Goal: Task Accomplishment & Management: Use online tool/utility

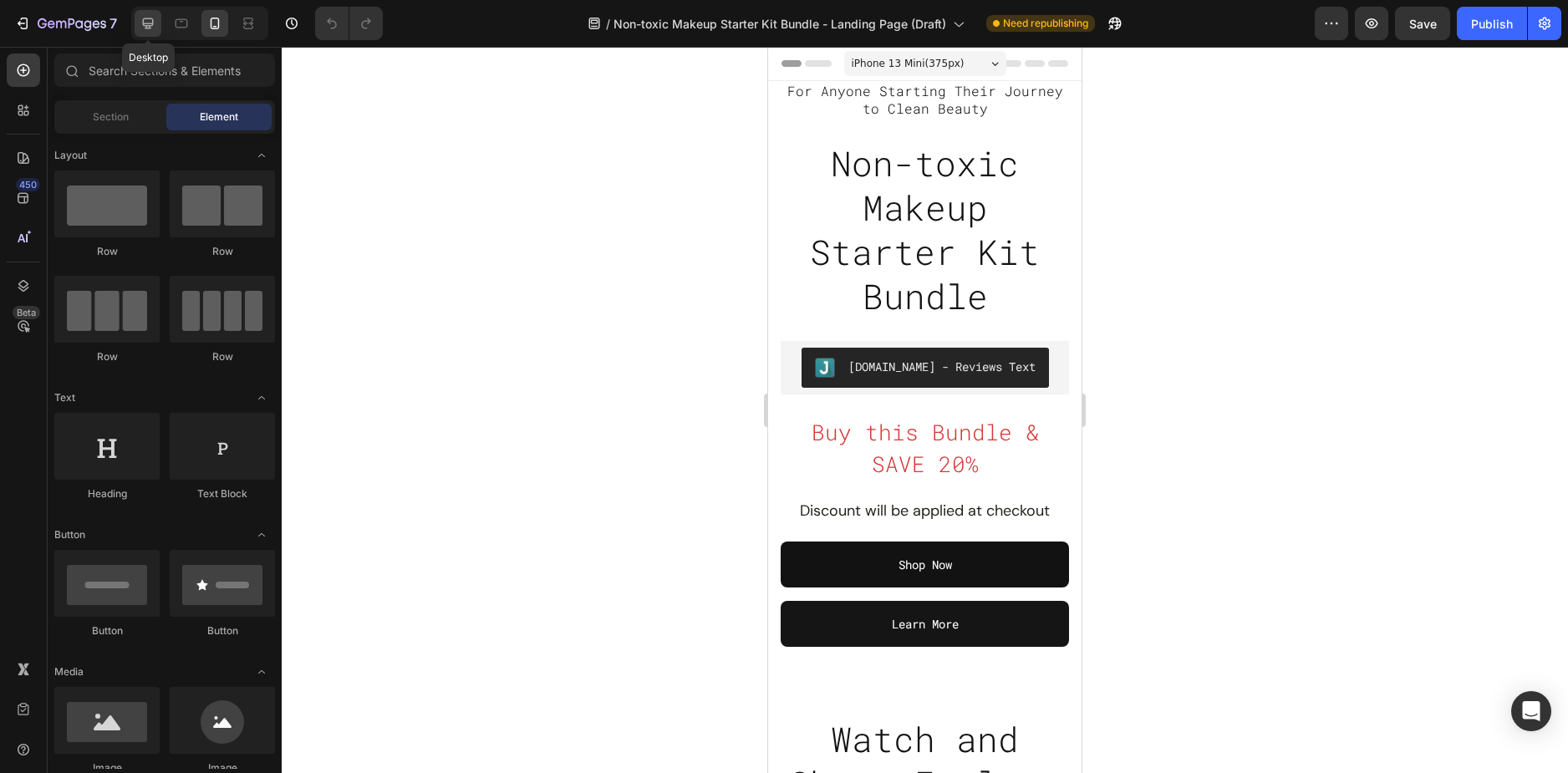
click at [151, 23] on icon at bounding box center [148, 23] width 11 height 11
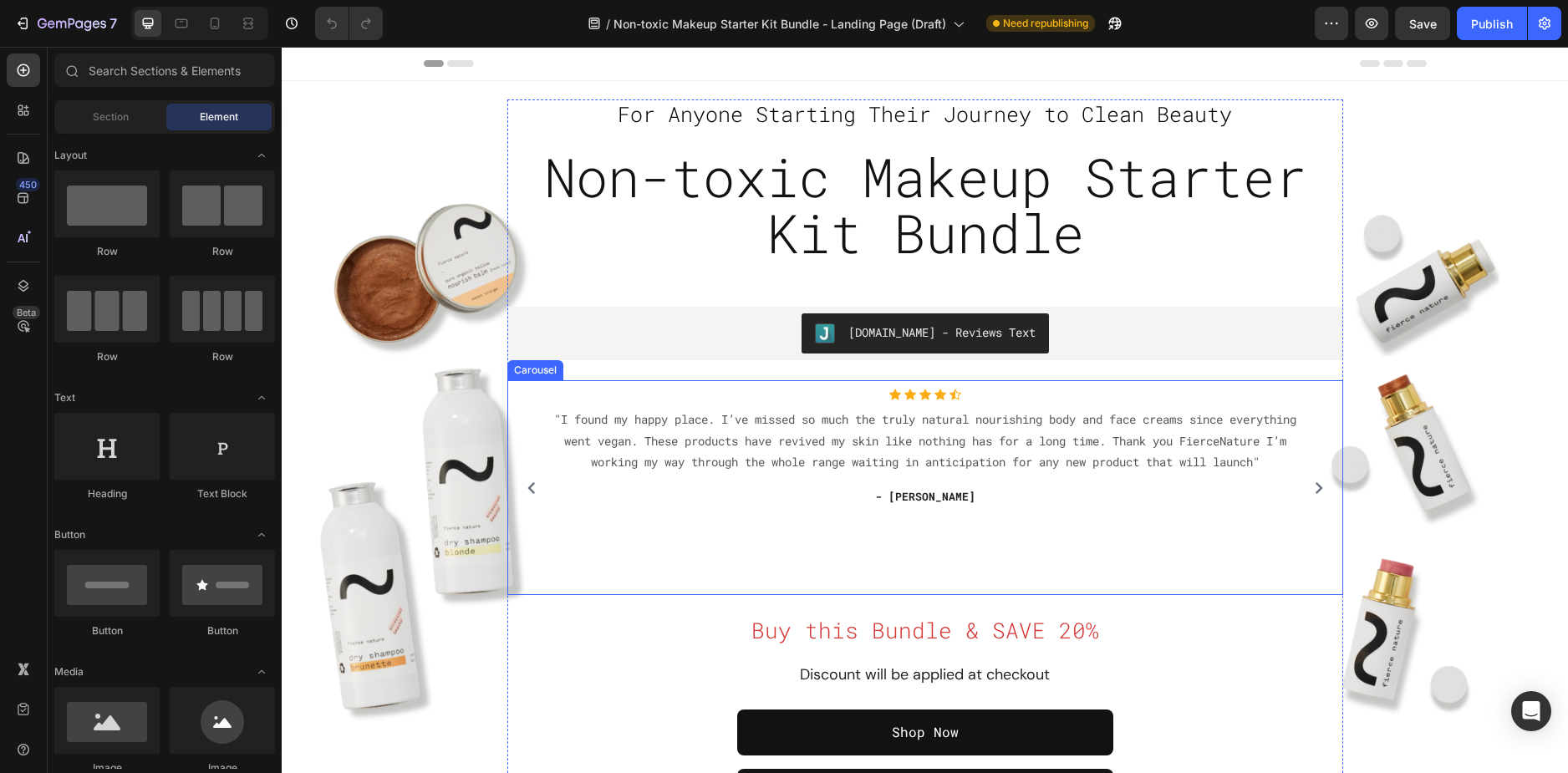
click at [1308, 402] on div "Icon Icon Icon Icon Icon Icon List Hoz "I found my happy place. I’ve missed so …" at bounding box center [925, 488] width 819 height 198
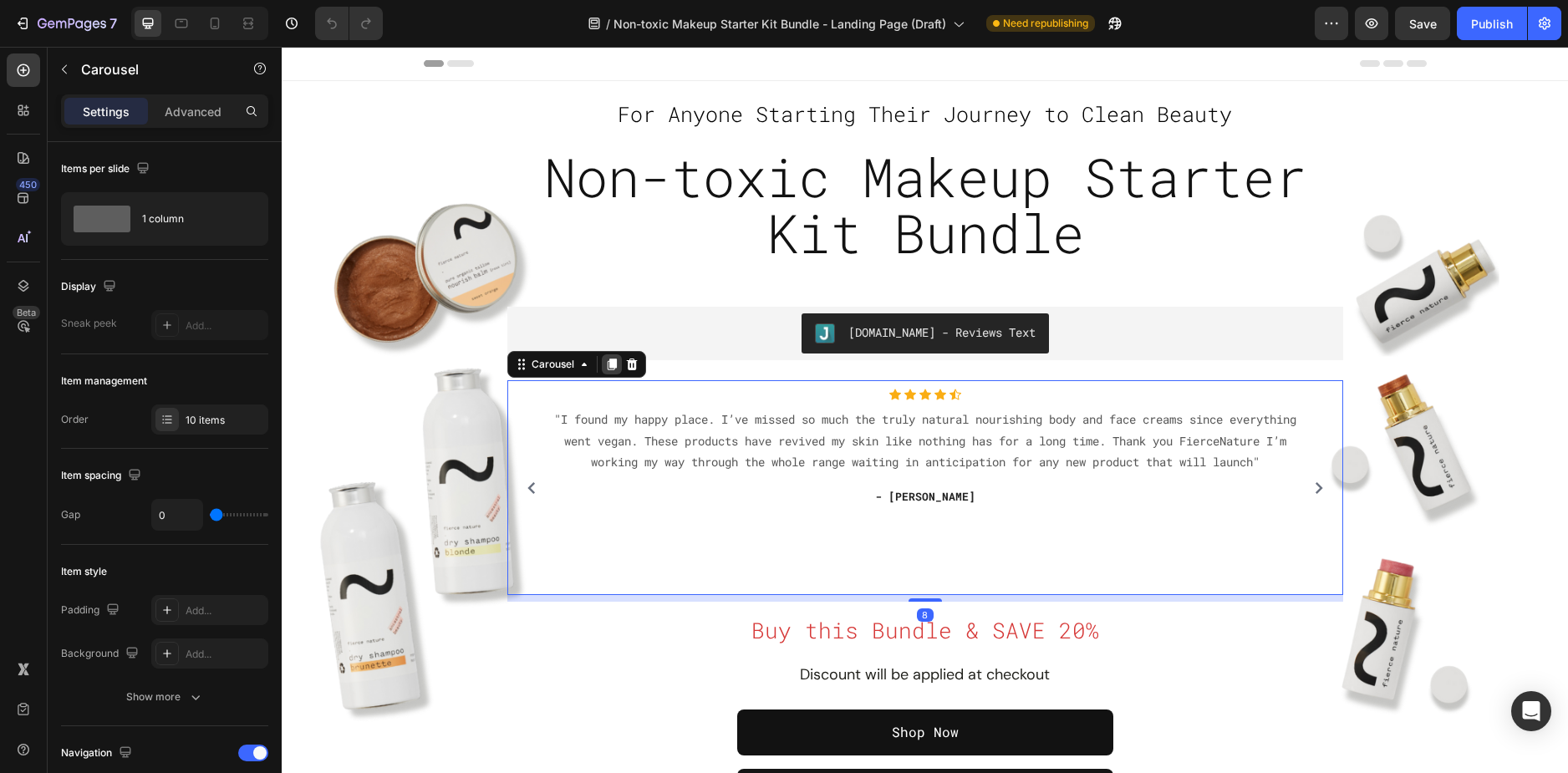
click at [608, 367] on icon at bounding box center [610, 365] width 9 height 12
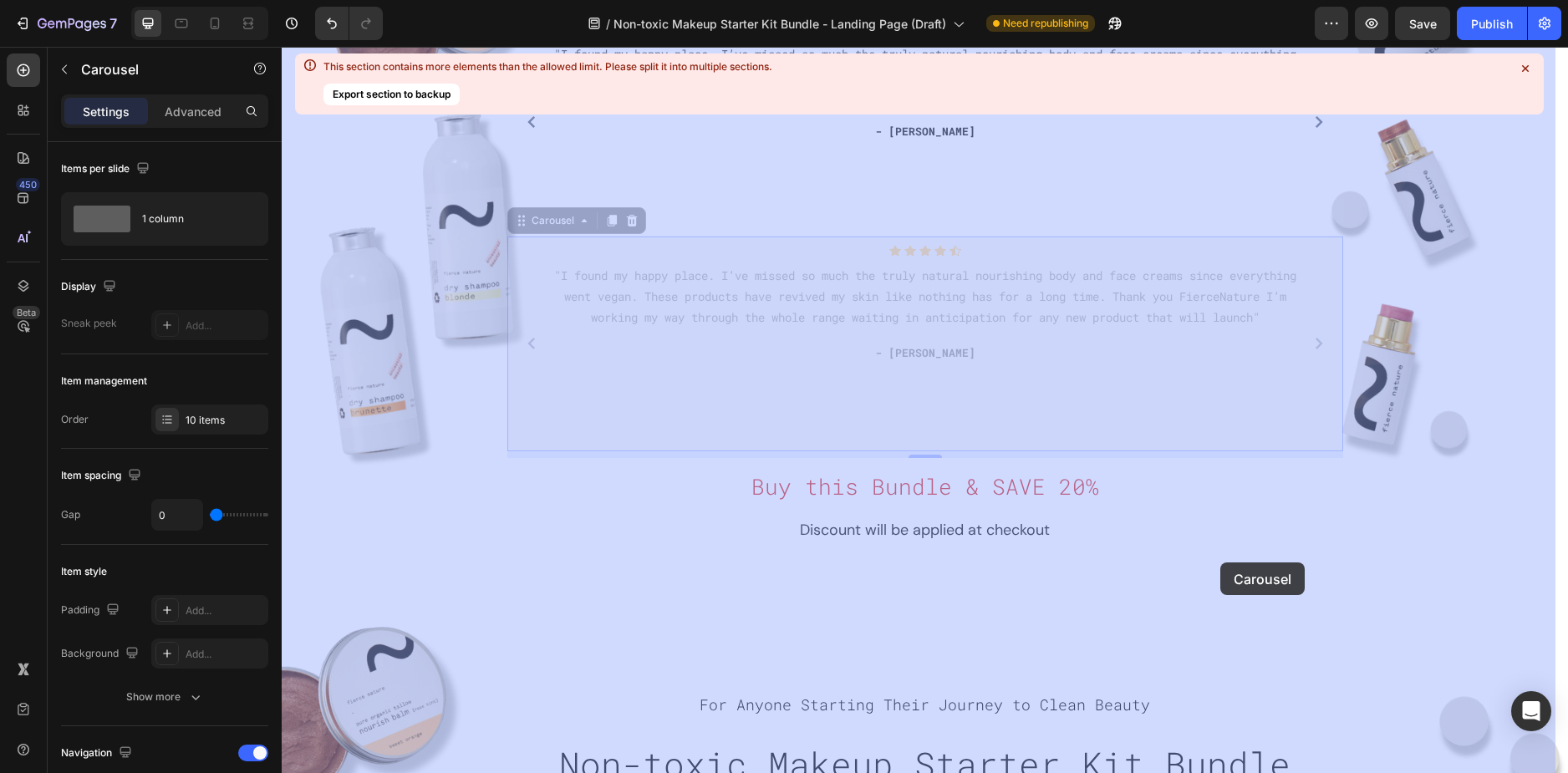
scroll to position [418, 0]
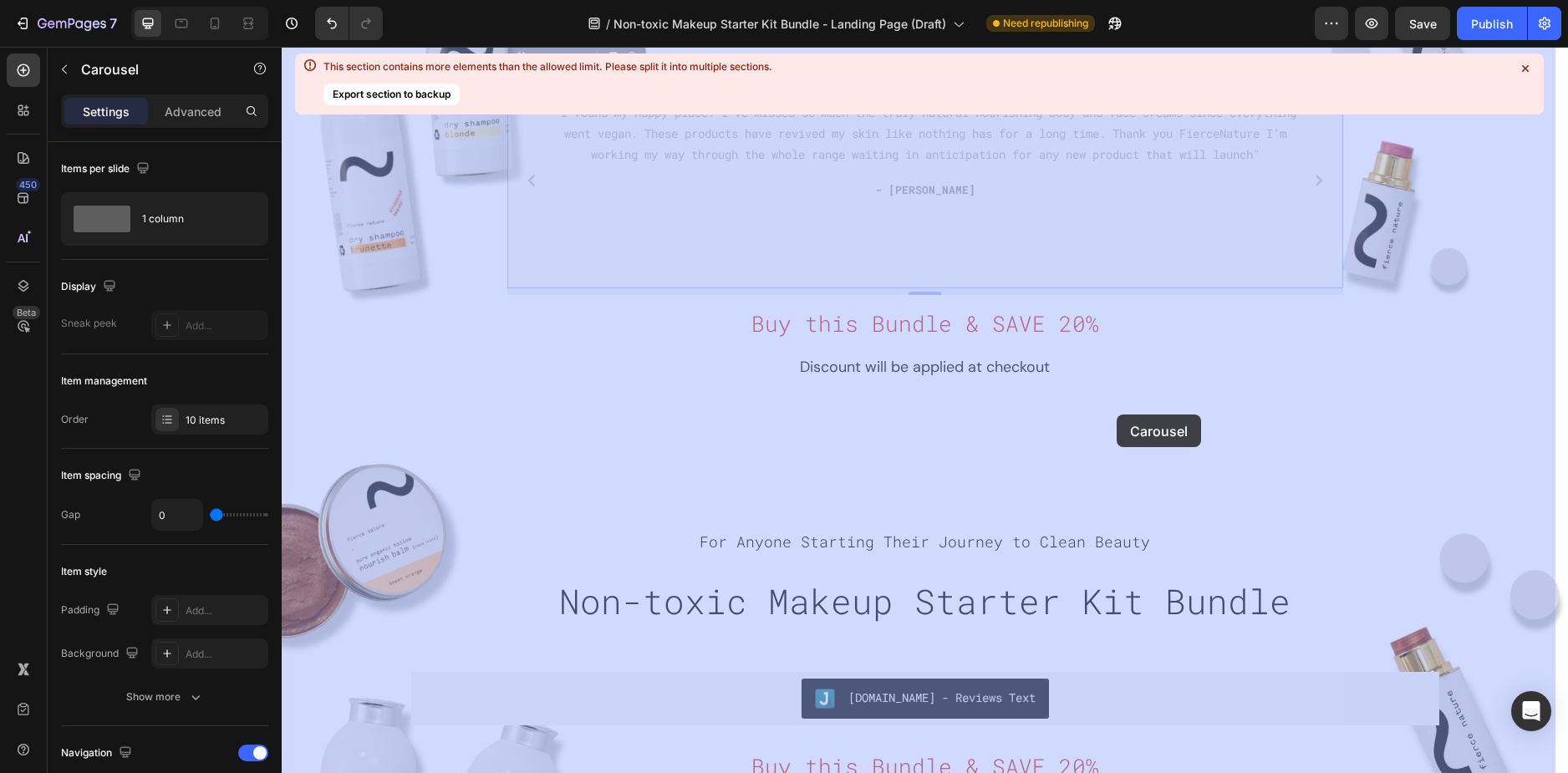
drag, startPoint x: 1315, startPoint y: 512, endPoint x: 1117, endPoint y: 415, distance: 220.5
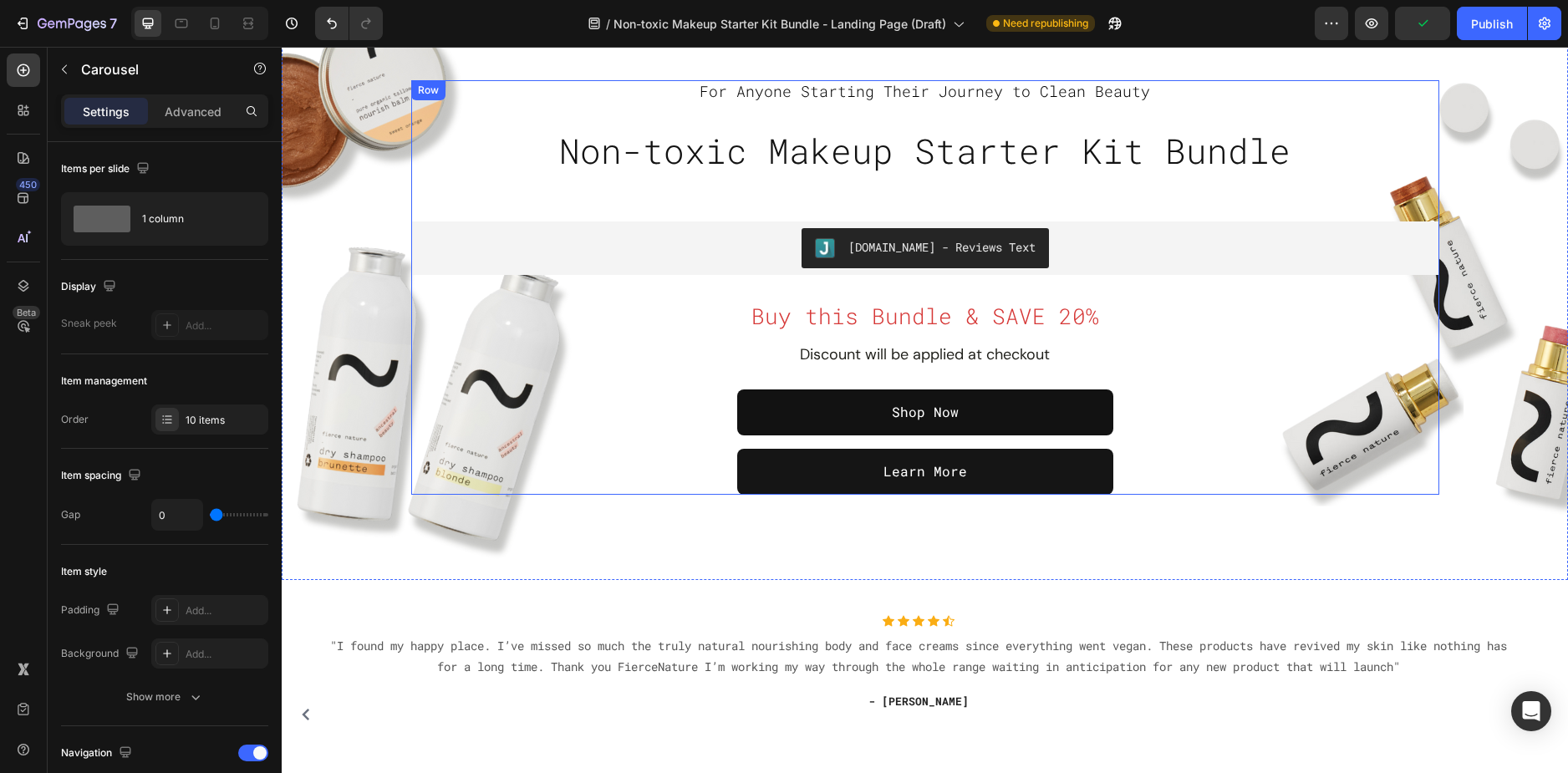
scroll to position [1086, 0]
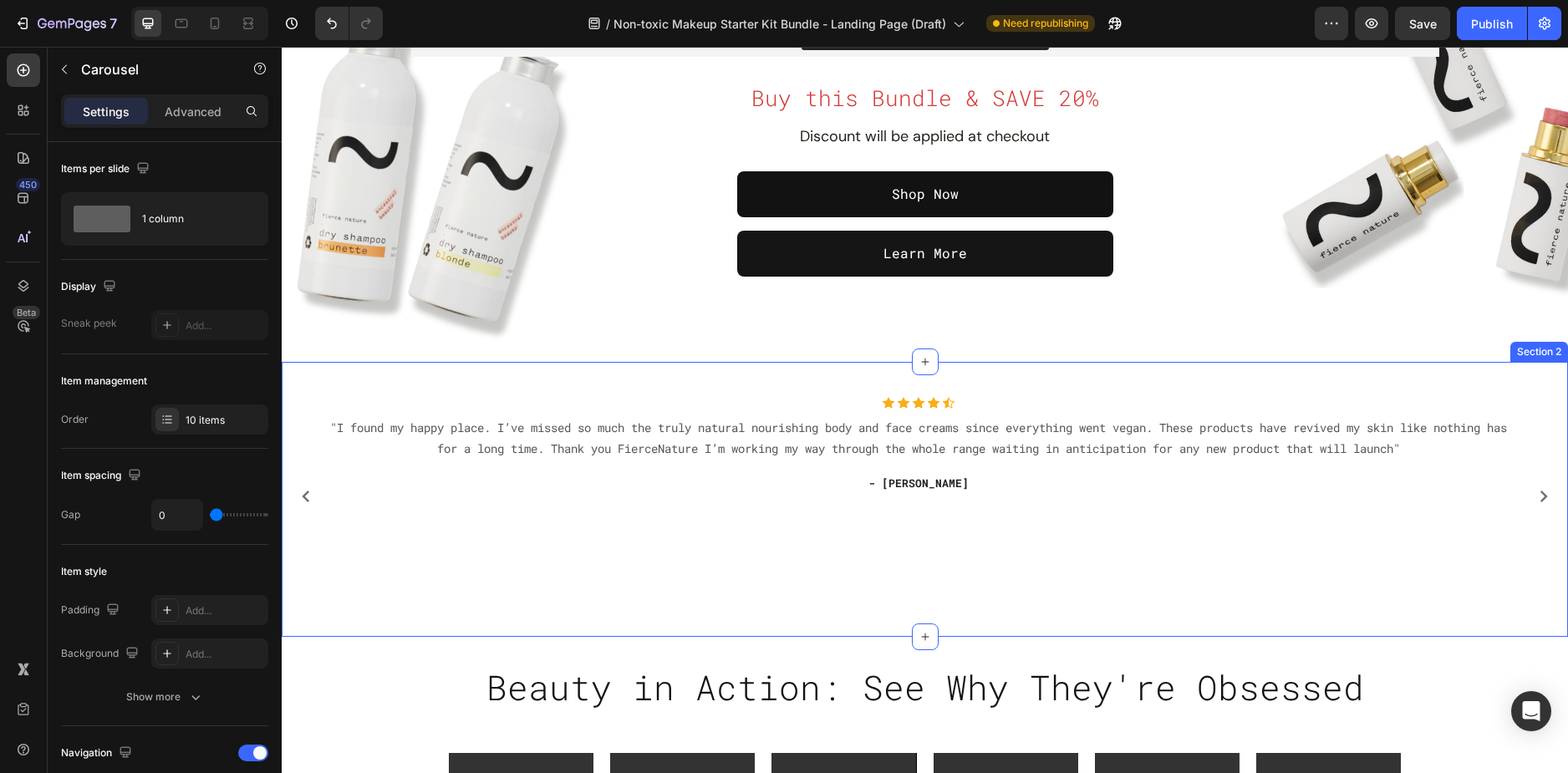
click at [367, 617] on div "Icon Icon Icon Icon Icon Icon List Hoz "I found my happy place. I’ve missed so …" at bounding box center [925, 500] width 1287 height 275
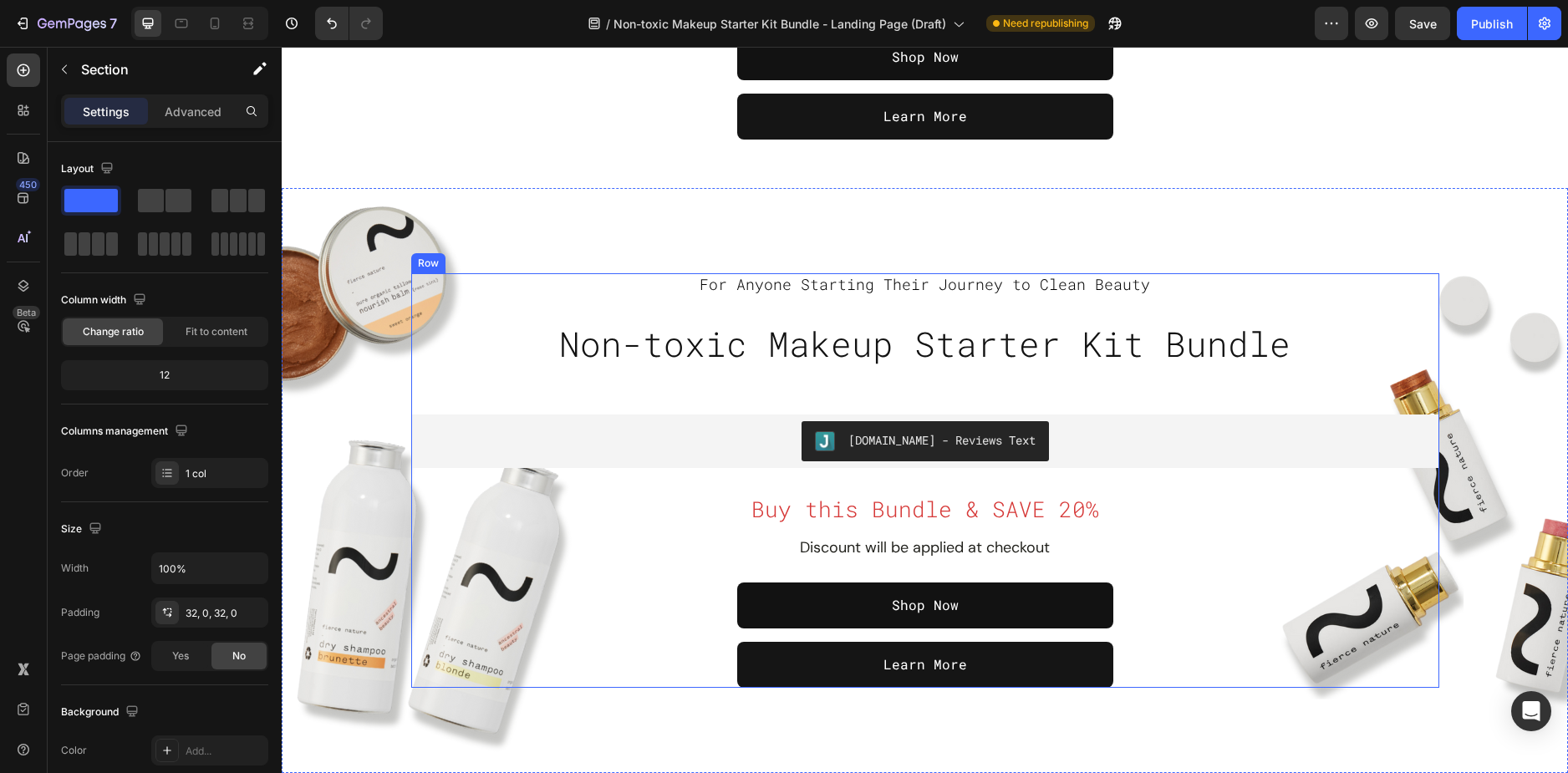
scroll to position [668, 0]
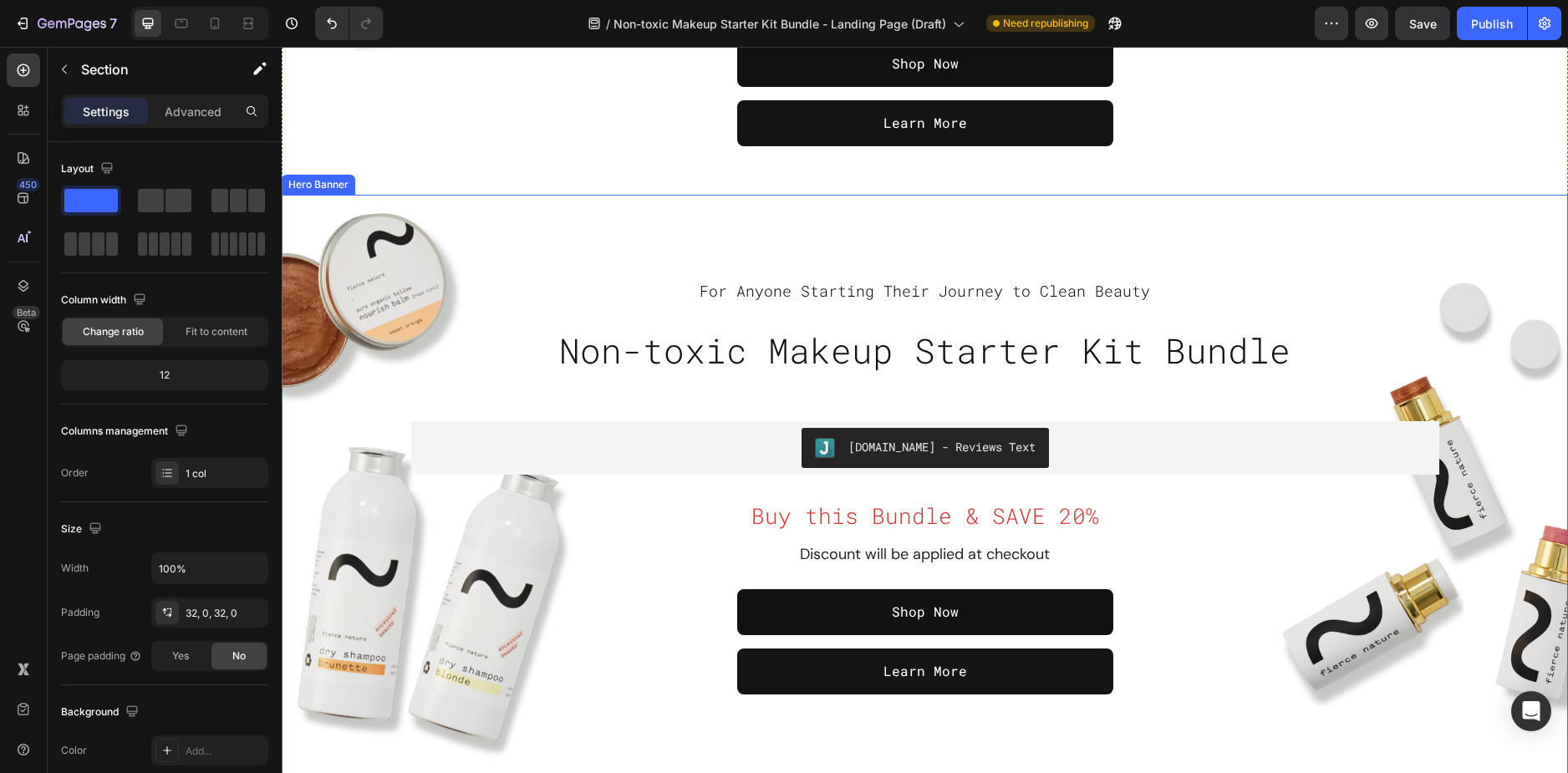
click at [566, 234] on div "Overlay" at bounding box center [925, 487] width 1287 height 585
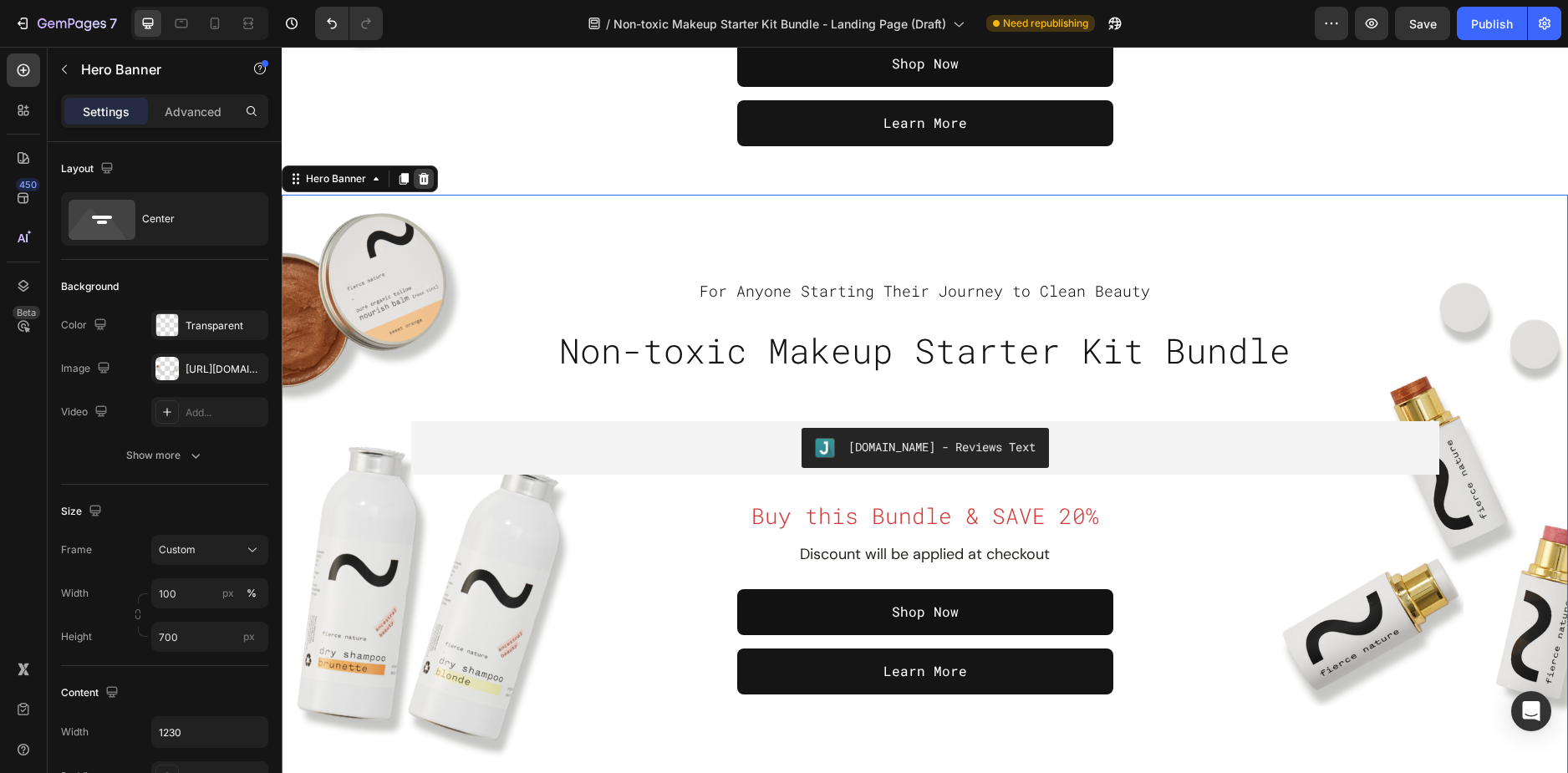
click at [421, 185] on icon at bounding box center [424, 179] width 11 height 12
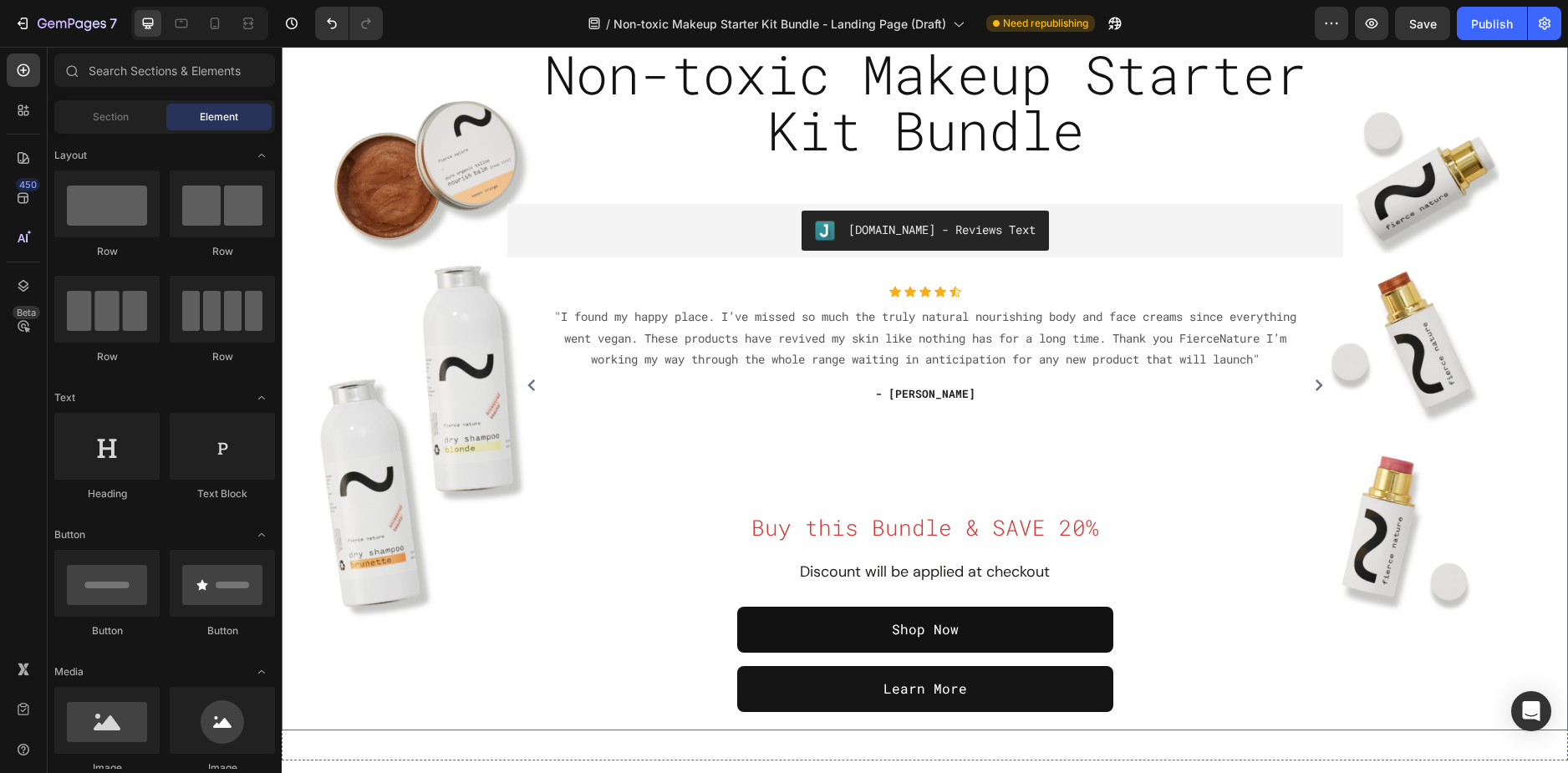
scroll to position [334, 0]
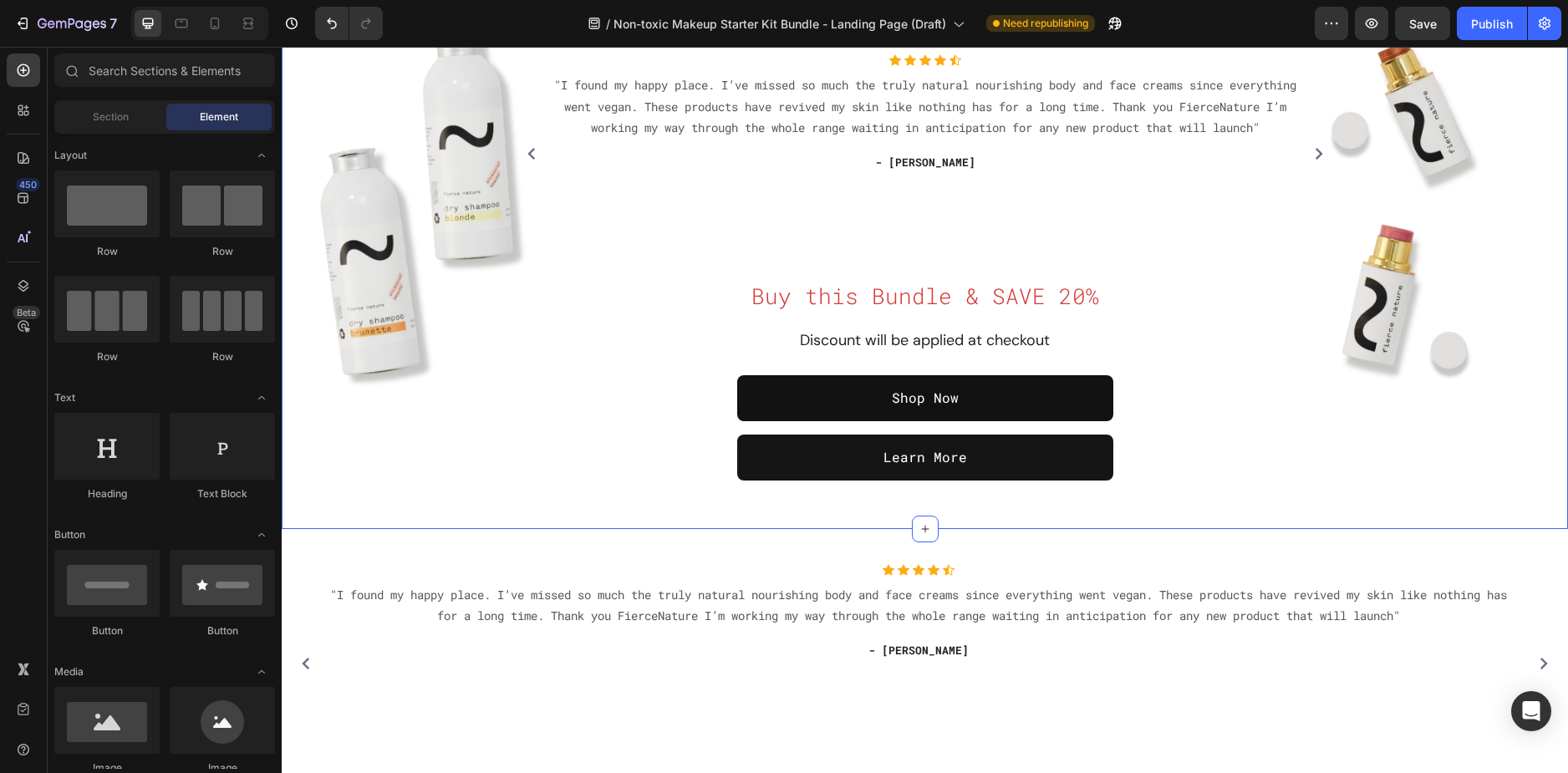
click at [335, 519] on div "For Anyone Starting Their Journey to Clean Beauty Text block Non-toxic Makeup S…" at bounding box center [925, 138] width 1287 height 782
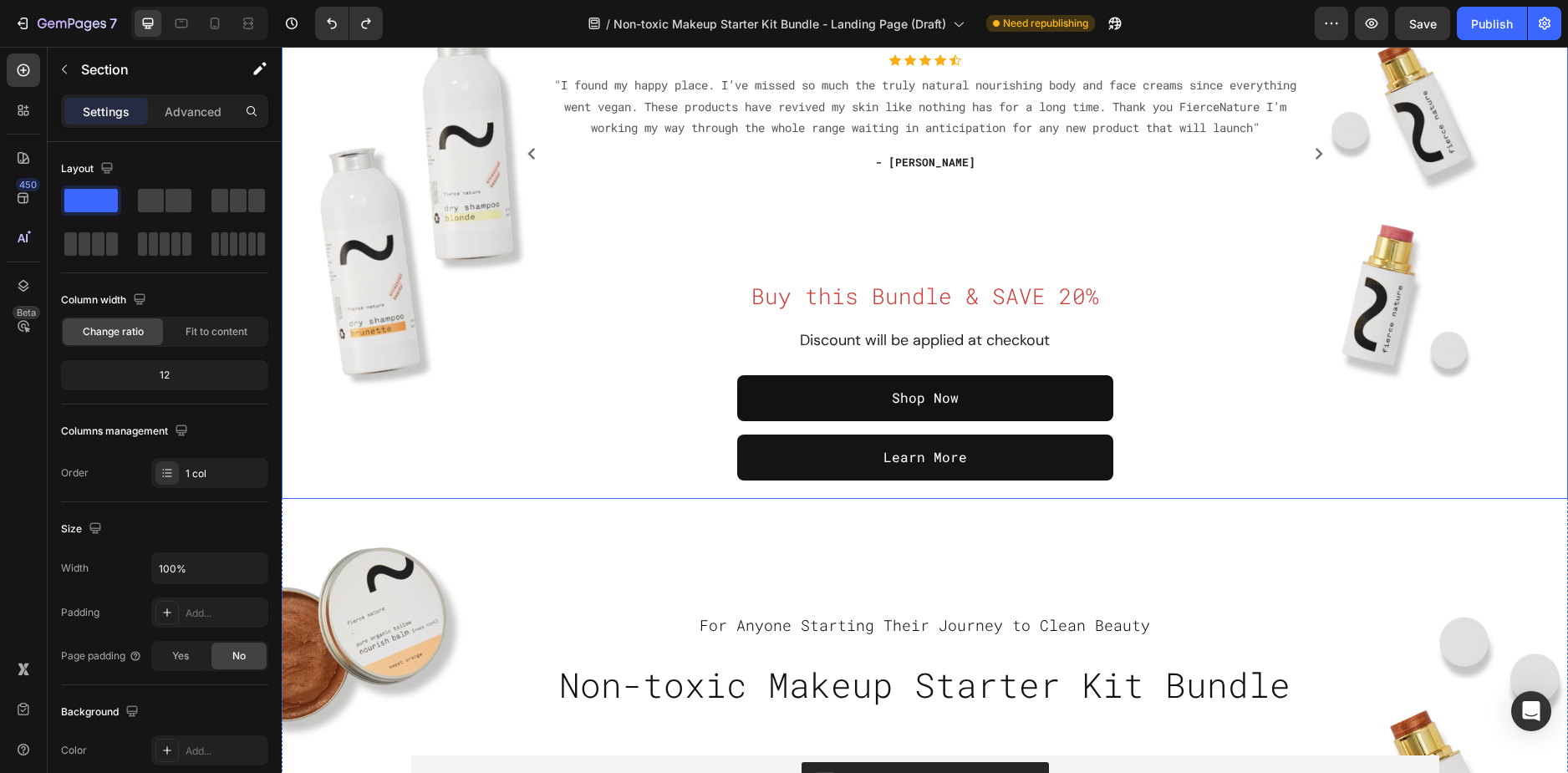
click at [325, 479] on div "Overlay" at bounding box center [925, 123] width 1287 height 719
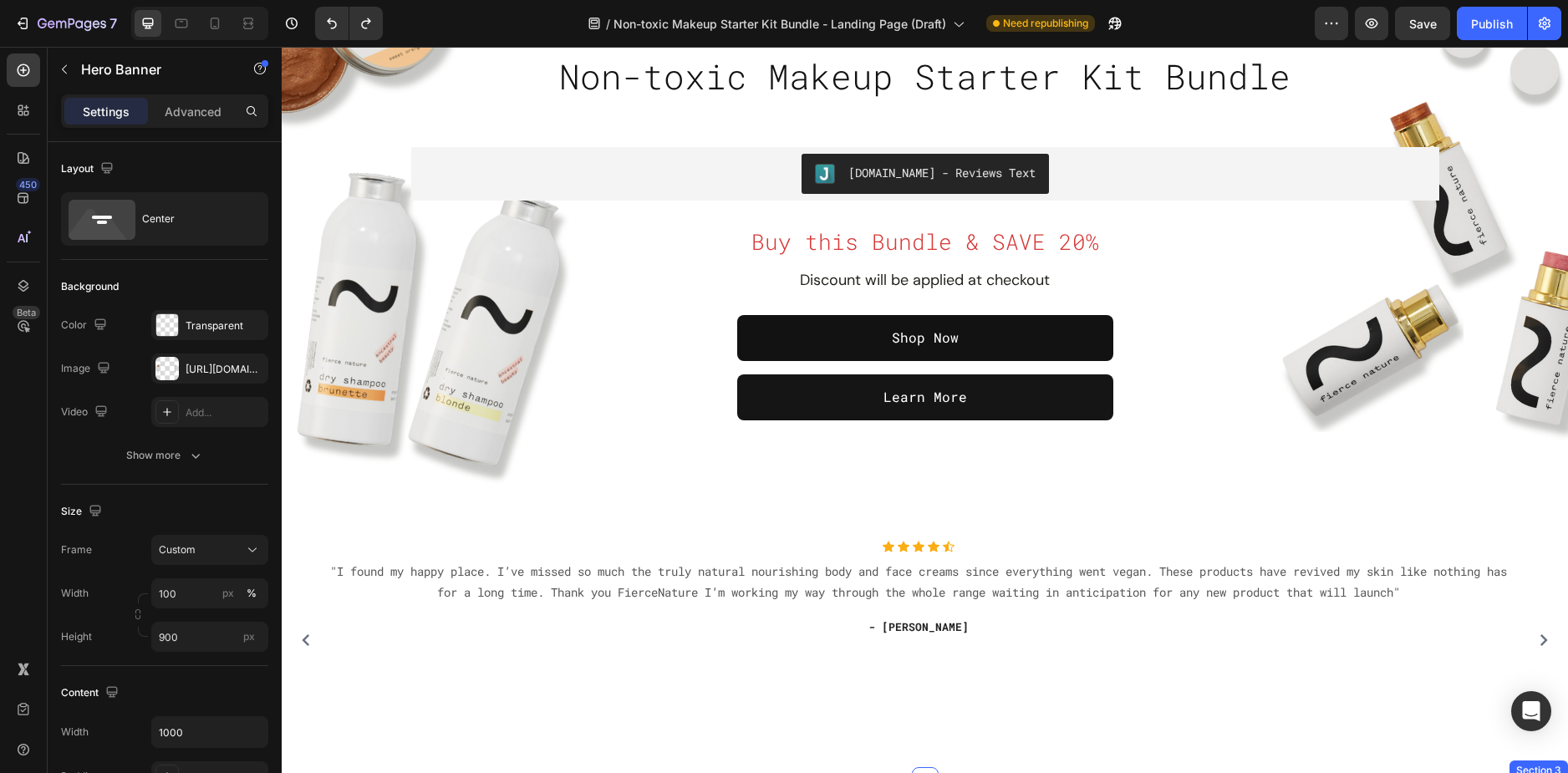
scroll to position [1170, 0]
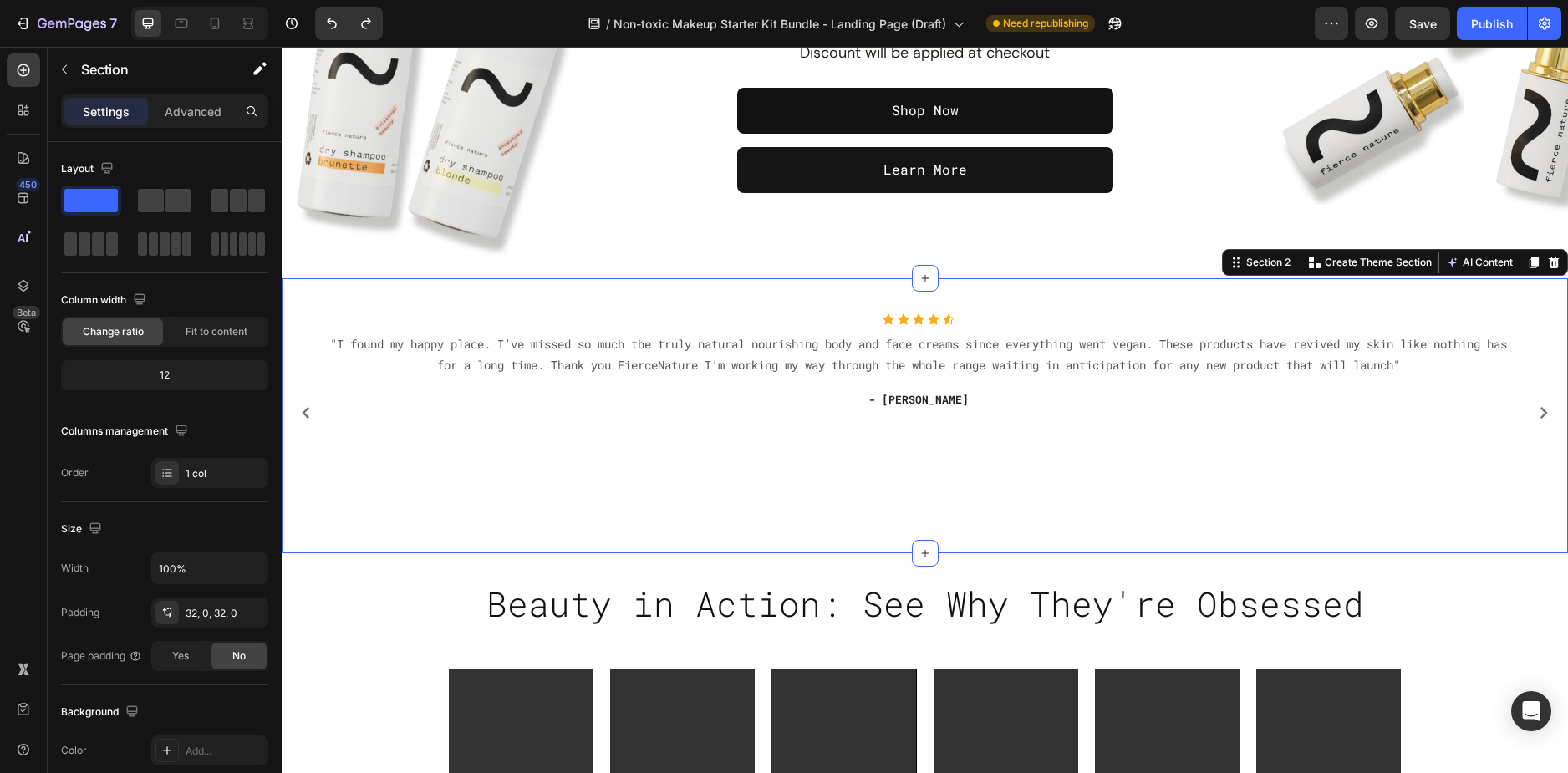
click at [372, 291] on div "Icon Icon Icon Icon Icon Icon List Hoz "I found my happy place. I’ve missed so …" at bounding box center [925, 416] width 1287 height 275
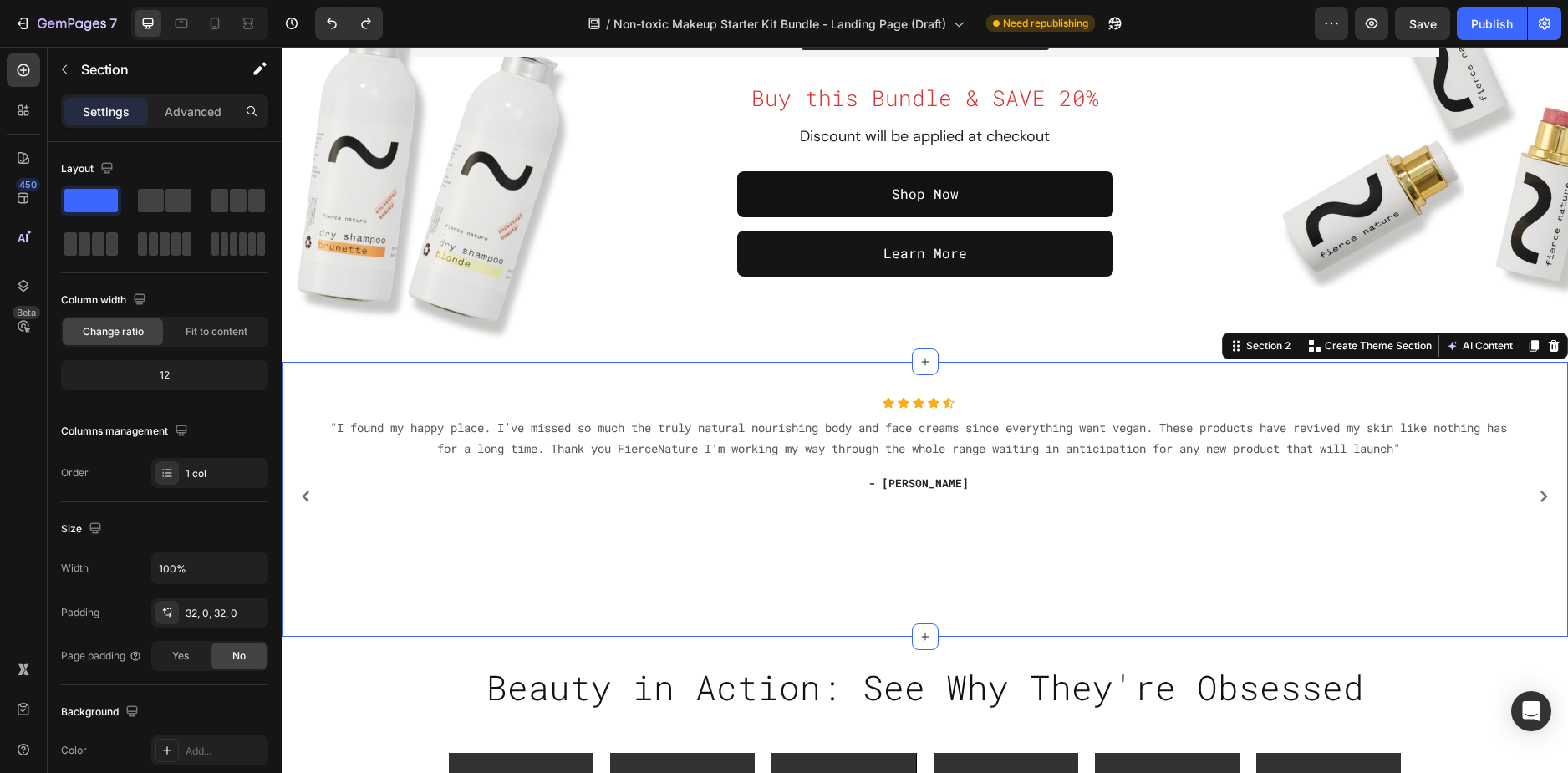
scroll to position [1003, 0]
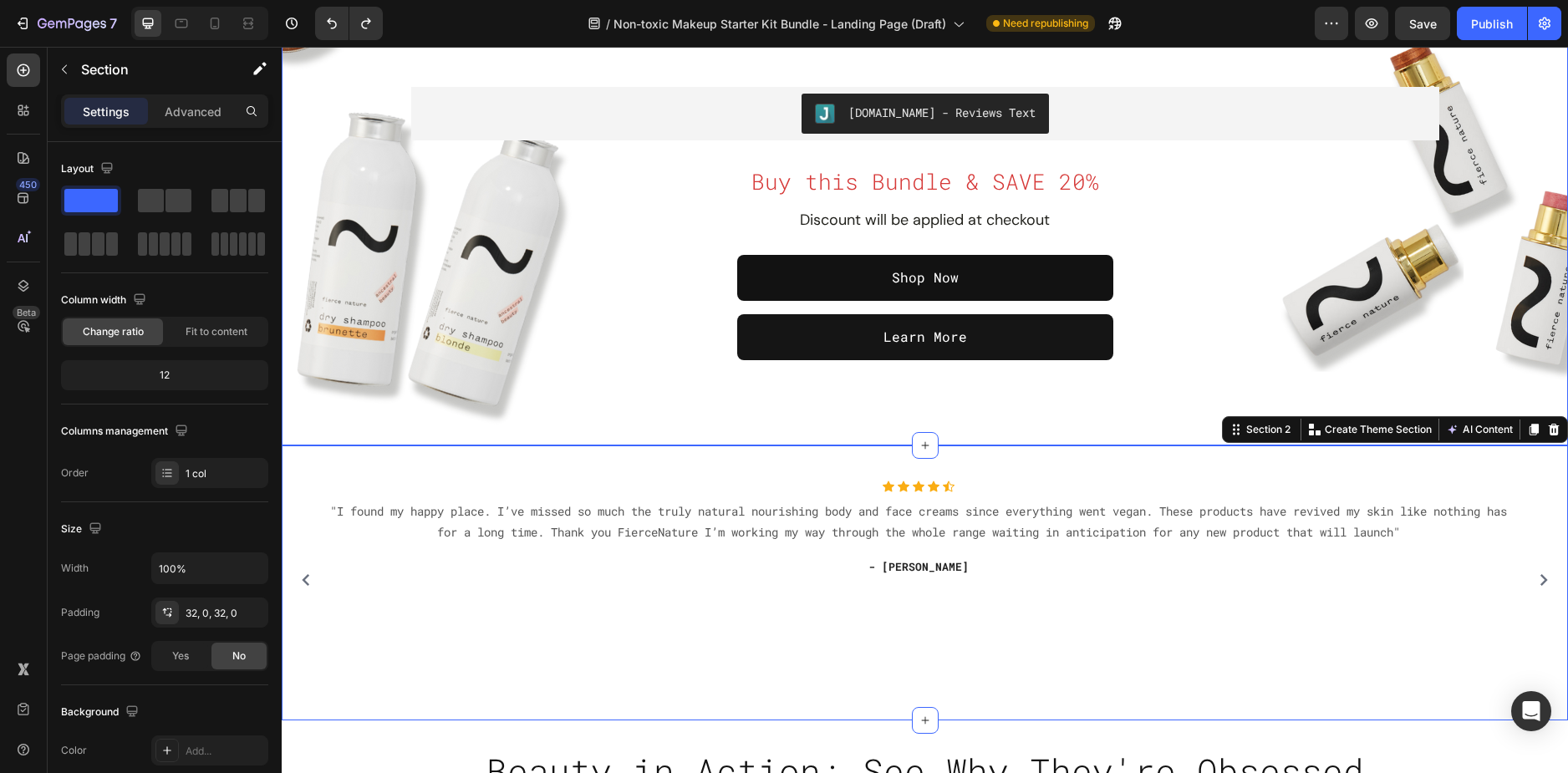
click at [337, 424] on div "Overlay" at bounding box center [925, 153] width 1287 height 585
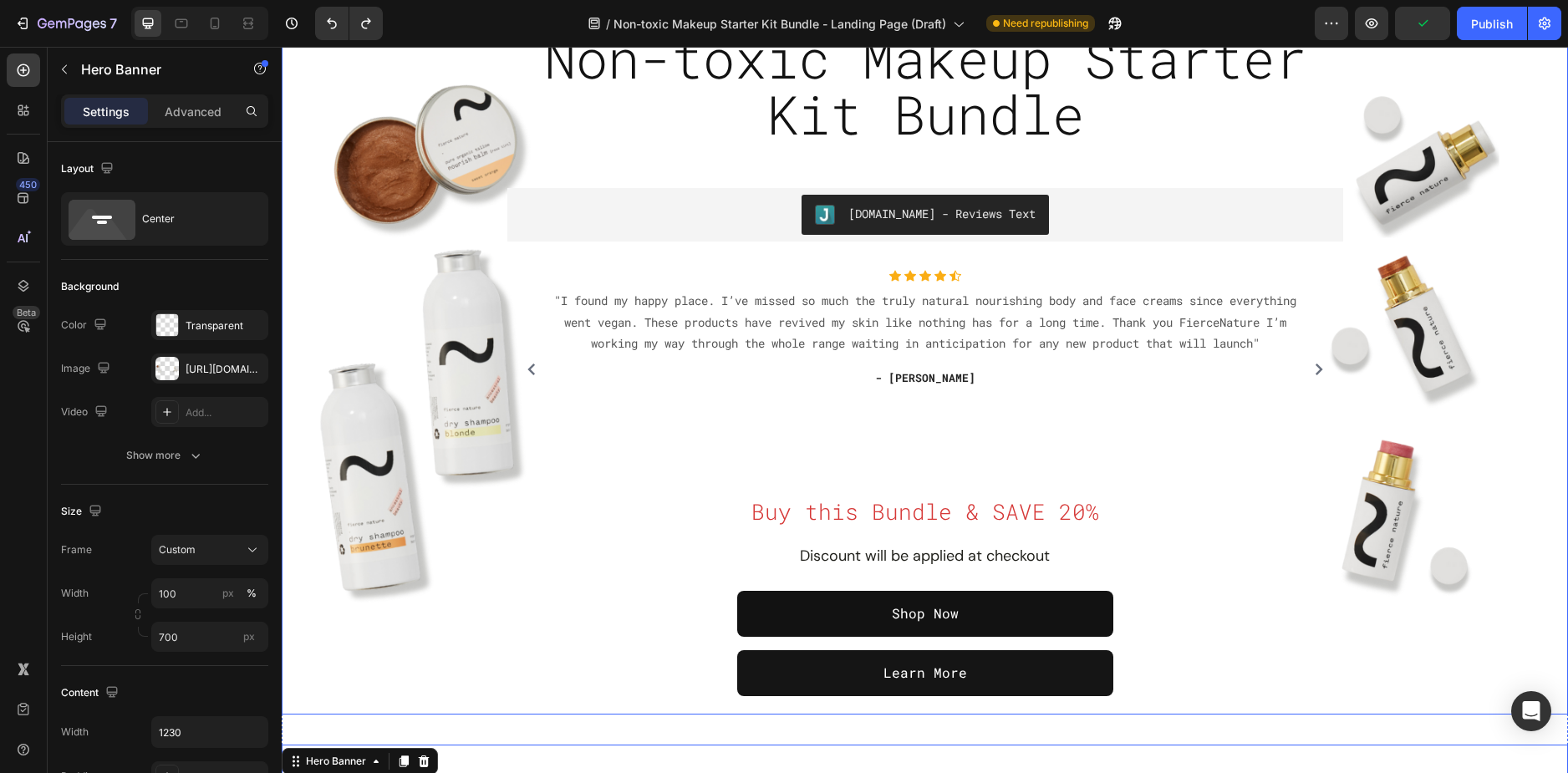
scroll to position [334, 0]
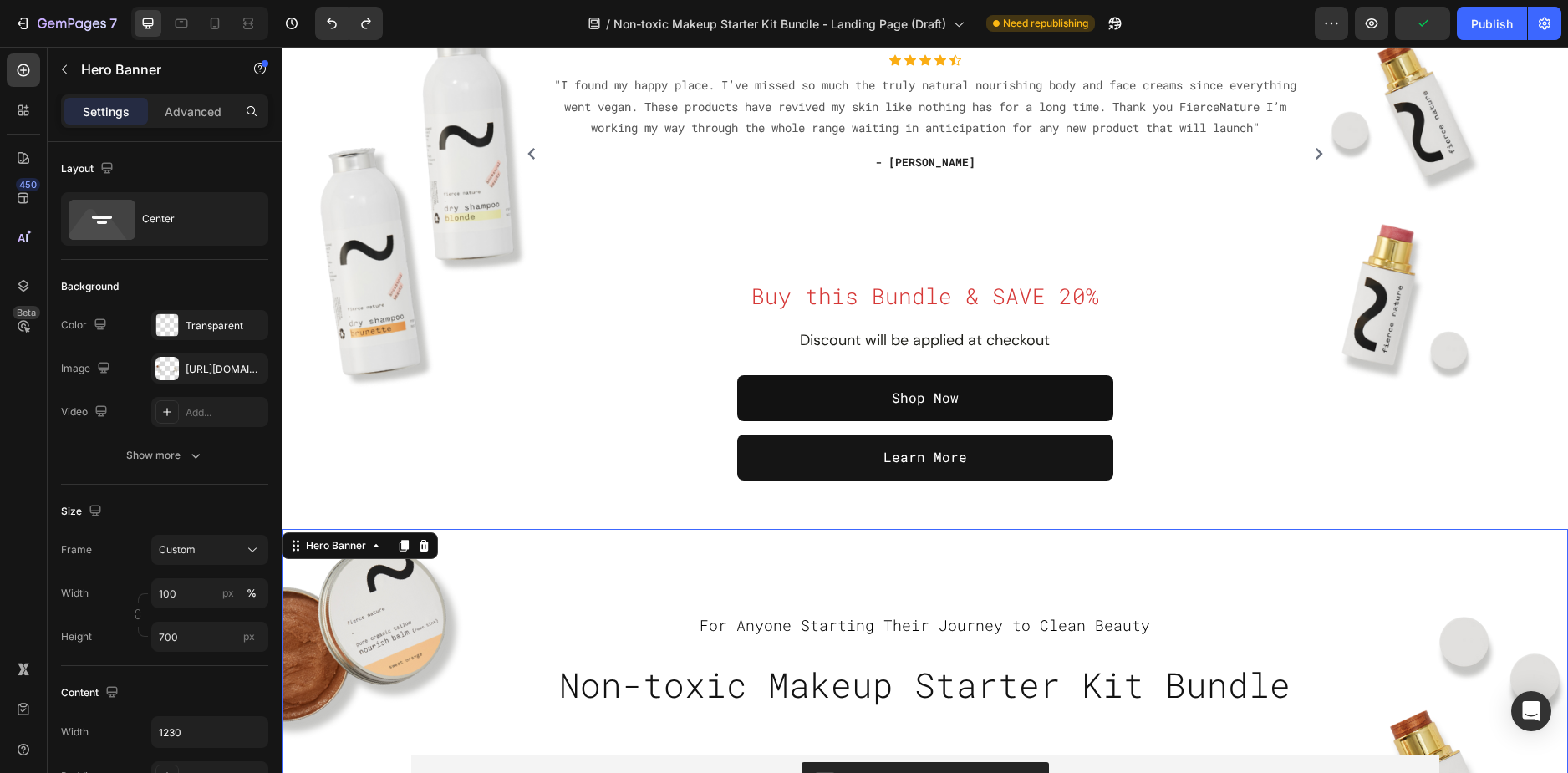
click at [343, 543] on div "Hero Banner" at bounding box center [335, 546] width 67 height 15
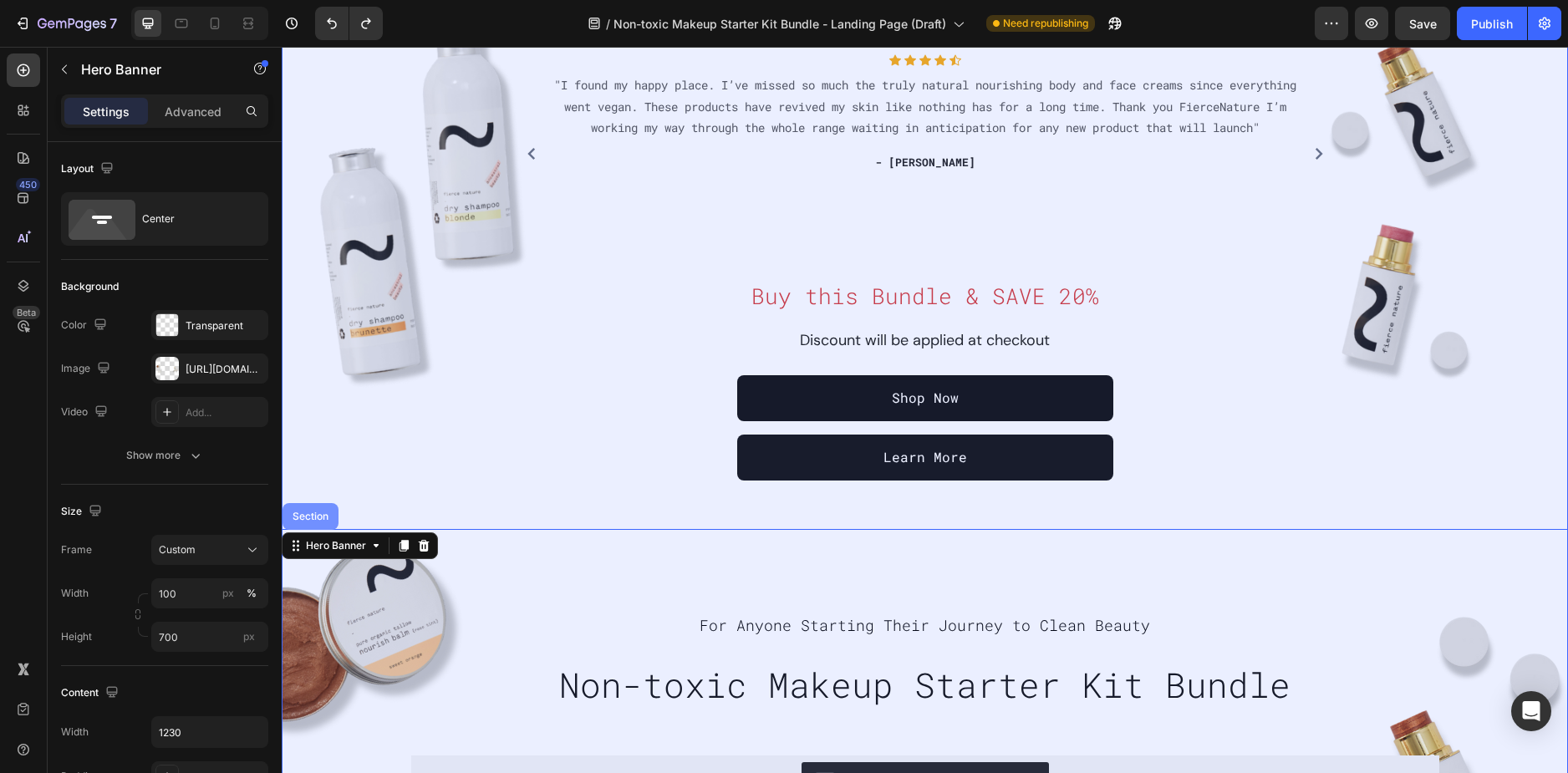
click at [314, 511] on div "Section" at bounding box center [310, 517] width 56 height 27
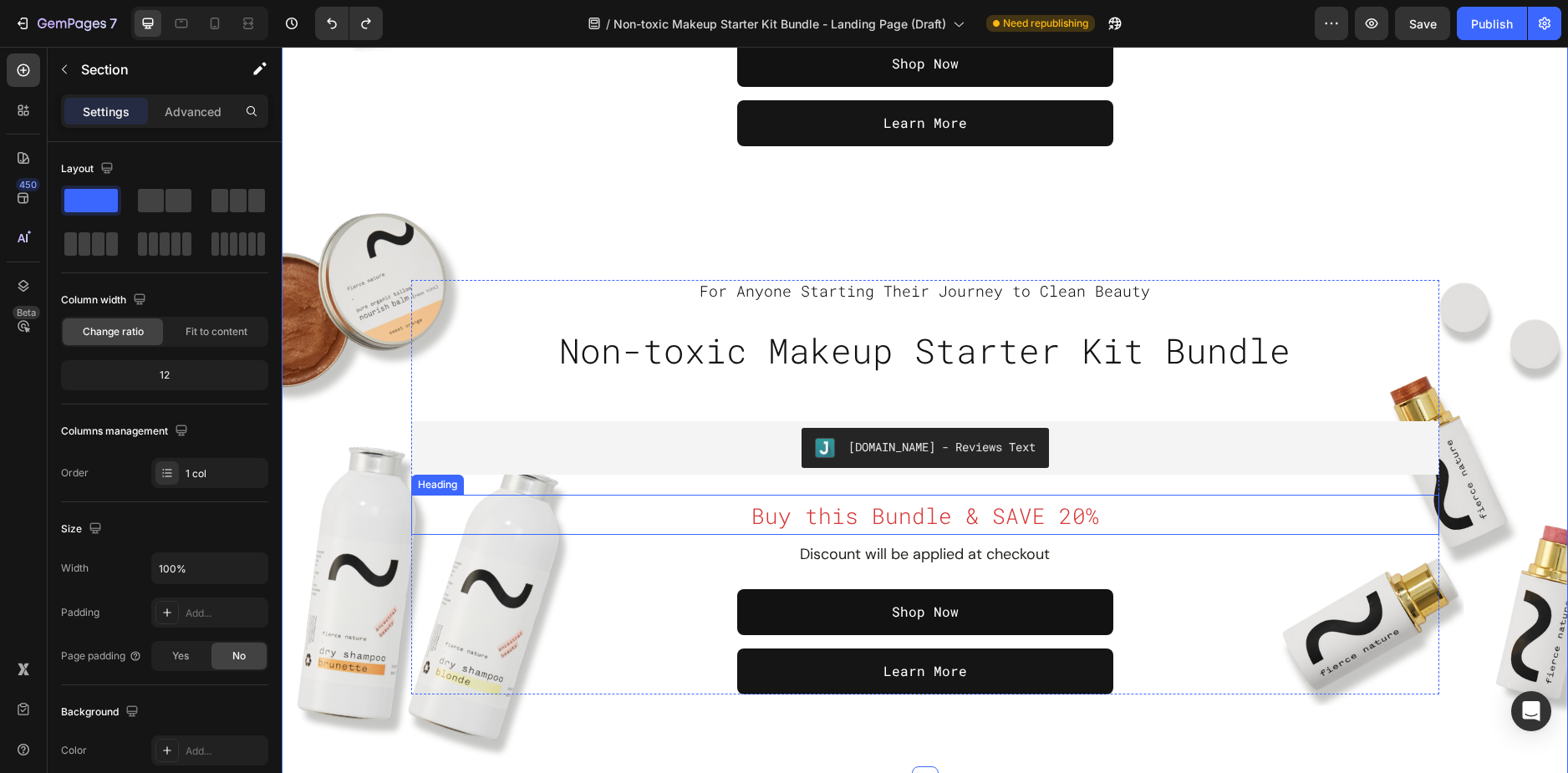
scroll to position [920, 0]
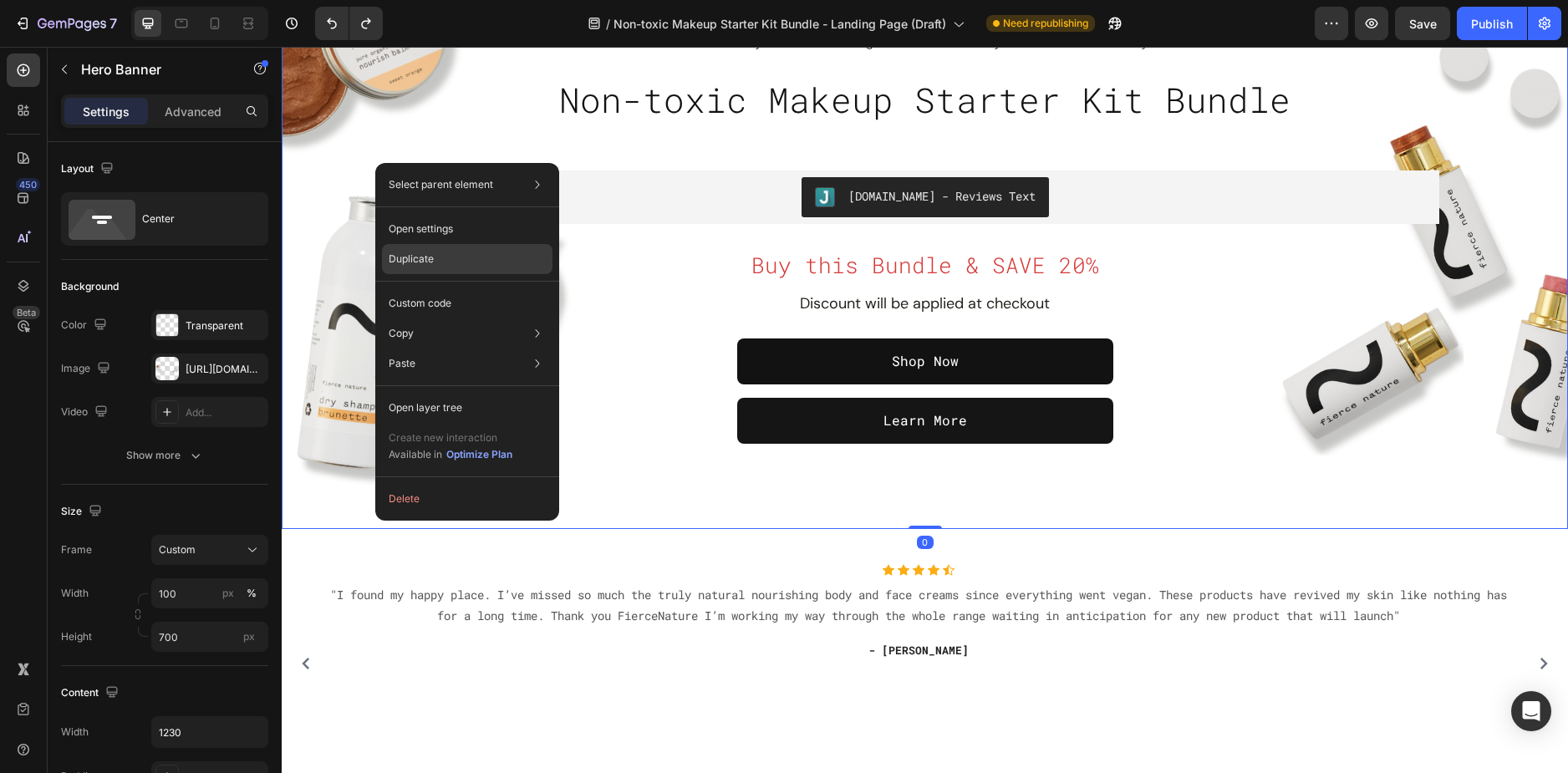
click at [453, 288] on div "Duplicate" at bounding box center [467, 303] width 171 height 30
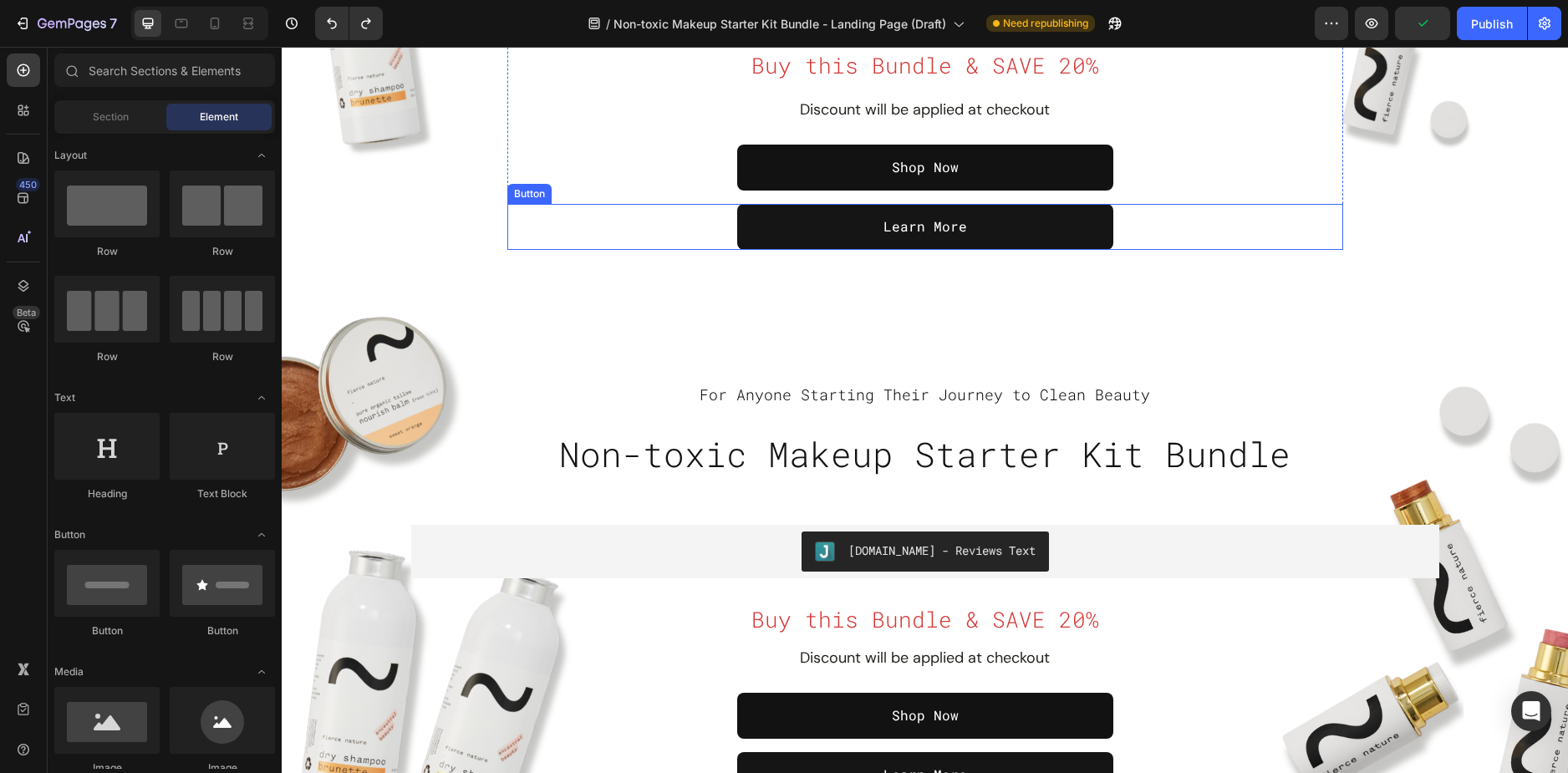
scroll to position [334, 0]
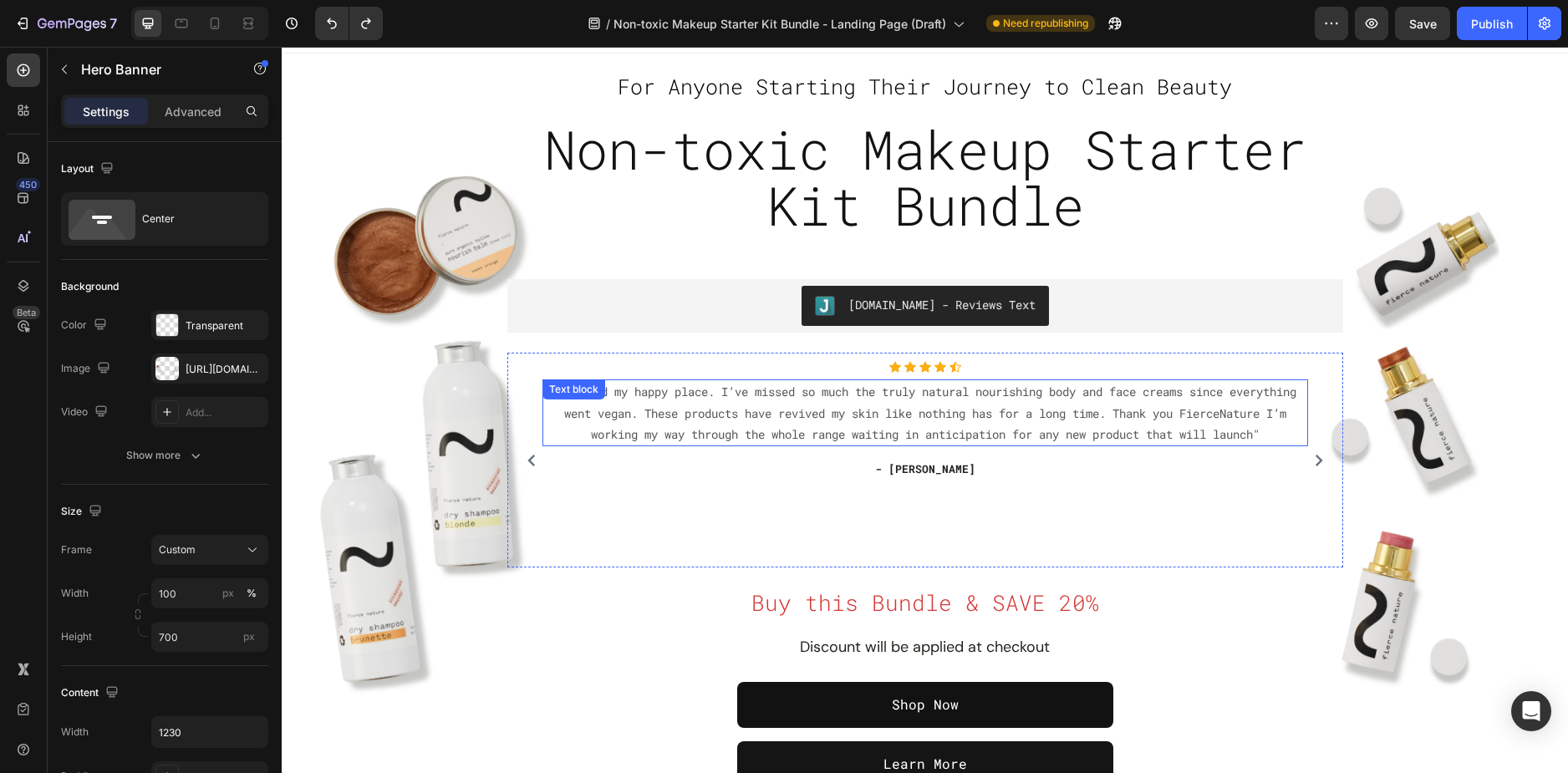
scroll to position [0, 0]
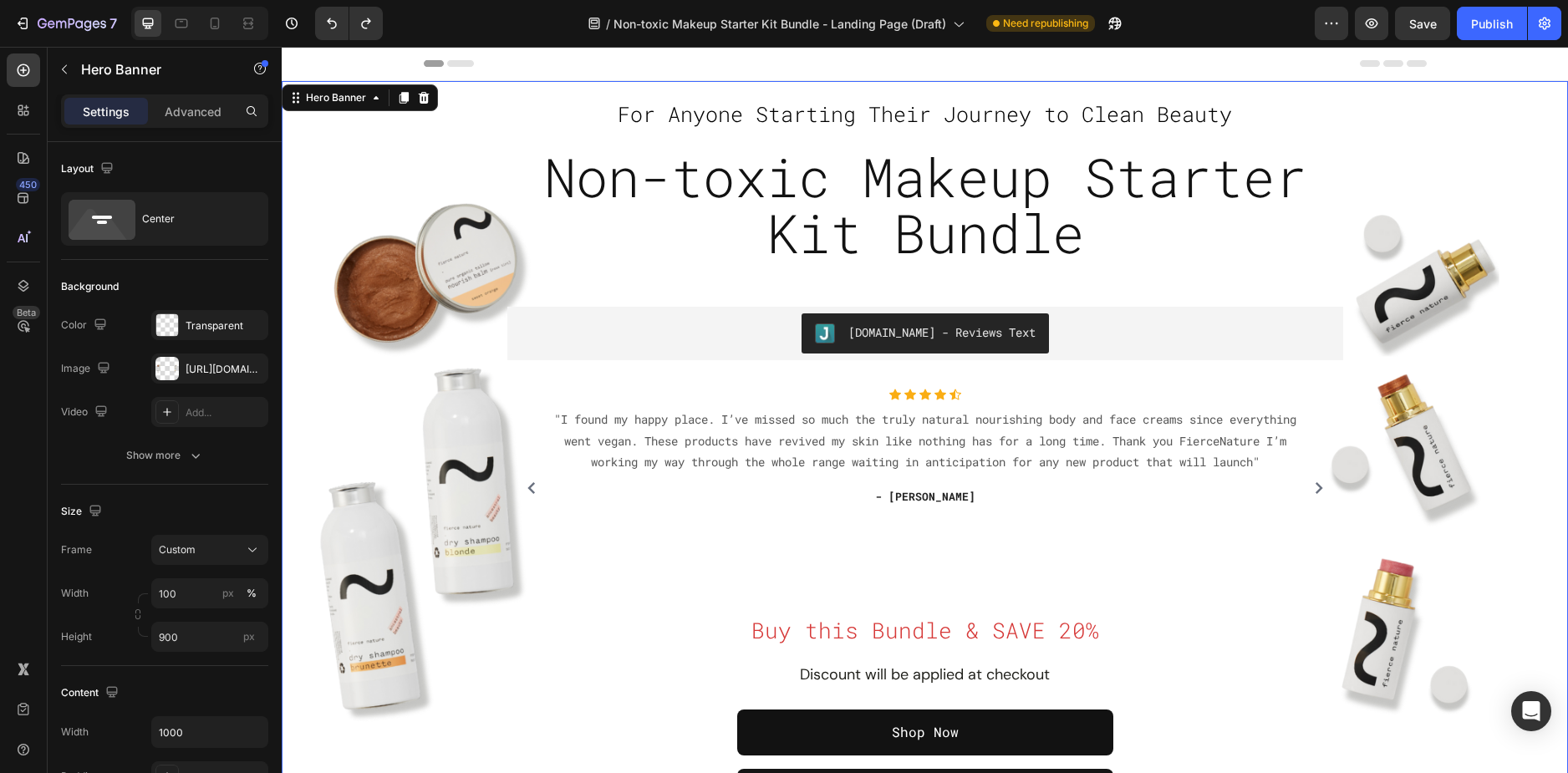
click at [396, 159] on div "Overlay" at bounding box center [925, 457] width 1287 height 719
click at [354, 102] on div "Hero Banner" at bounding box center [335, 98] width 67 height 15
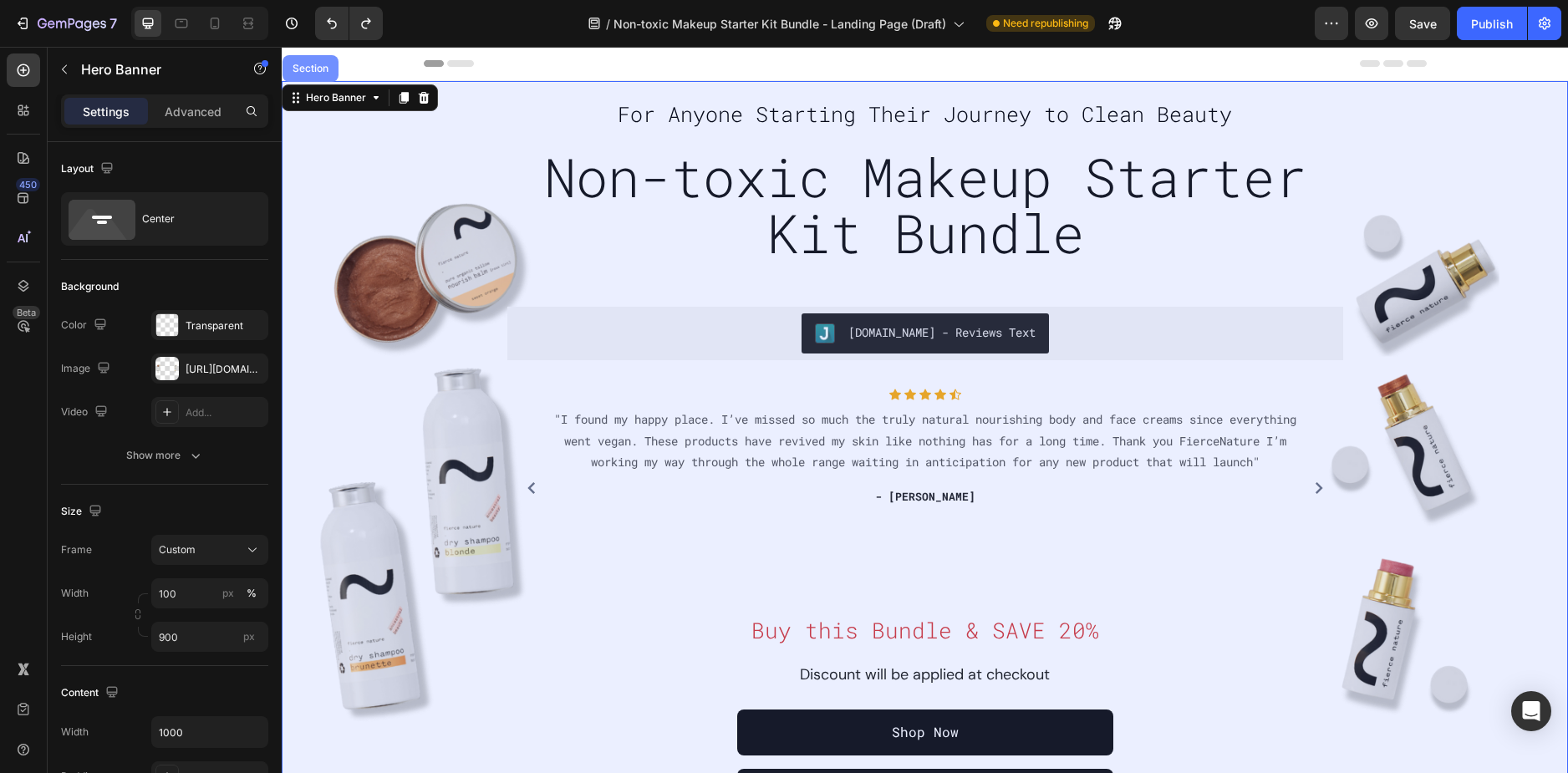
click at [312, 76] on div "Section" at bounding box center [310, 68] width 56 height 27
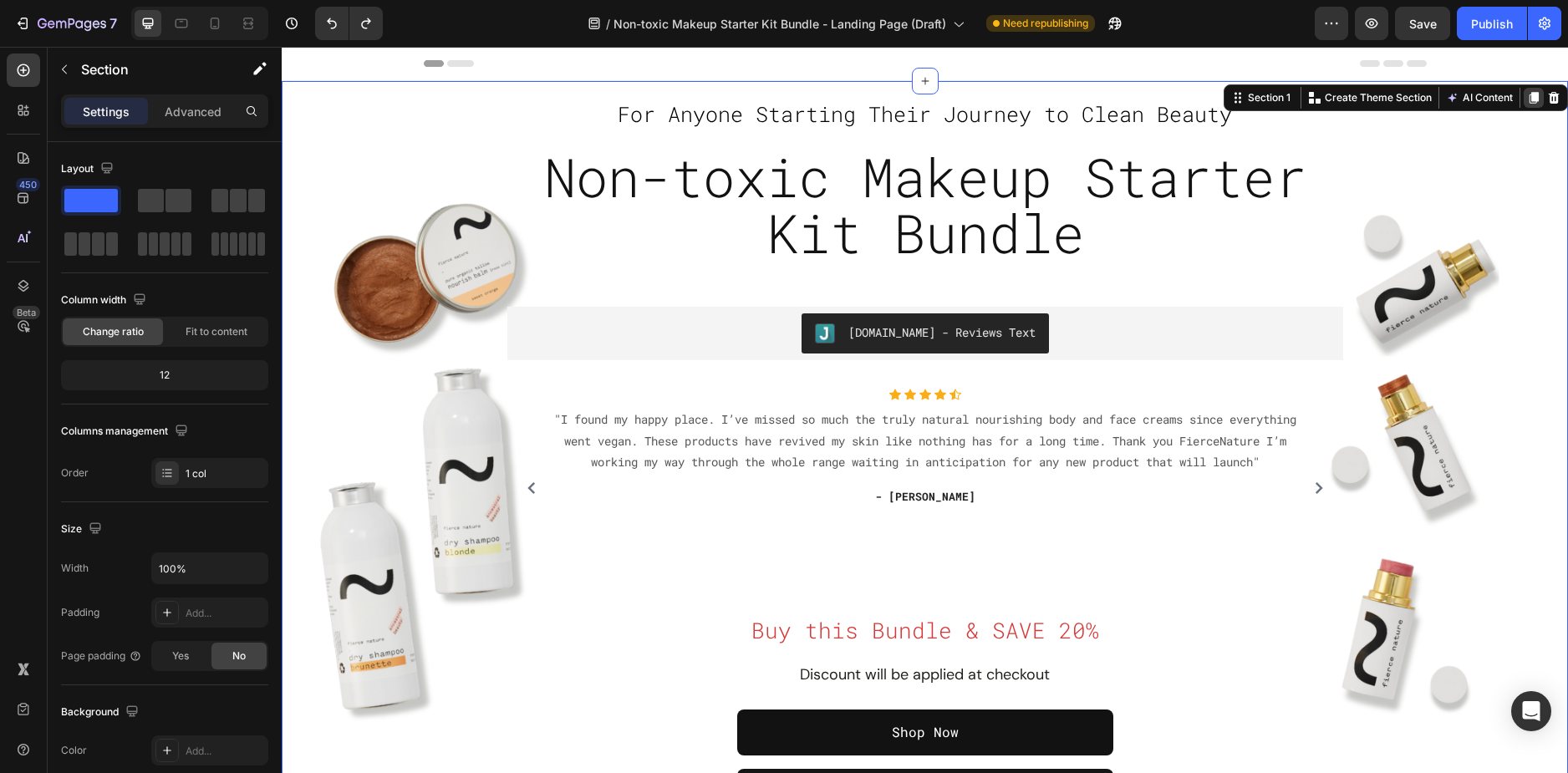
click at [1530, 94] on icon at bounding box center [1534, 98] width 9 height 12
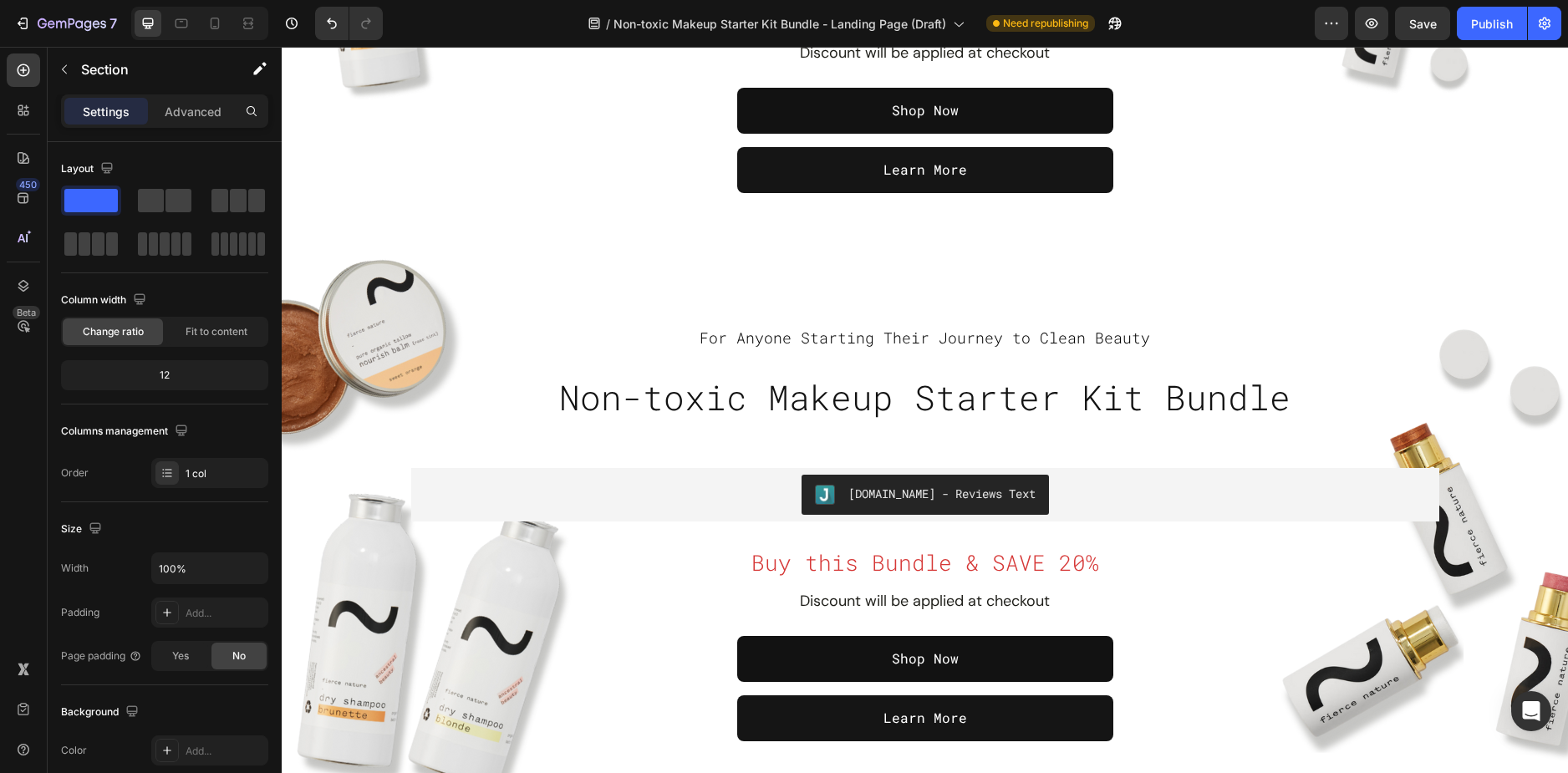
scroll to position [508, 0]
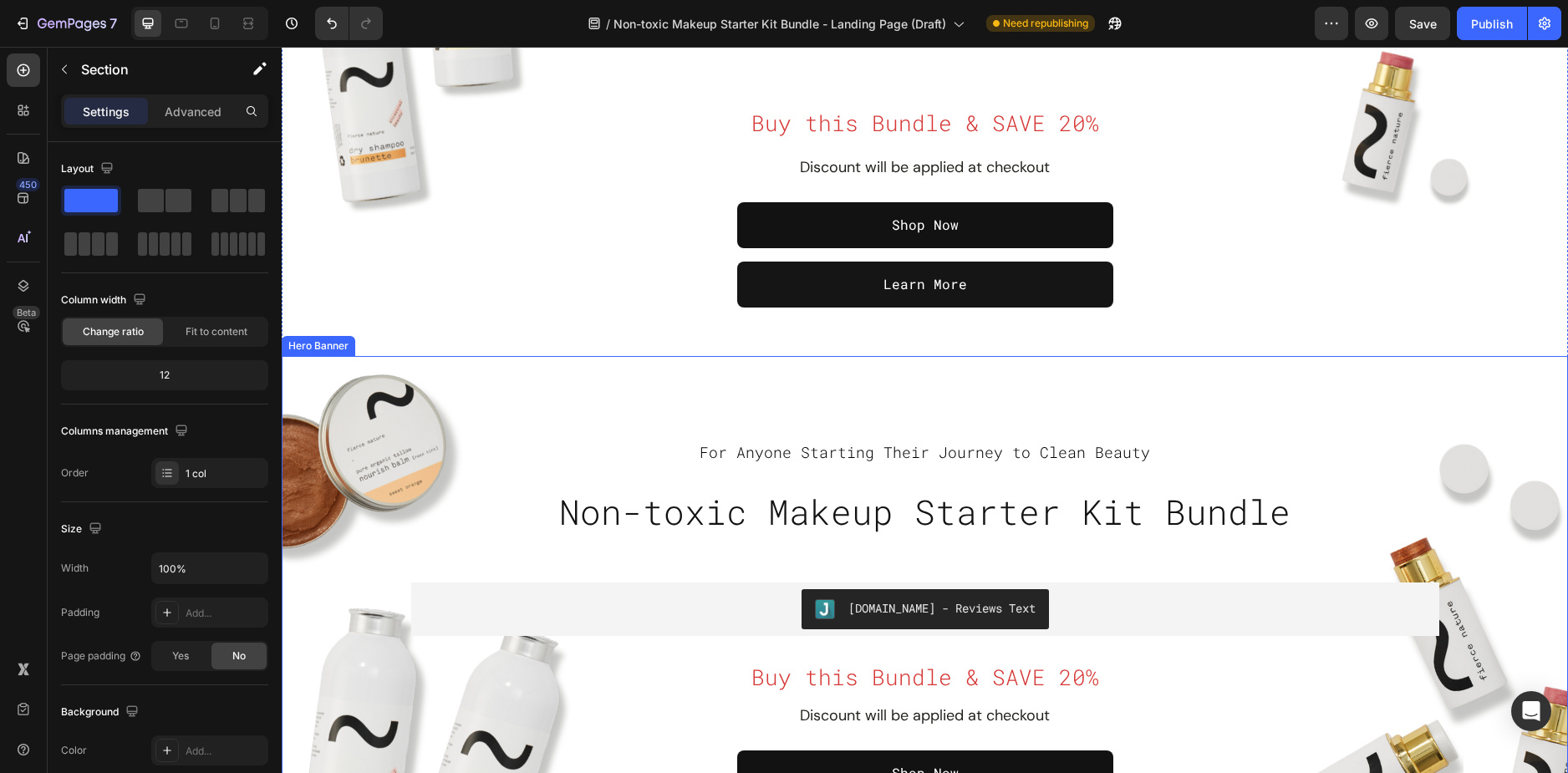
click at [570, 386] on div "Overlay" at bounding box center [925, 648] width 1287 height 585
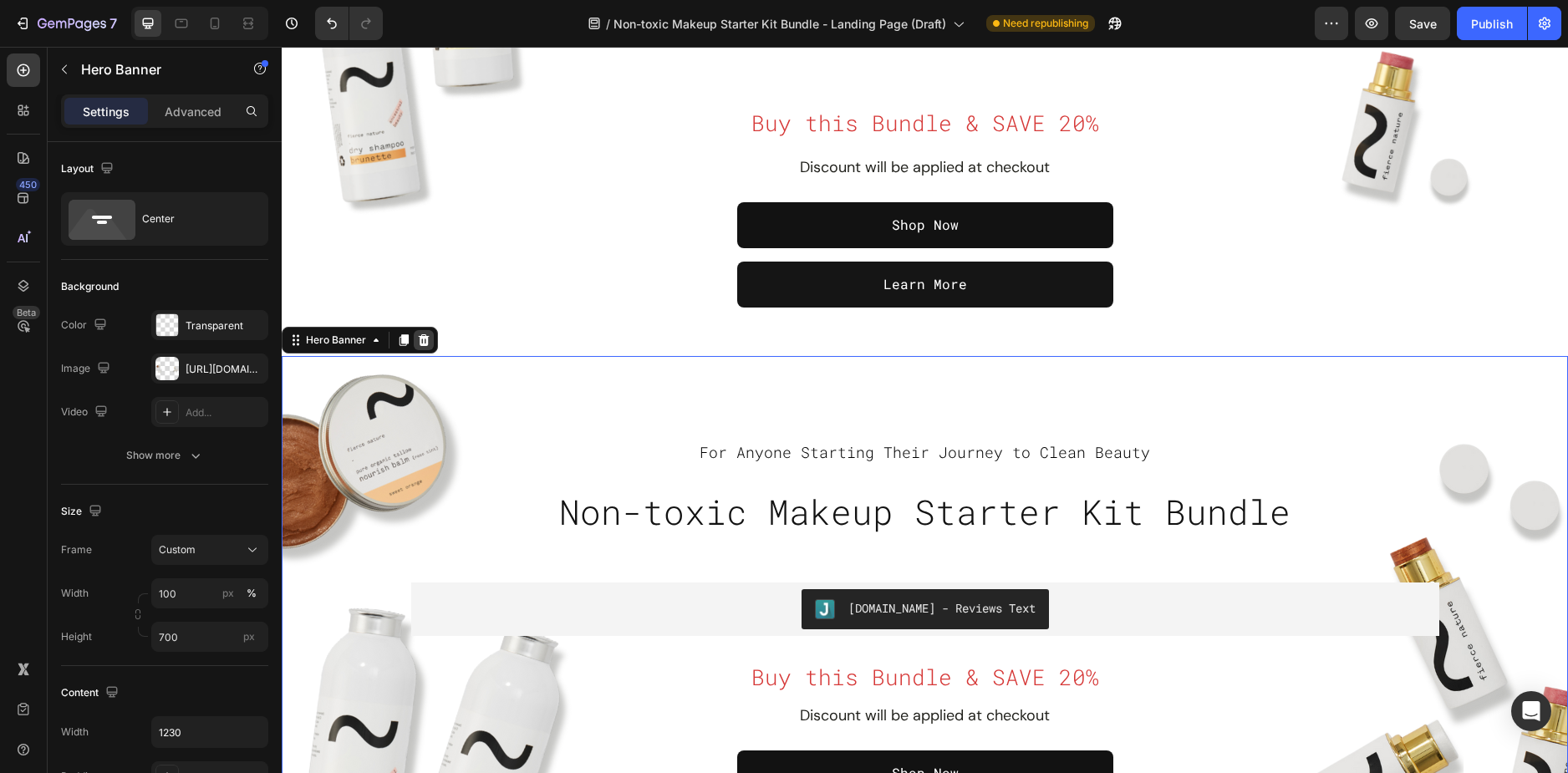
click at [431, 335] on div at bounding box center [424, 340] width 20 height 20
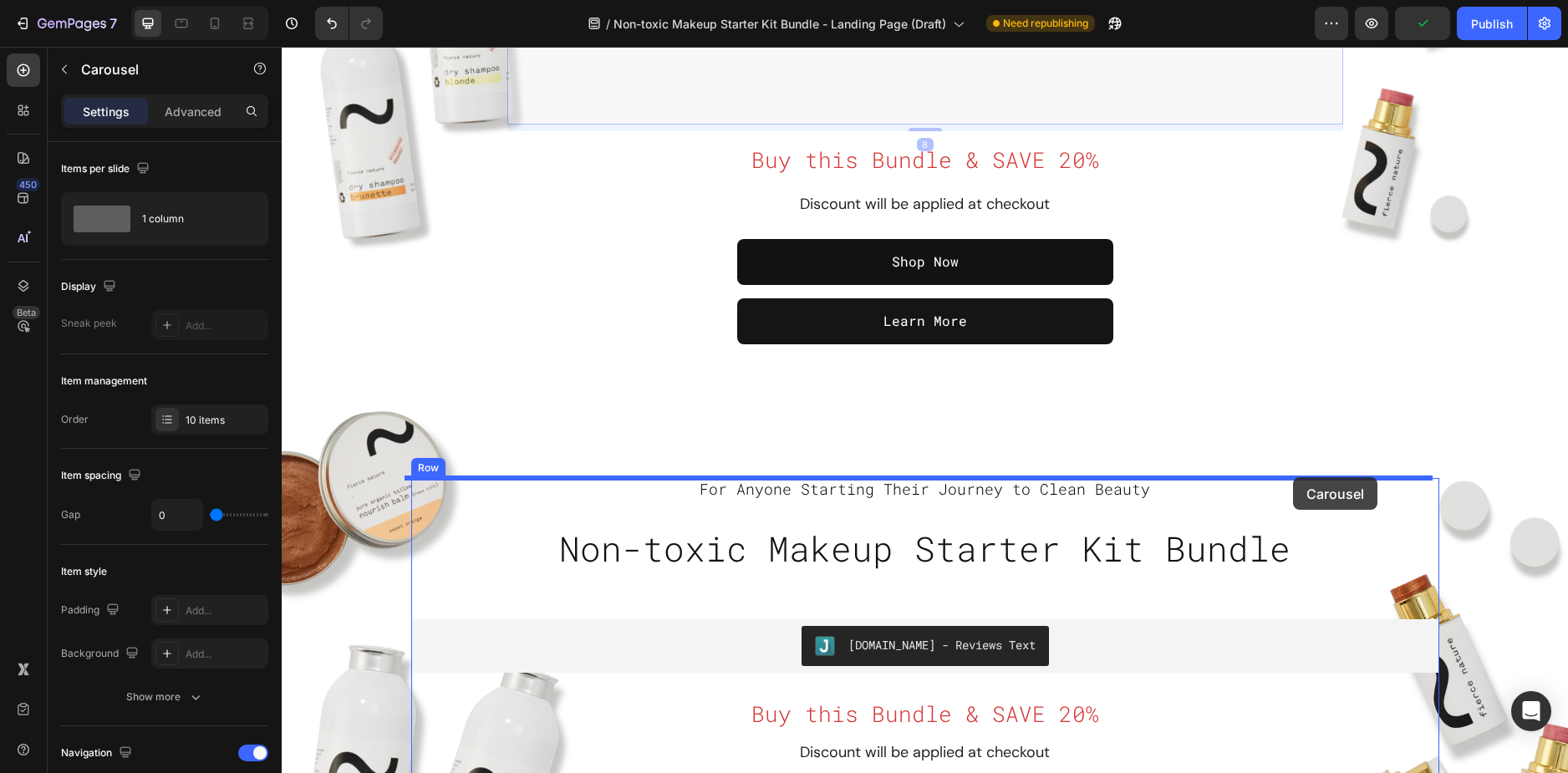
scroll to position [1260, 0]
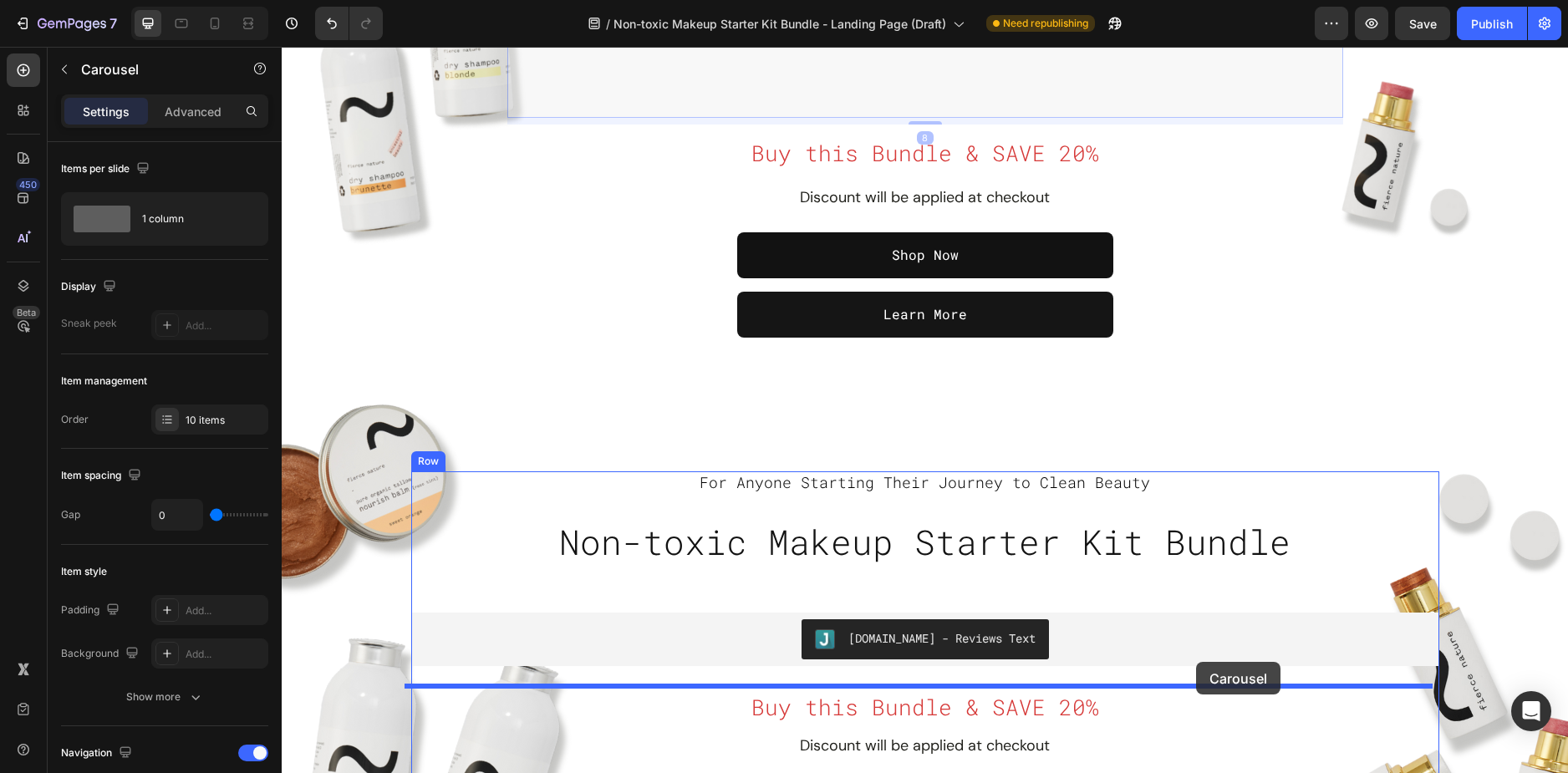
drag, startPoint x: 1304, startPoint y: 338, endPoint x: 1196, endPoint y: 662, distance: 341.5
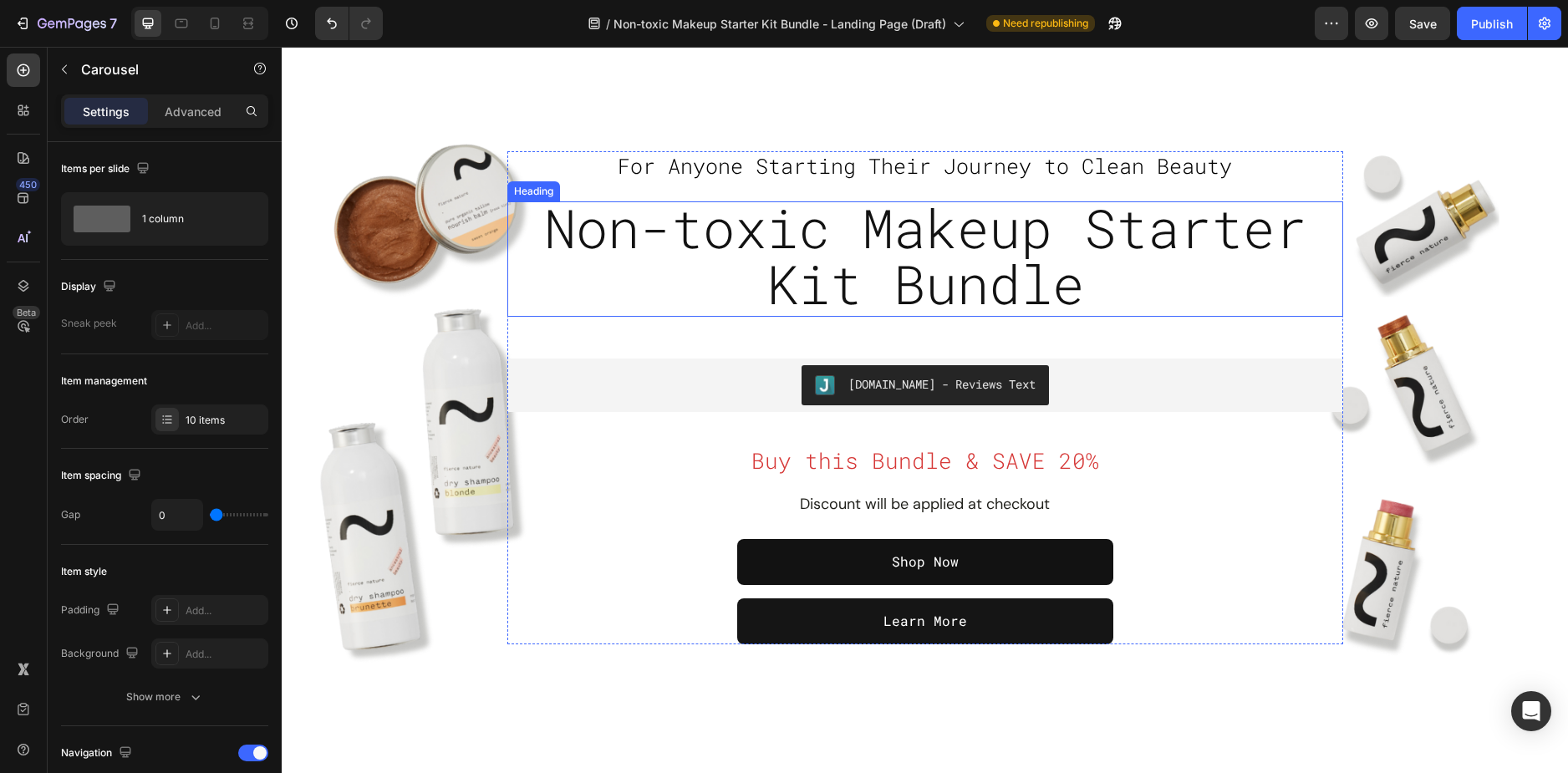
scroll to position [674, 0]
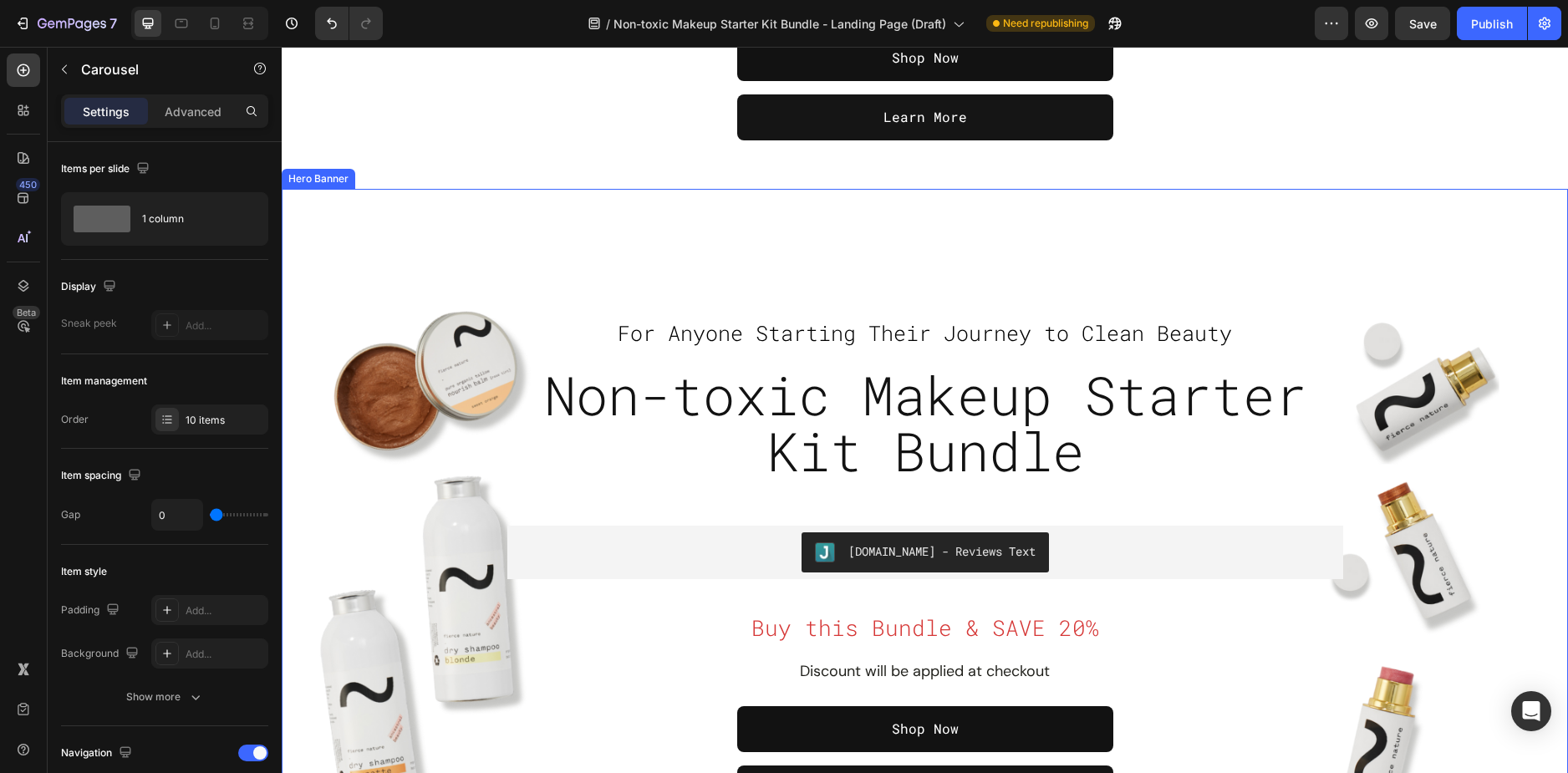
click at [523, 271] on div "Overlay" at bounding box center [925, 565] width 1287 height 719
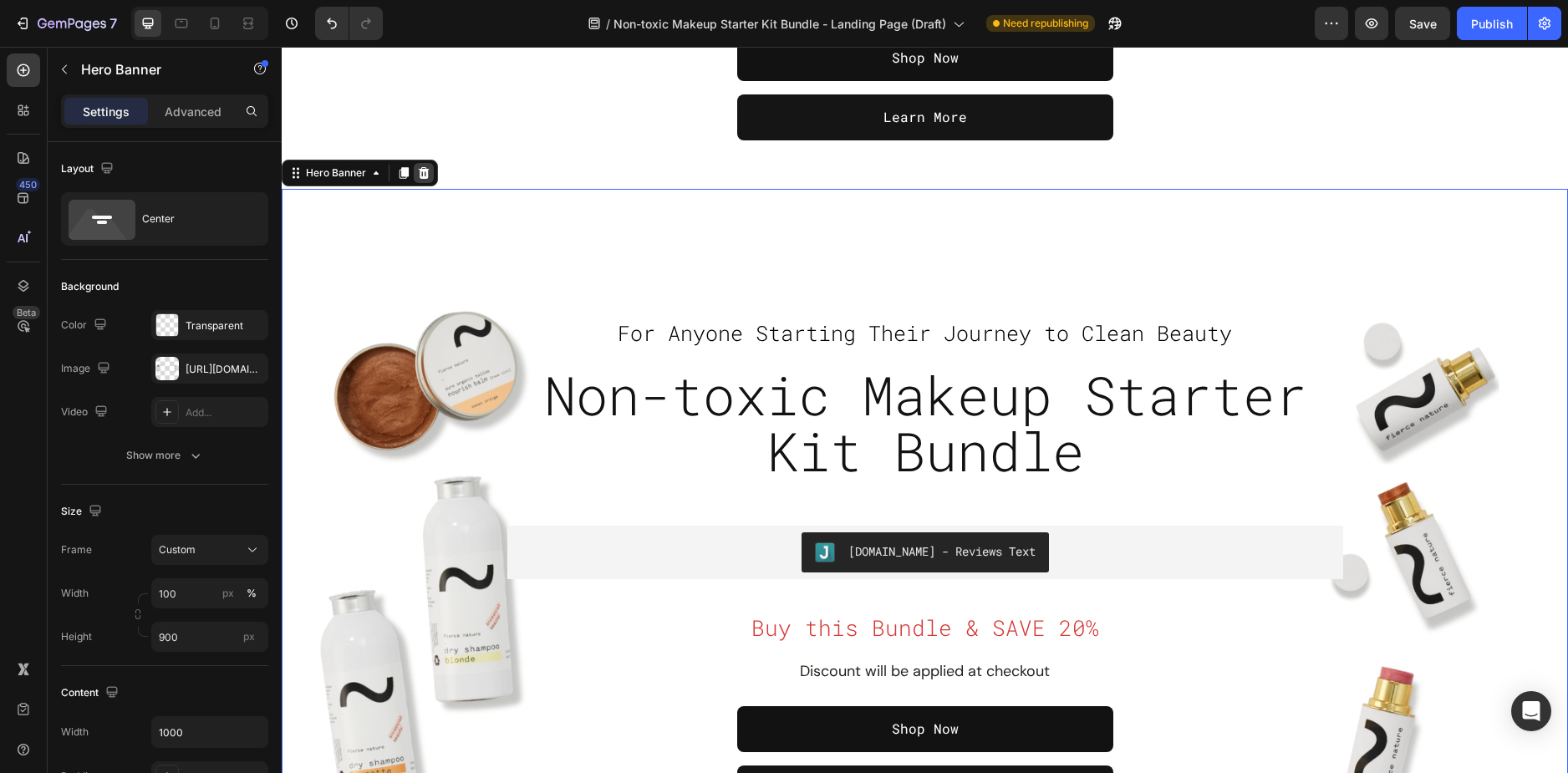
click at [422, 181] on div at bounding box center [424, 173] width 20 height 20
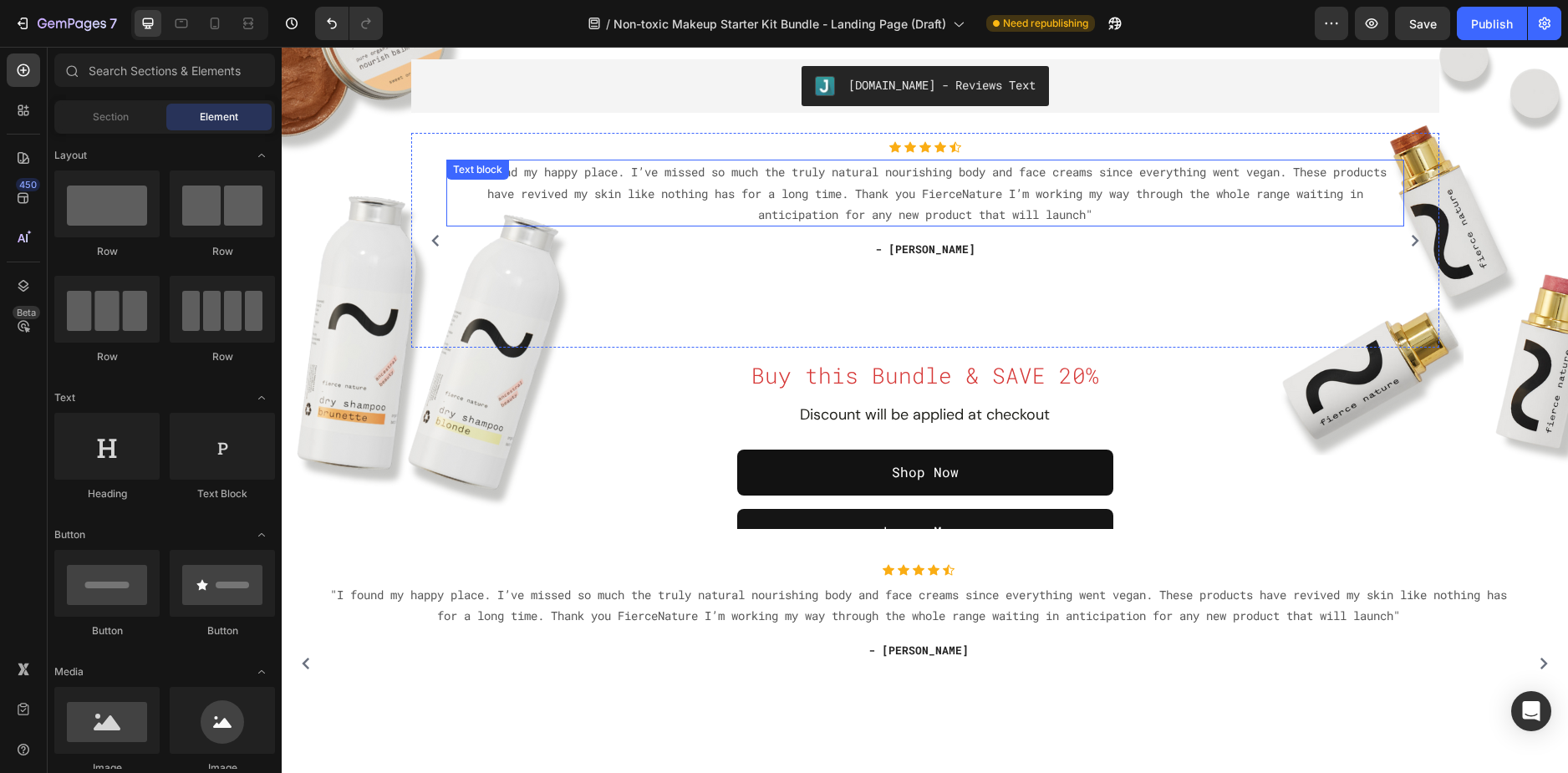
scroll to position [1003, 0]
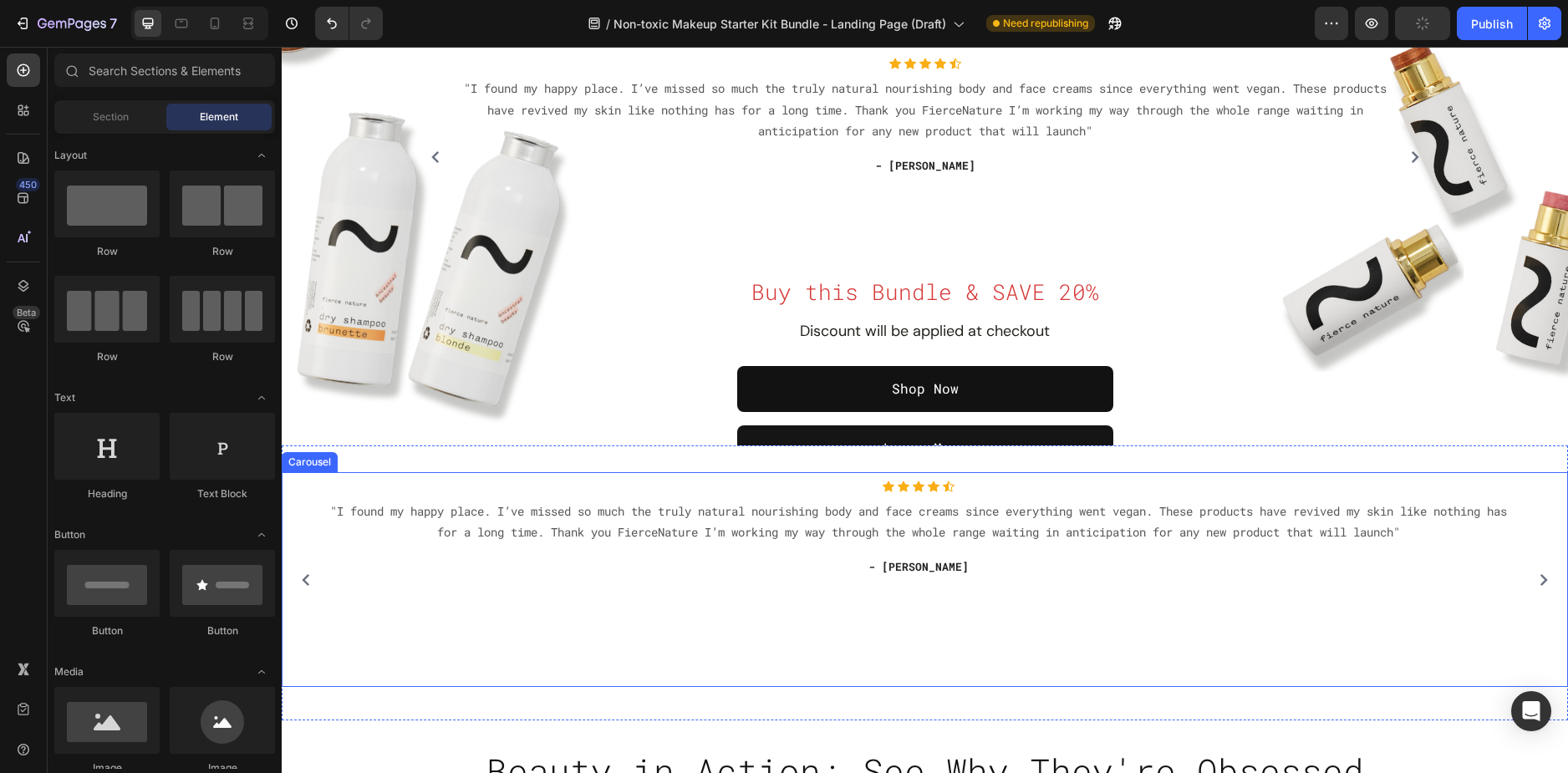
click at [1348, 589] on div "Icon Icon Icon Icon Icon Icon List Hoz "I found my happy place. I’ve missed so …" at bounding box center [919, 580] width 1204 height 198
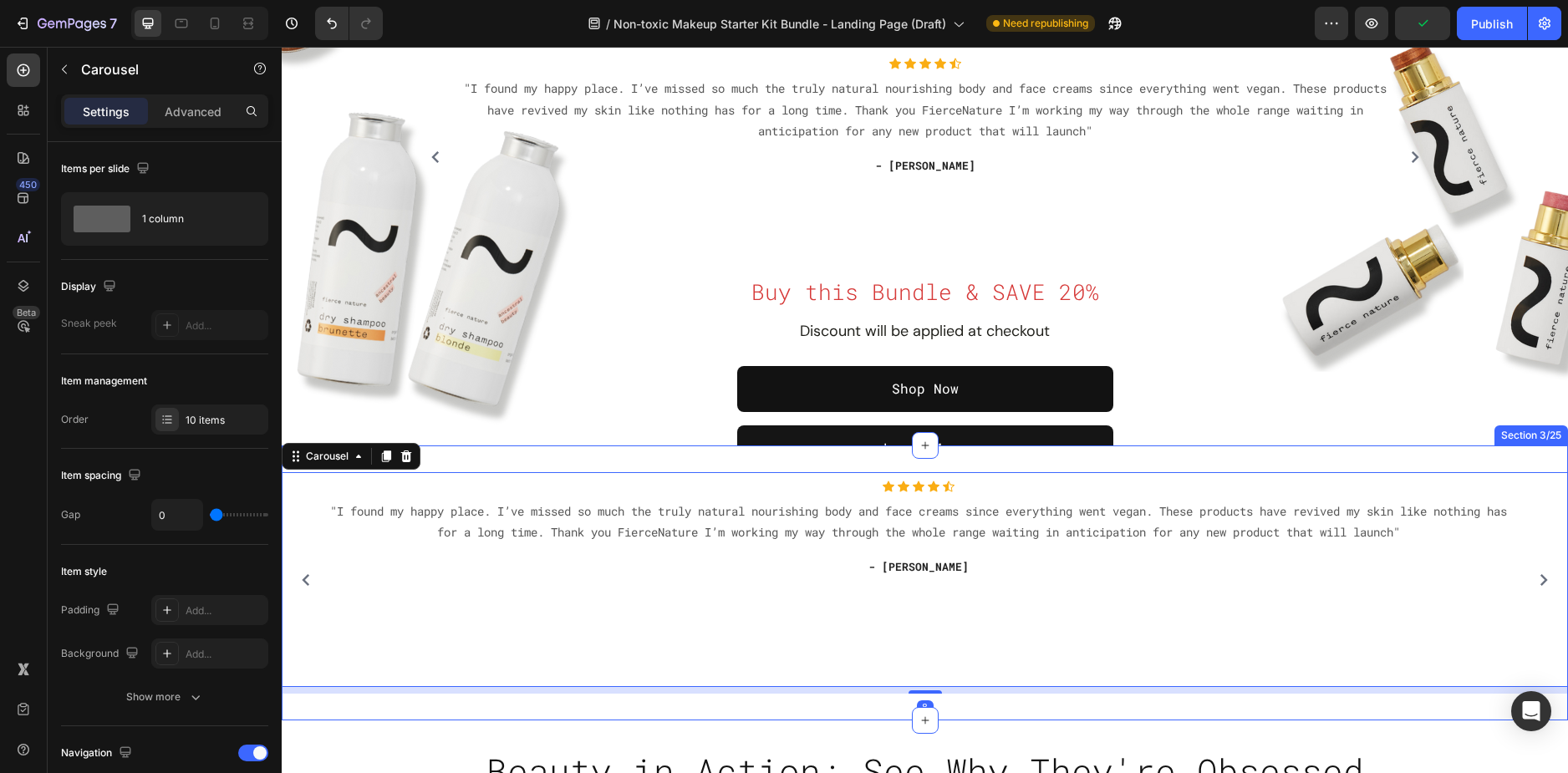
click at [529, 452] on div "Icon Icon Icon Icon Icon Icon List Hoz "I found my happy place. I’ve missed so …" at bounding box center [925, 583] width 1287 height 275
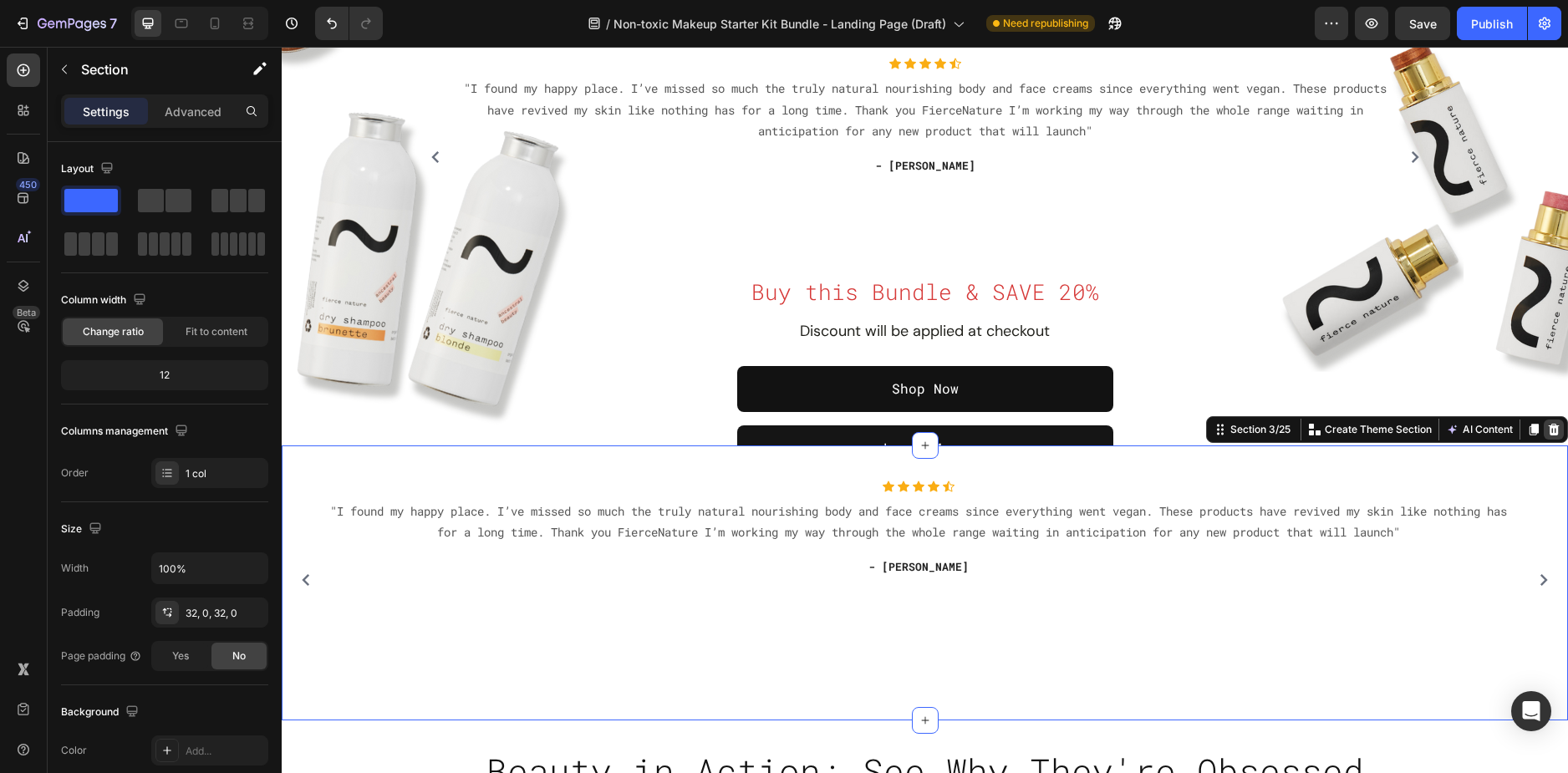
click at [1547, 426] on icon at bounding box center [1553, 429] width 13 height 13
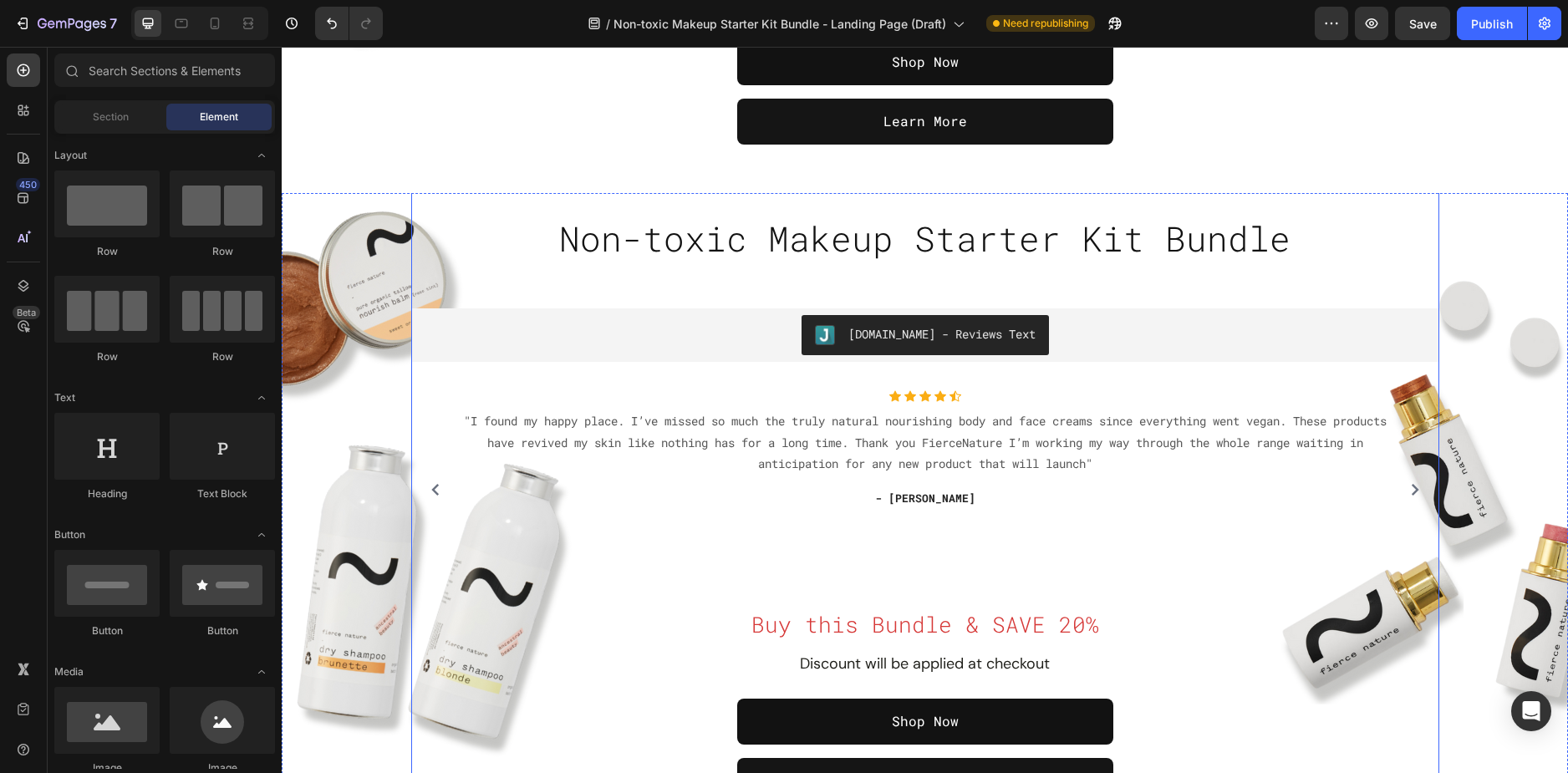
scroll to position [668, 0]
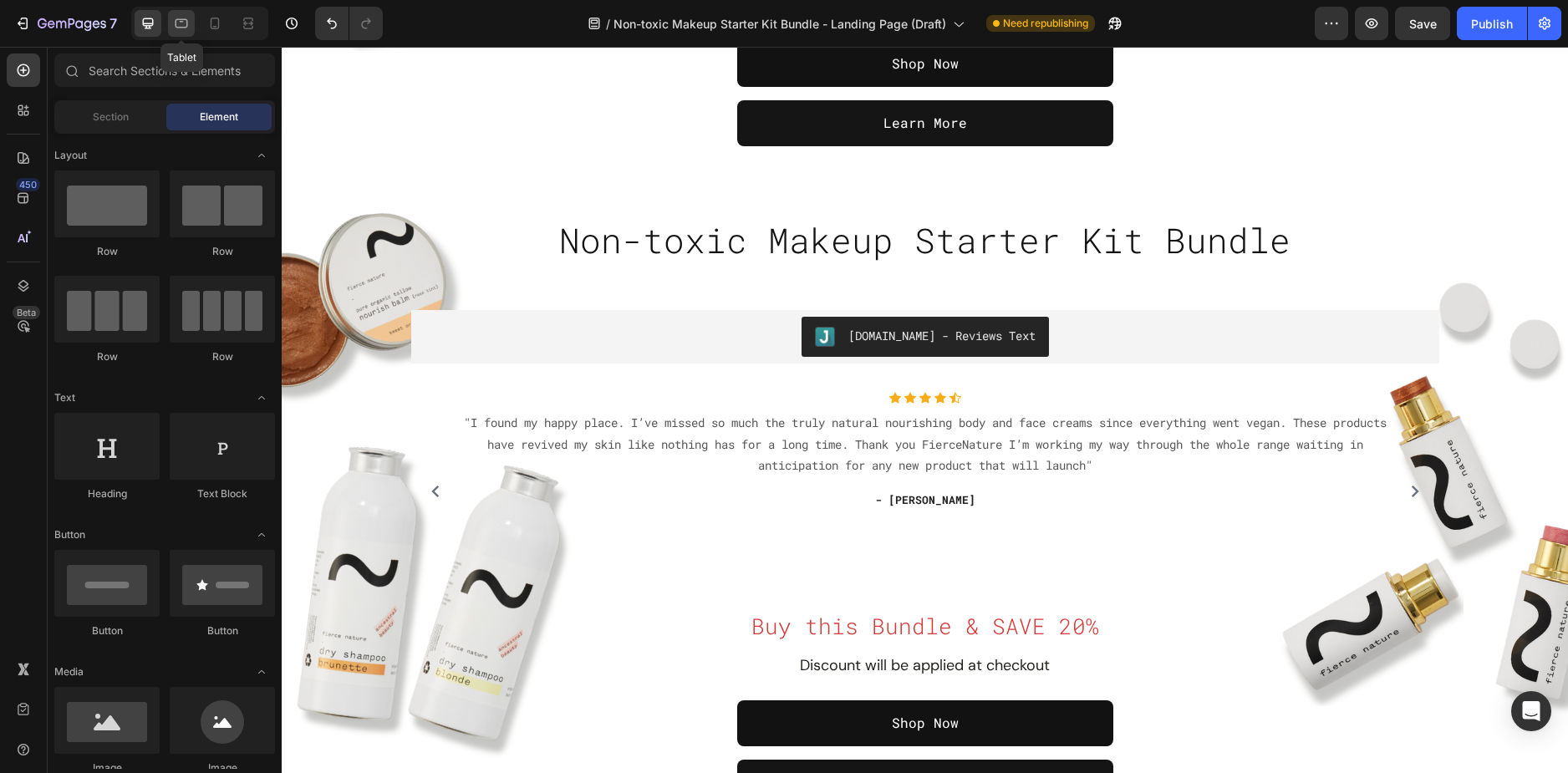
click at [192, 14] on div at bounding box center [181, 23] width 27 height 27
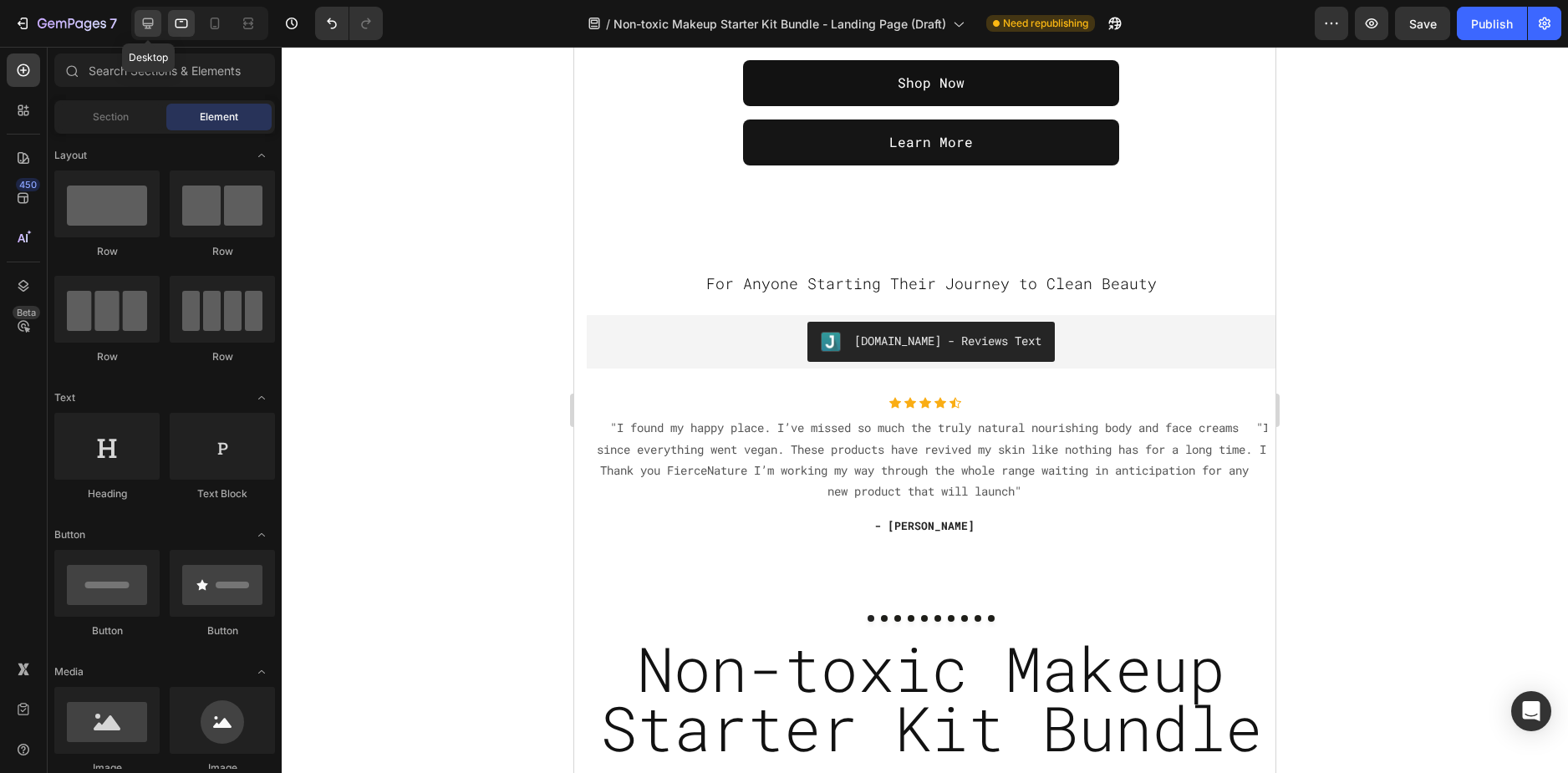
click at [143, 14] on div at bounding box center [148, 23] width 27 height 27
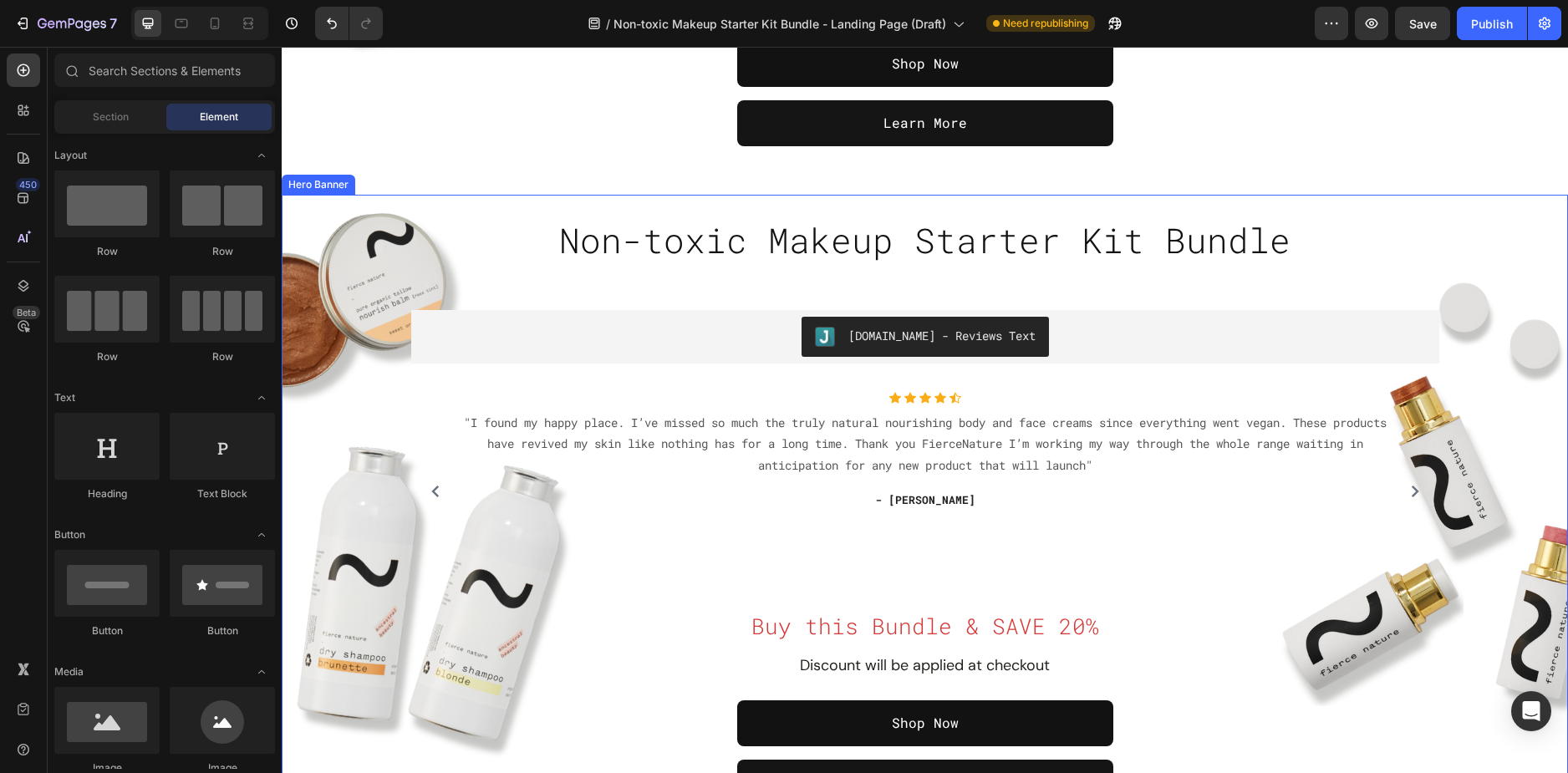
click at [311, 202] on div "Overlay" at bounding box center [925, 487] width 1287 height 585
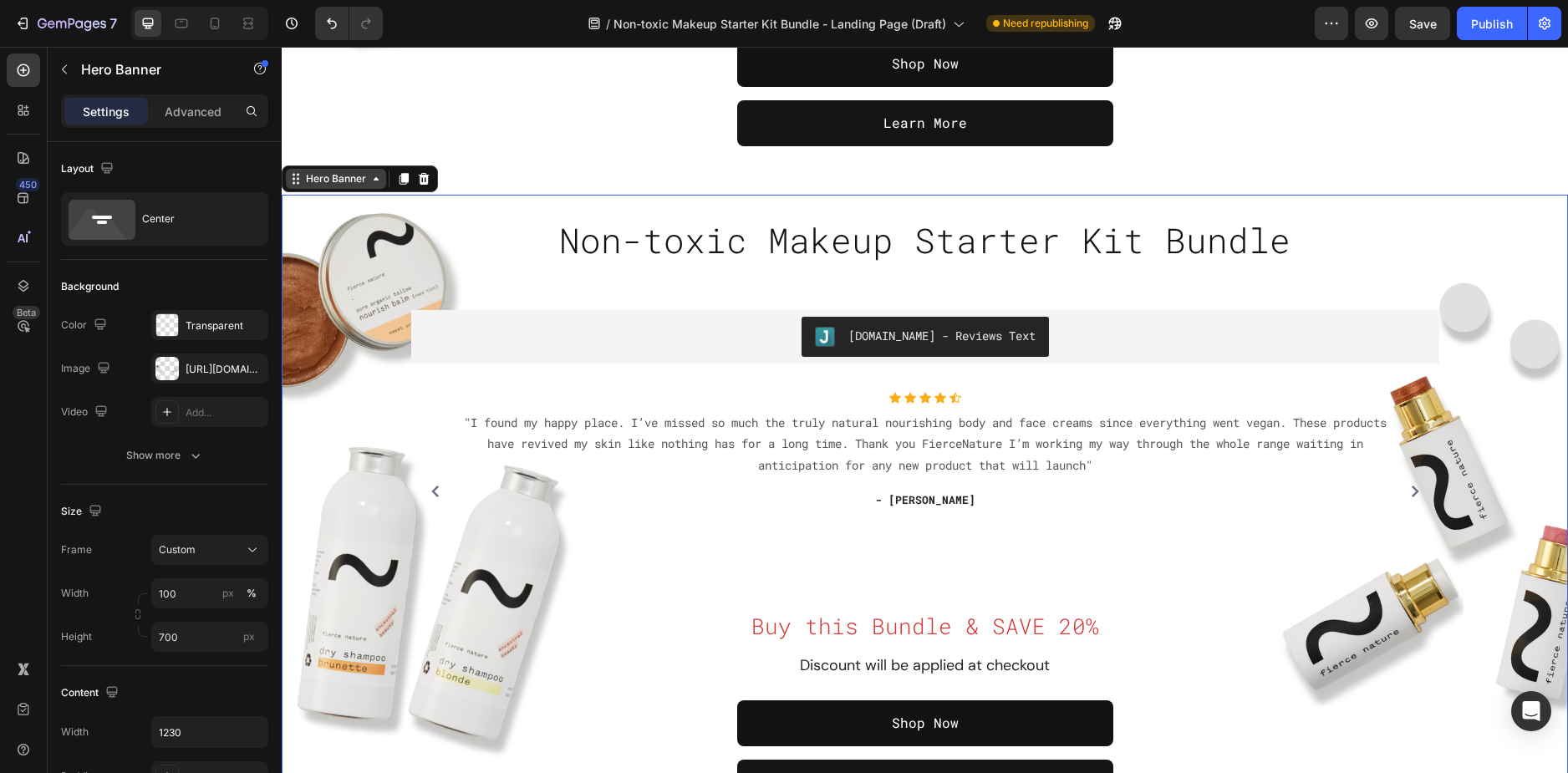
click at [329, 179] on div "Hero Banner" at bounding box center [335, 179] width 67 height 15
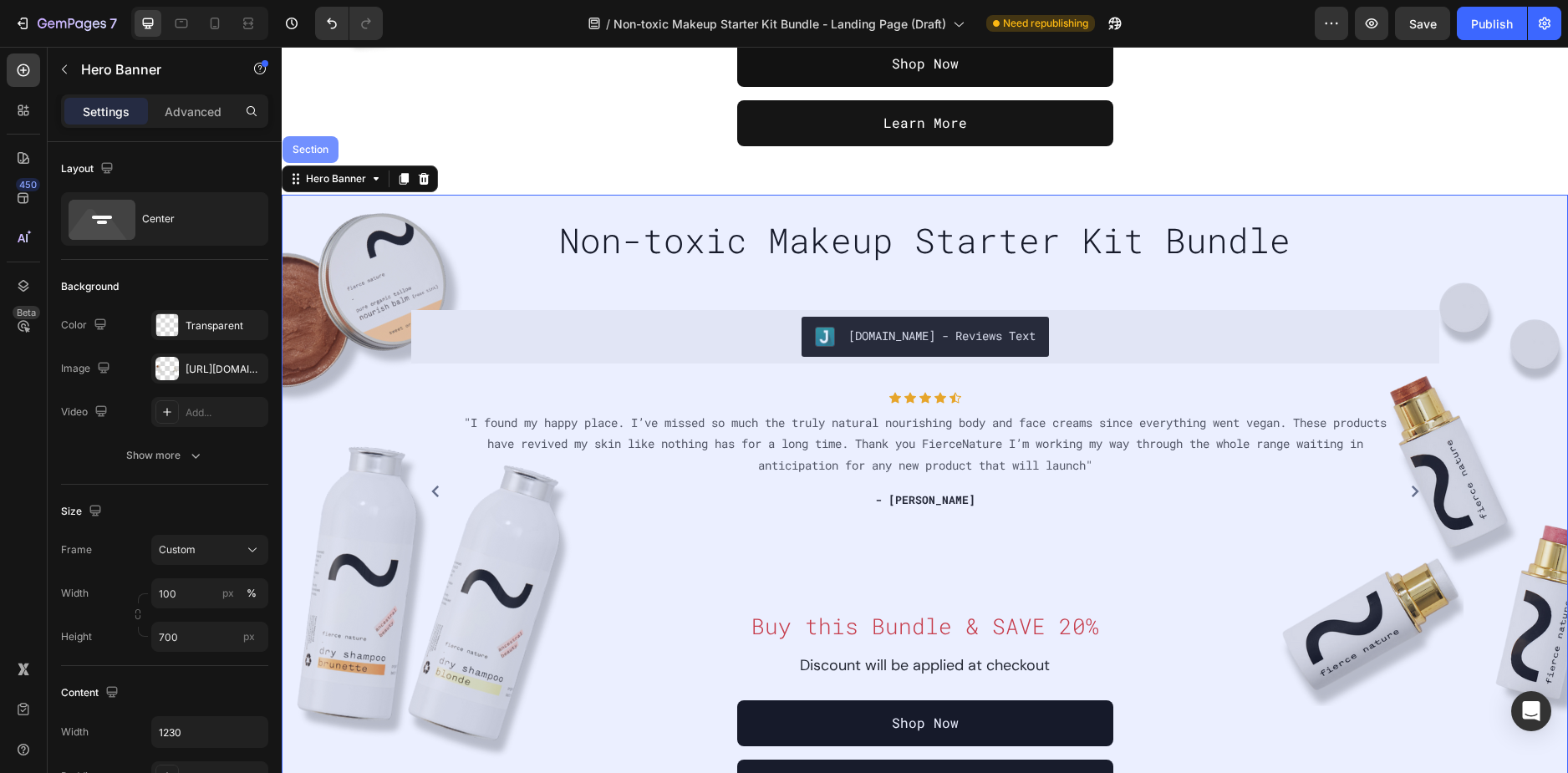
click at [328, 154] on div "Section" at bounding box center [310, 150] width 43 height 10
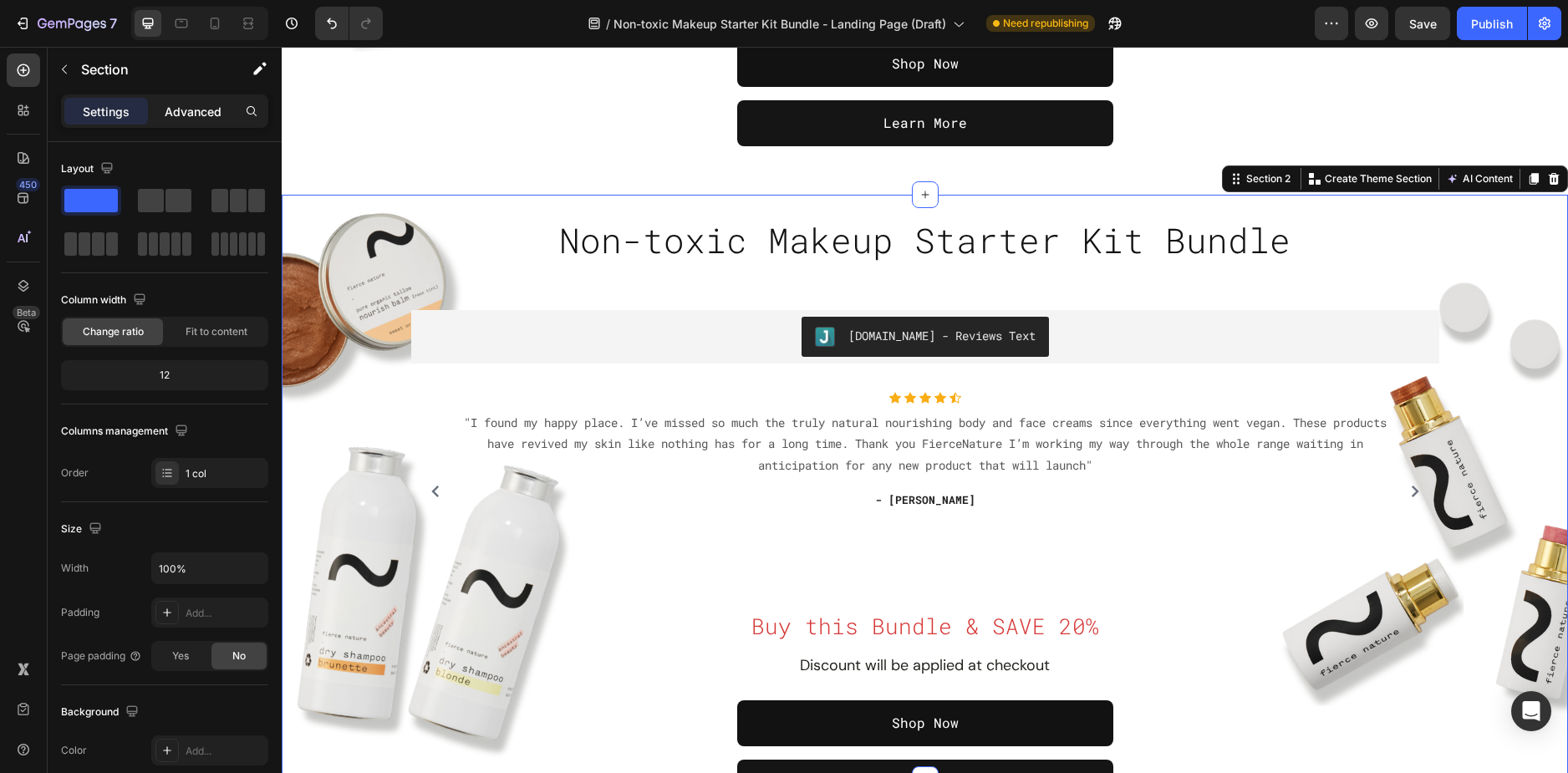
click at [204, 110] on p "Advanced" at bounding box center [193, 112] width 57 height 18
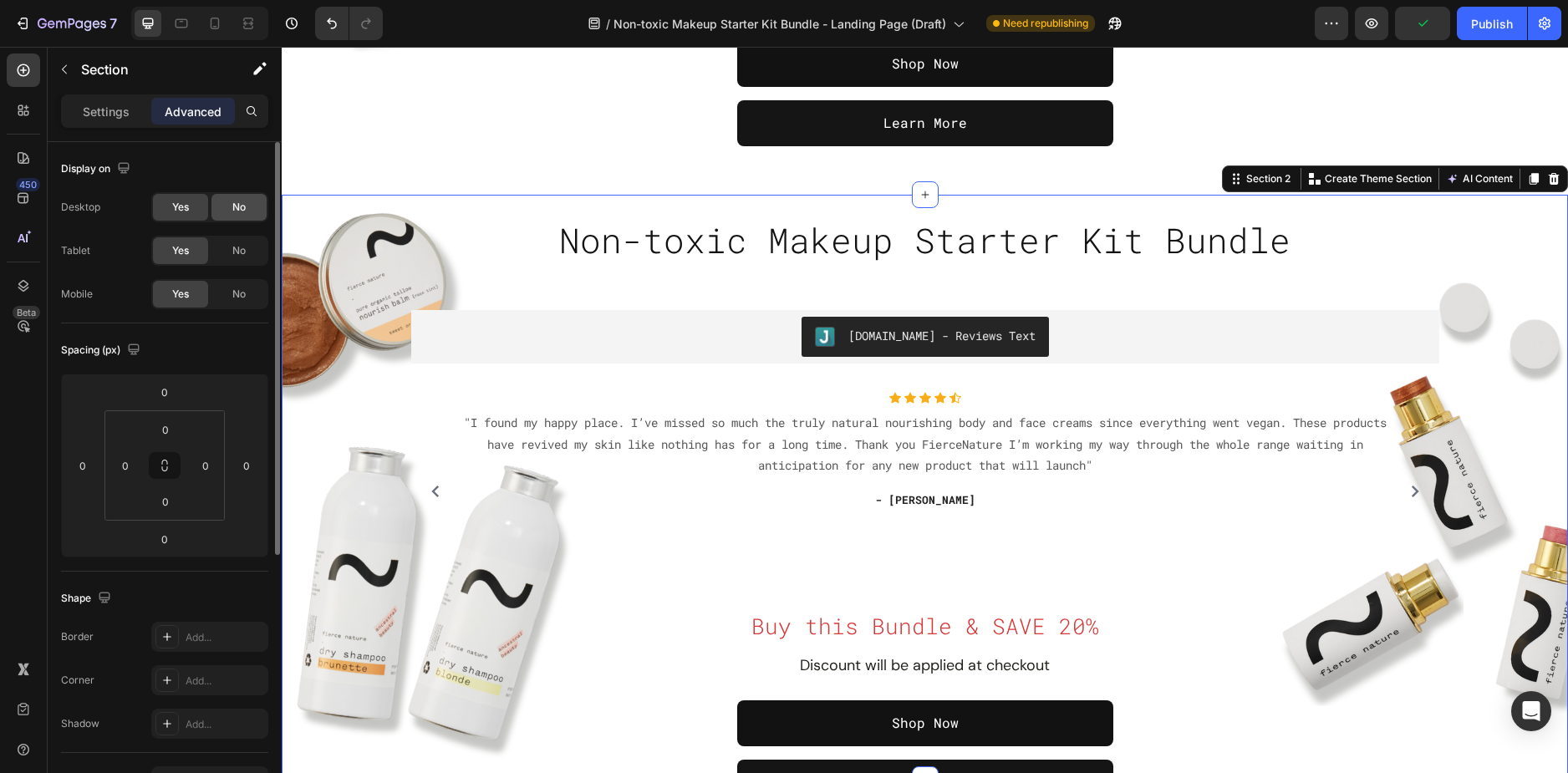
click at [232, 210] on span "No" at bounding box center [238, 206] width 13 height 15
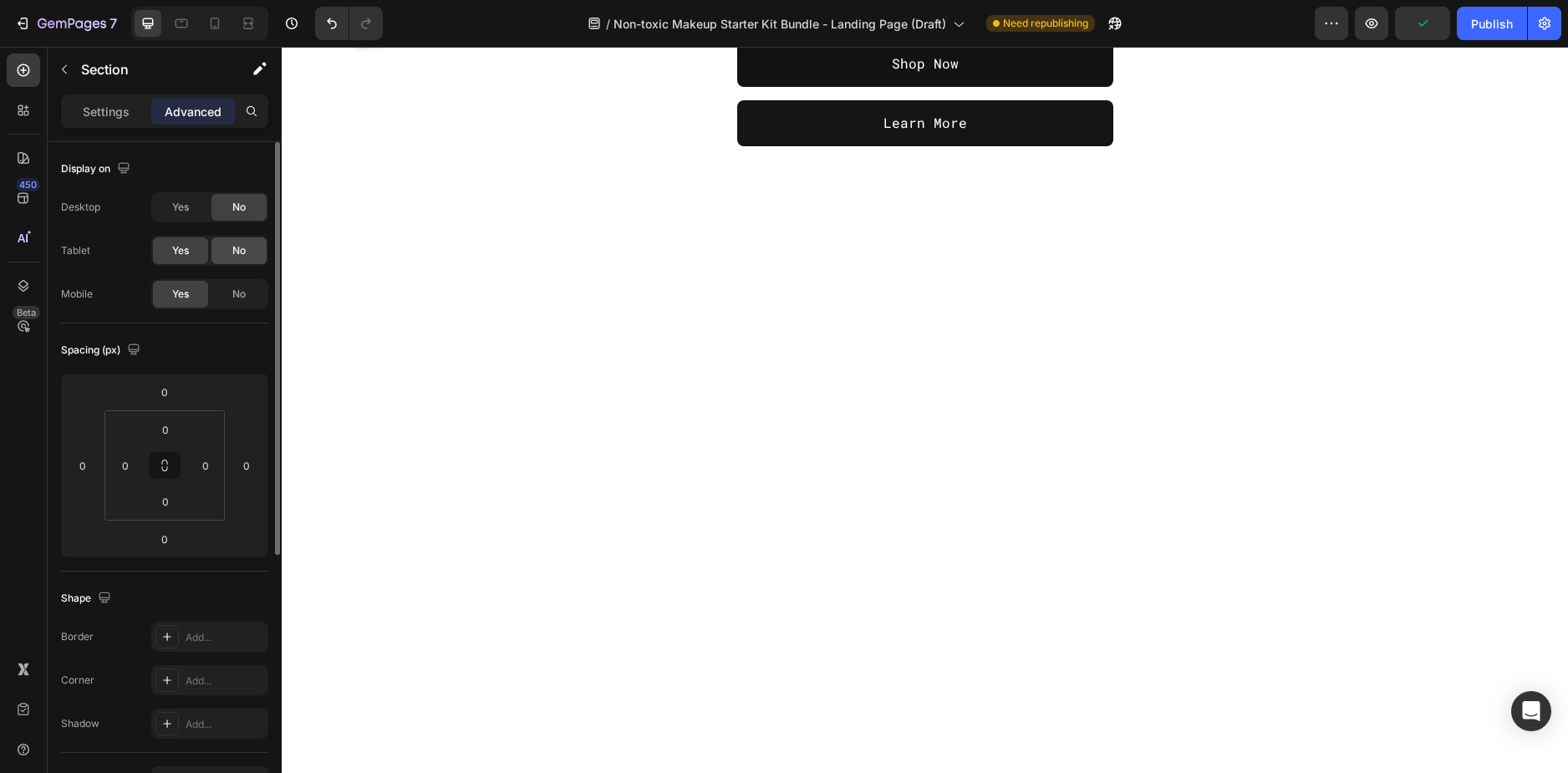
click at [235, 248] on span "No" at bounding box center [238, 250] width 13 height 15
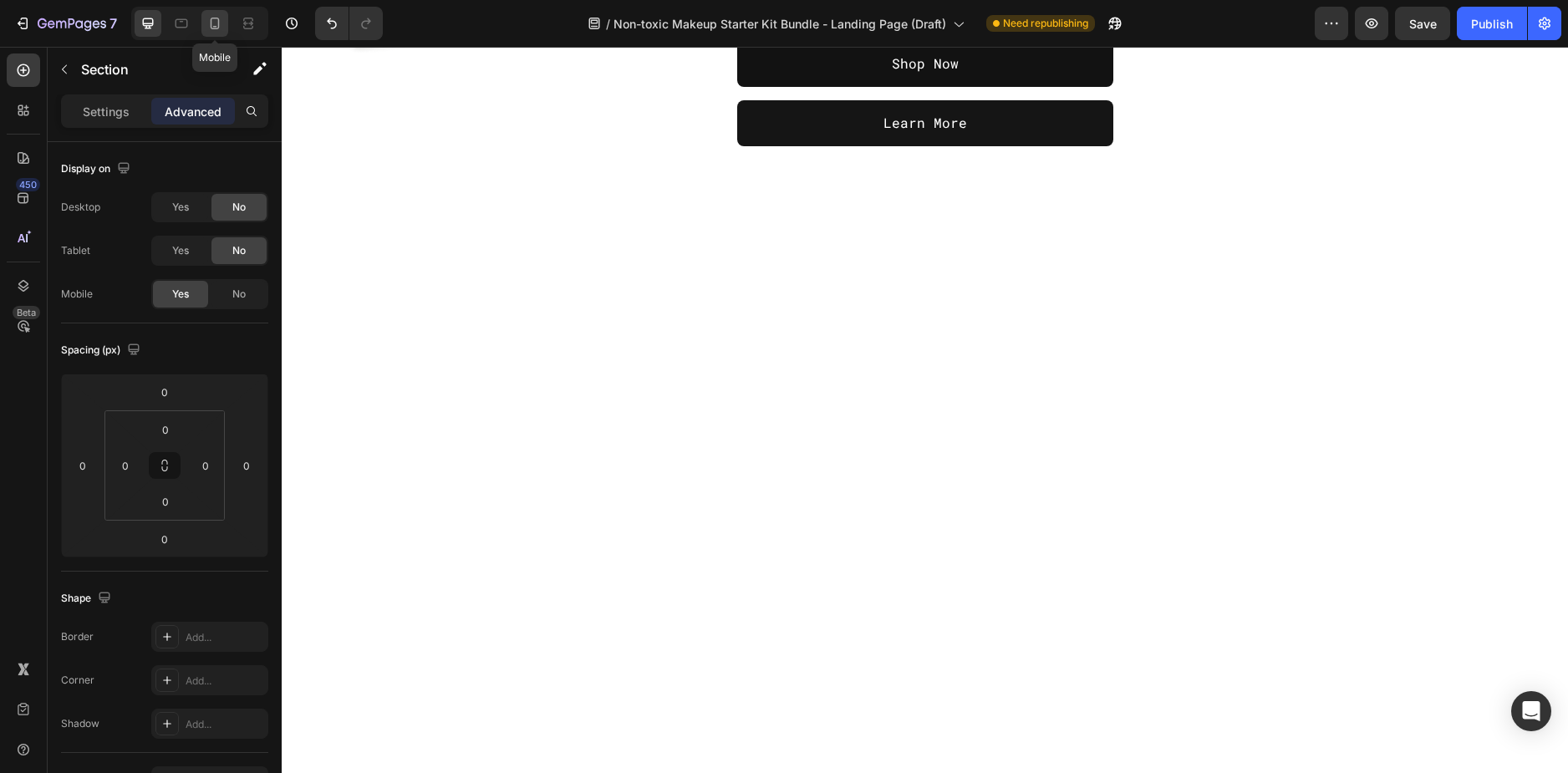
click at [212, 17] on icon at bounding box center [214, 23] width 17 height 17
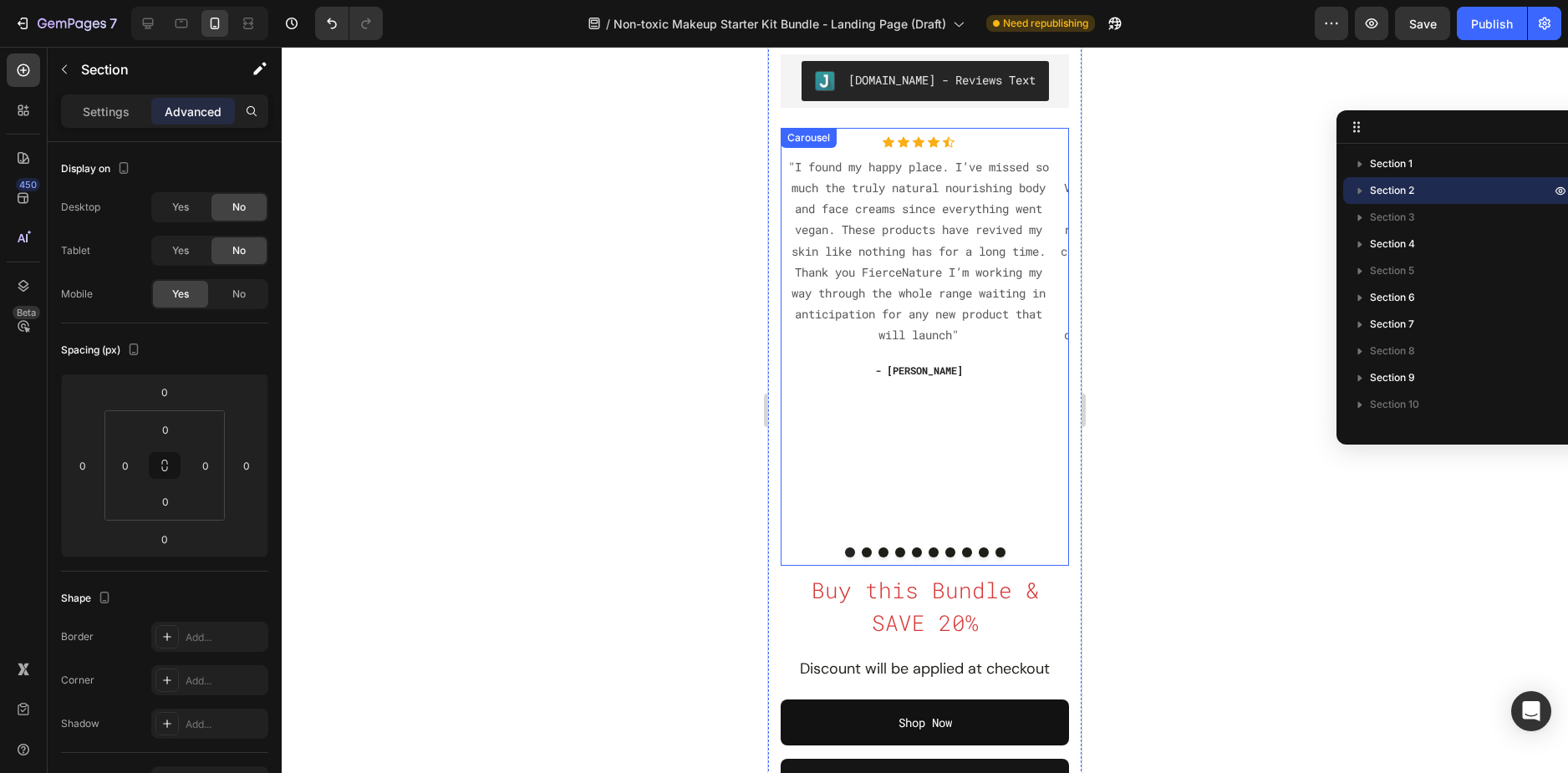
scroll to position [168, 0]
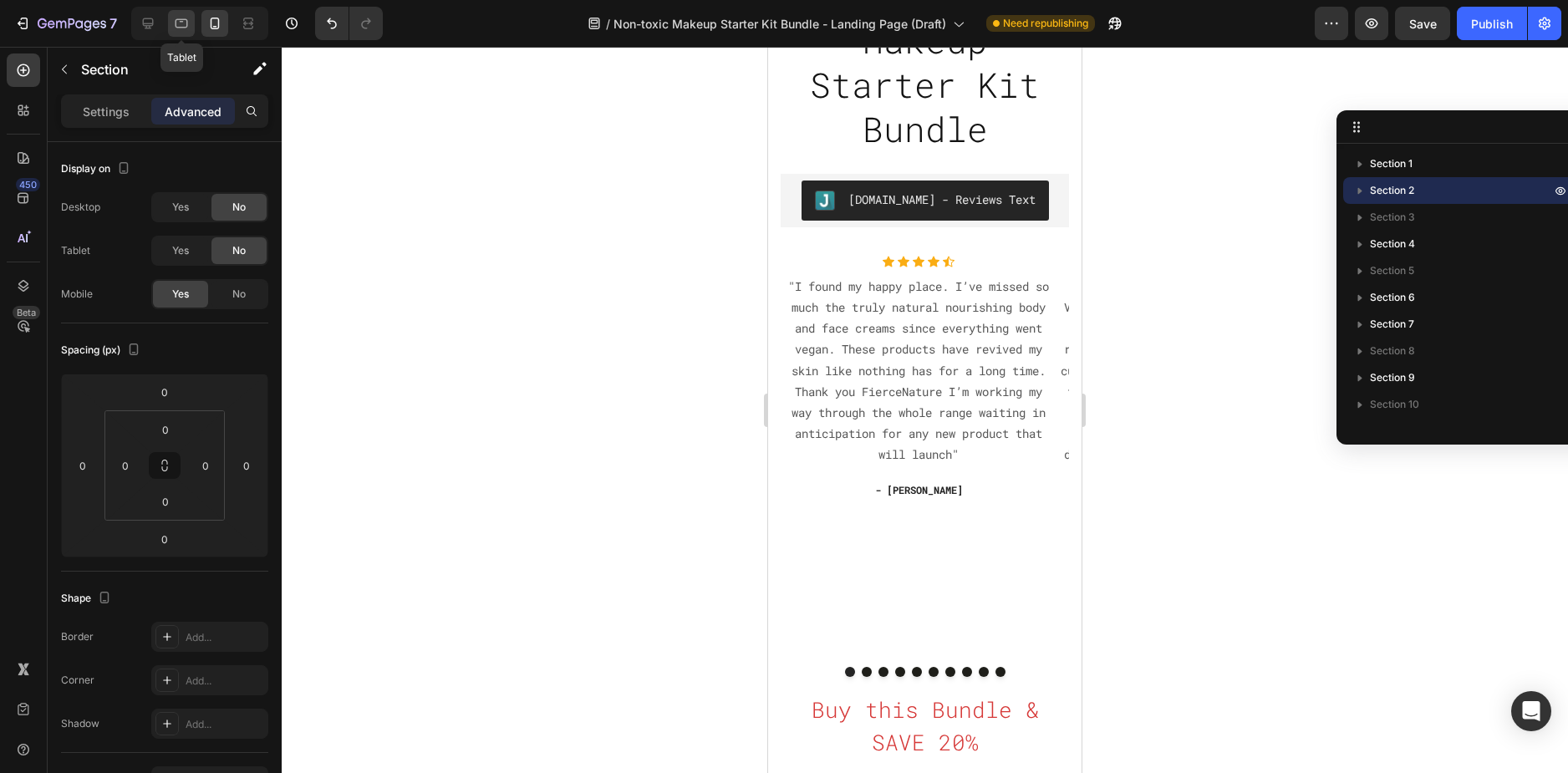
click at [195, 18] on div at bounding box center [181, 23] width 27 height 27
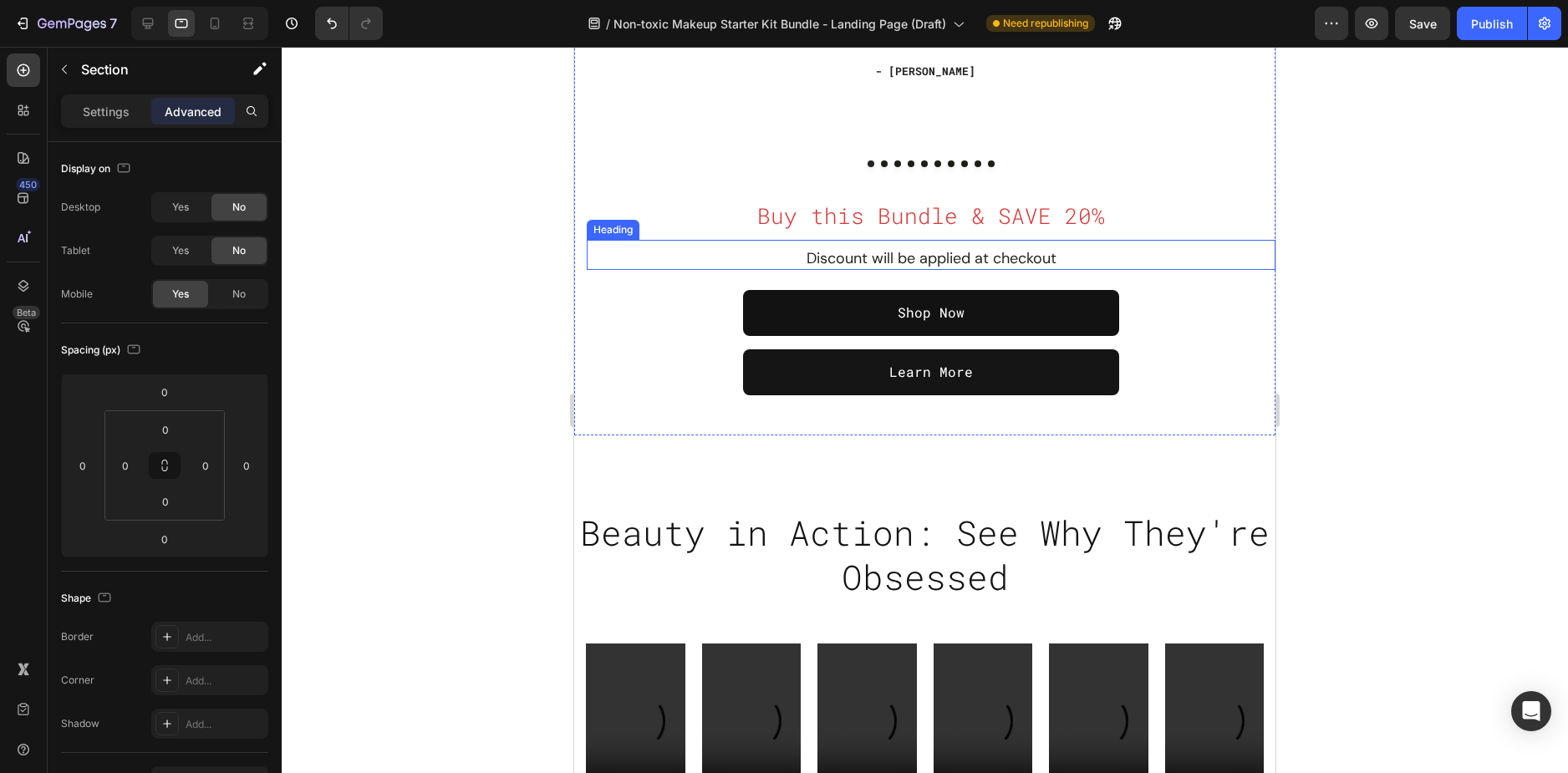
scroll to position [668, 0]
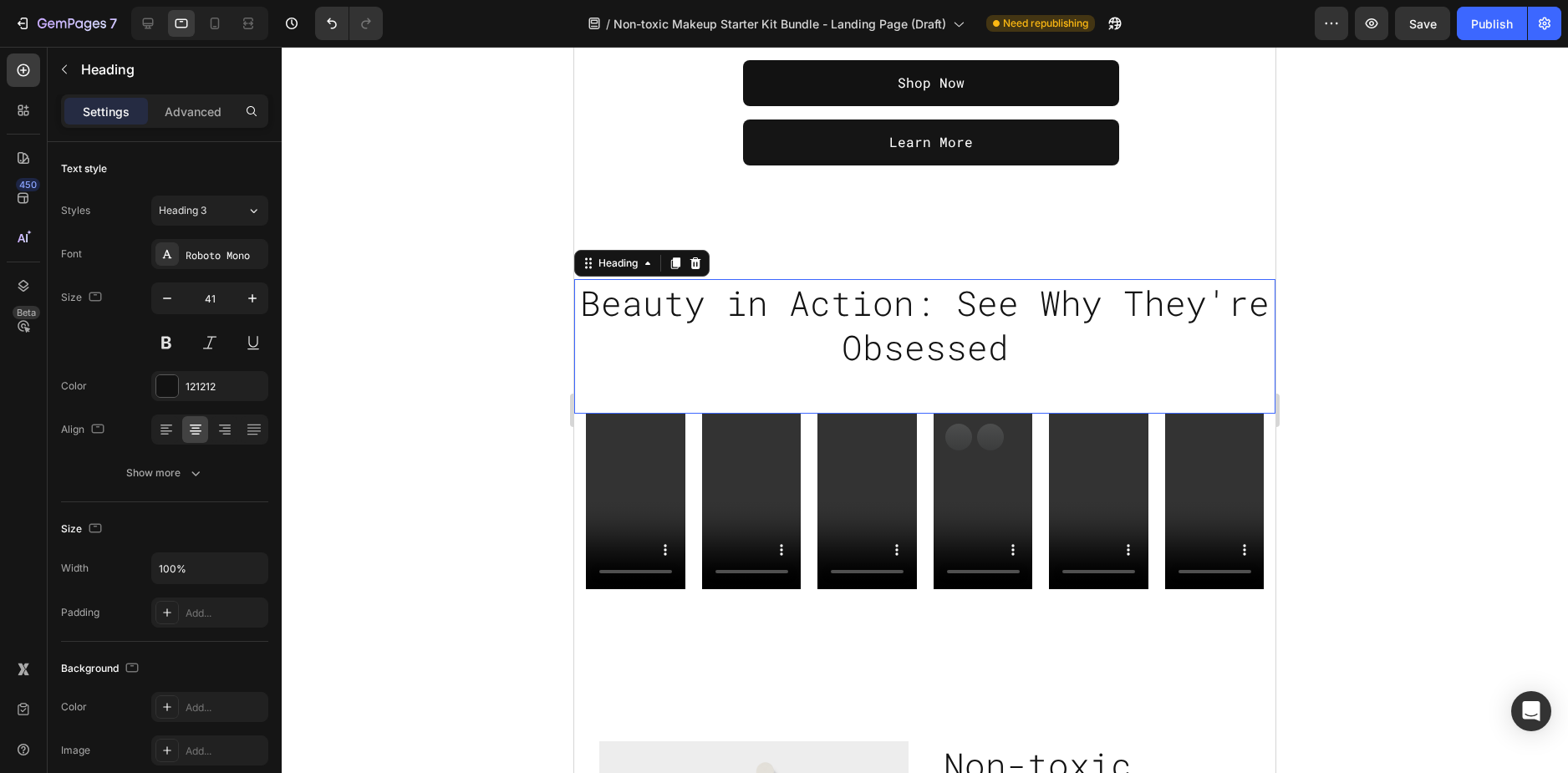
click at [968, 383] on div "Beauty in Action: See Why They're Obsessed Heading 0" at bounding box center [925, 346] width 701 height 135
click at [198, 116] on p "Advanced" at bounding box center [193, 112] width 57 height 18
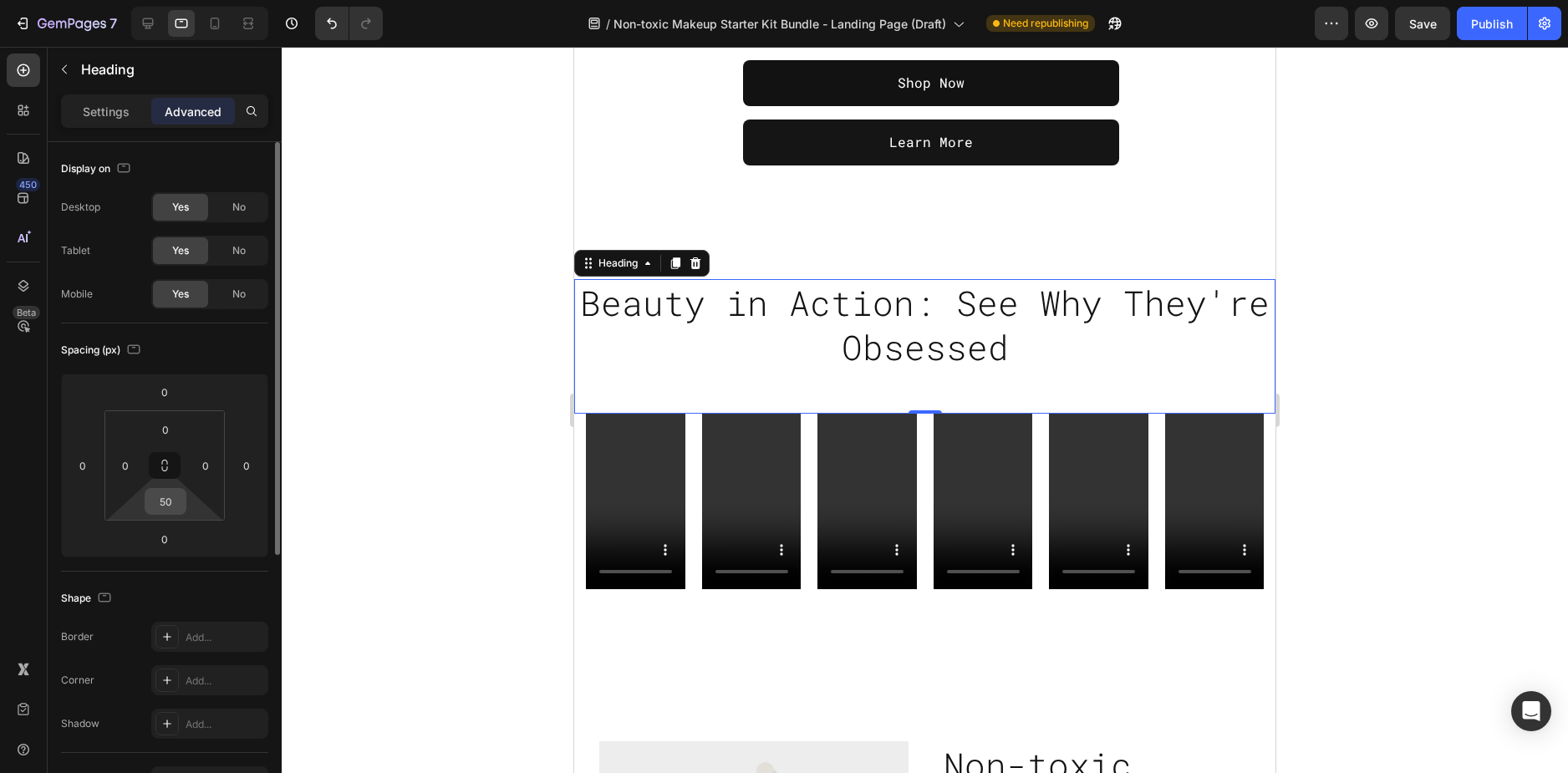
click at [175, 489] on input "50" at bounding box center [166, 501] width 34 height 25
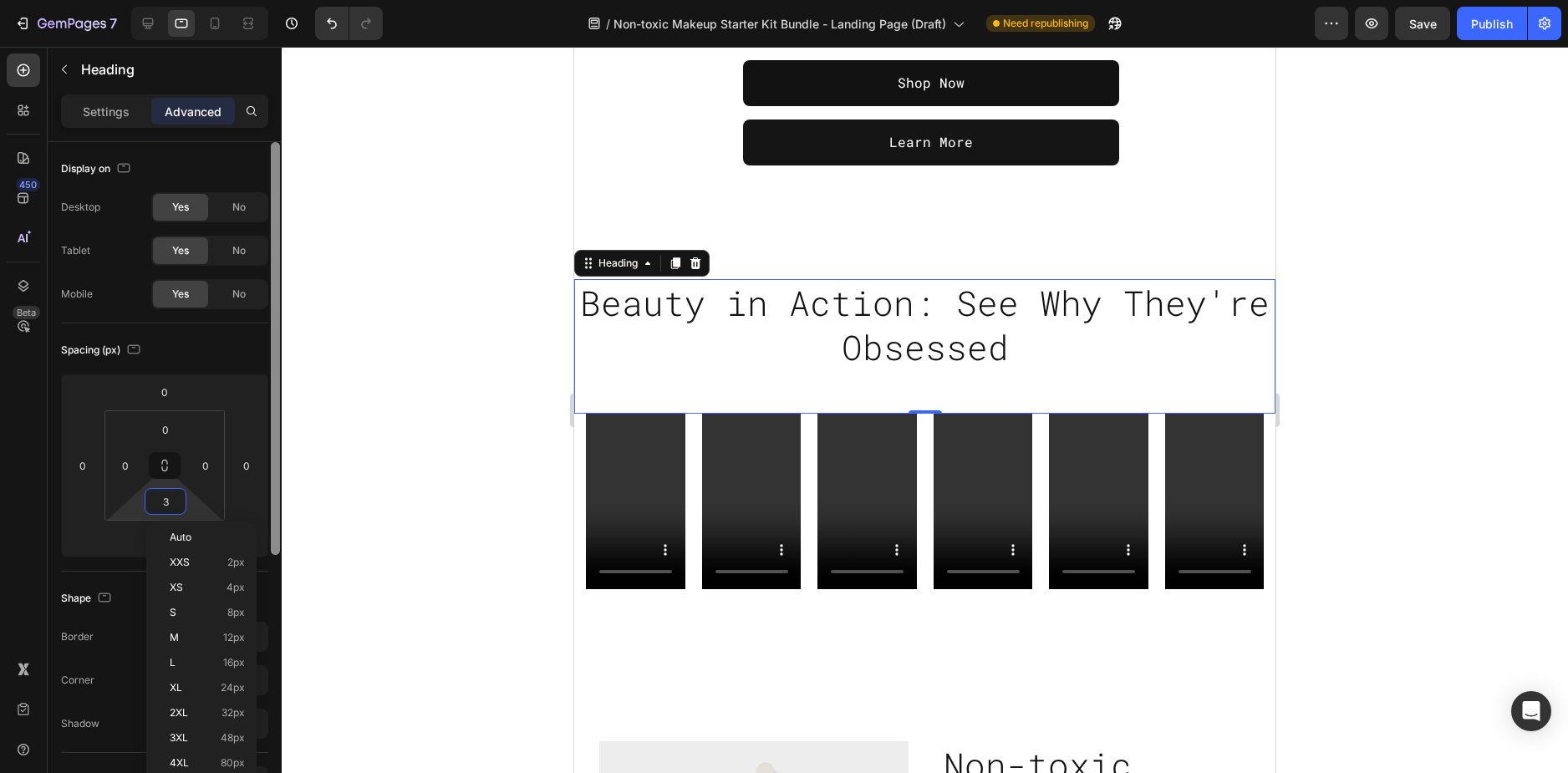
type input "30"
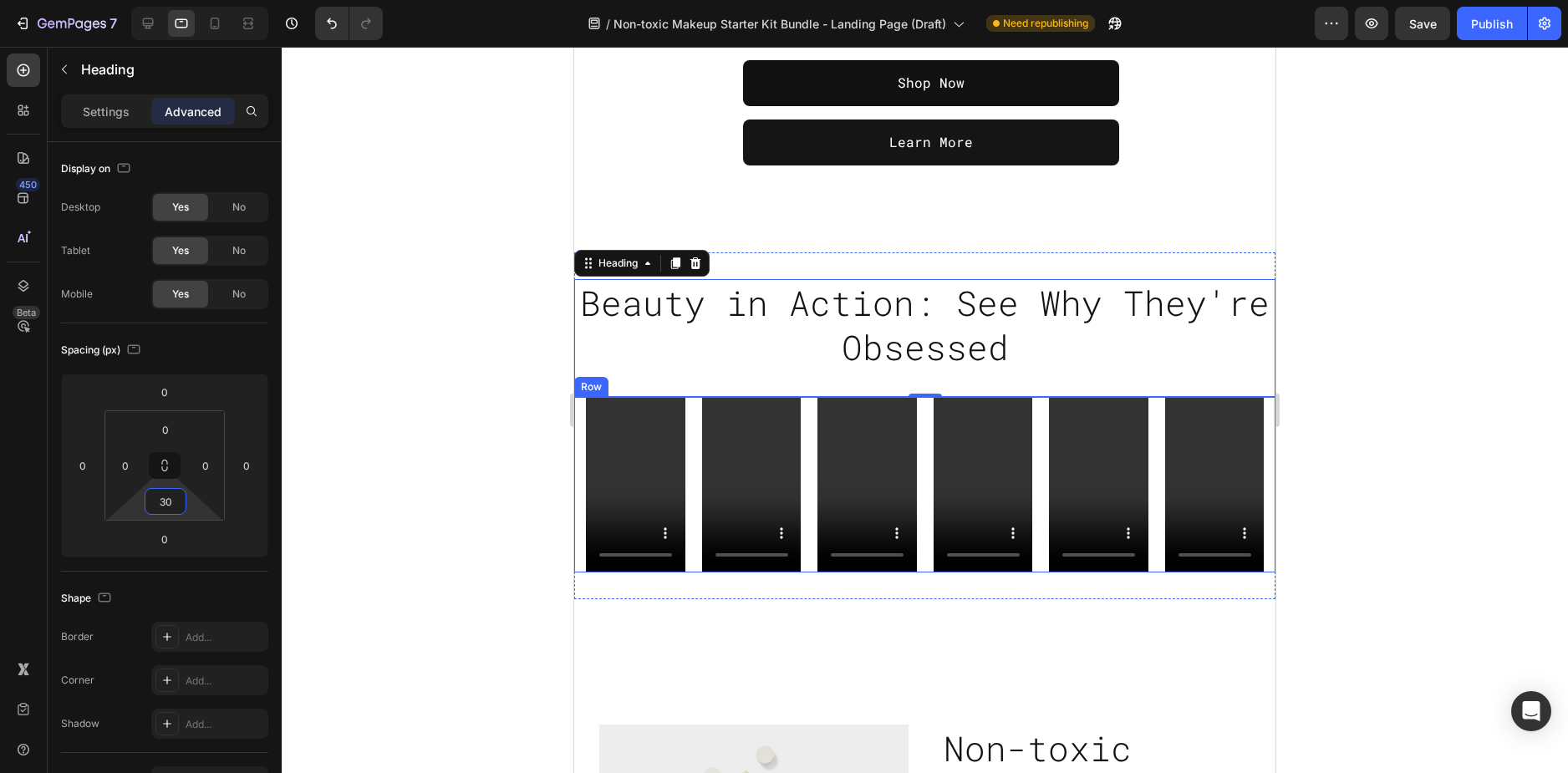
click at [576, 465] on div "Video Video Video Video Video Video Row" at bounding box center [925, 485] width 701 height 177
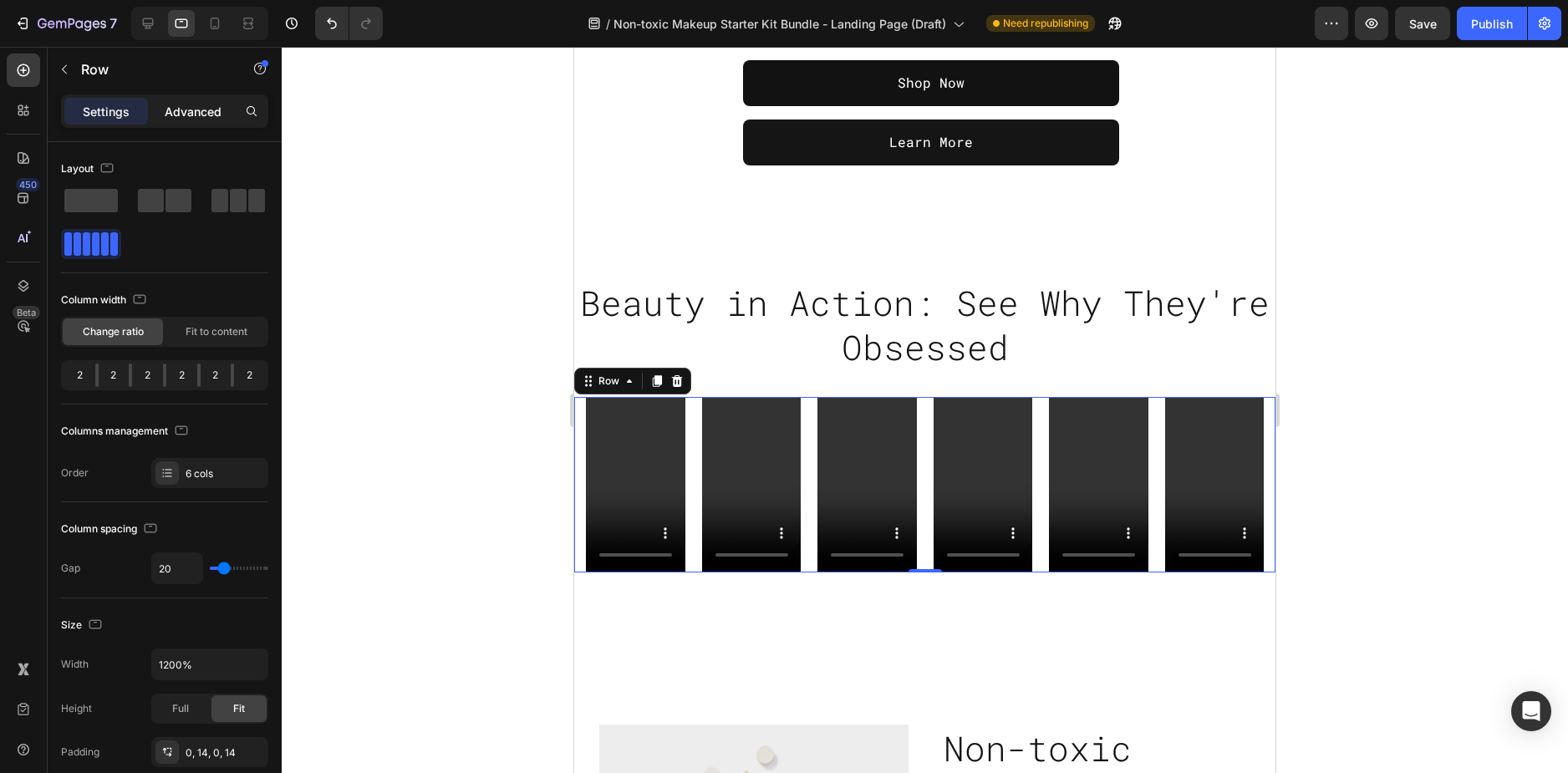
click at [174, 114] on p "Advanced" at bounding box center [193, 112] width 57 height 18
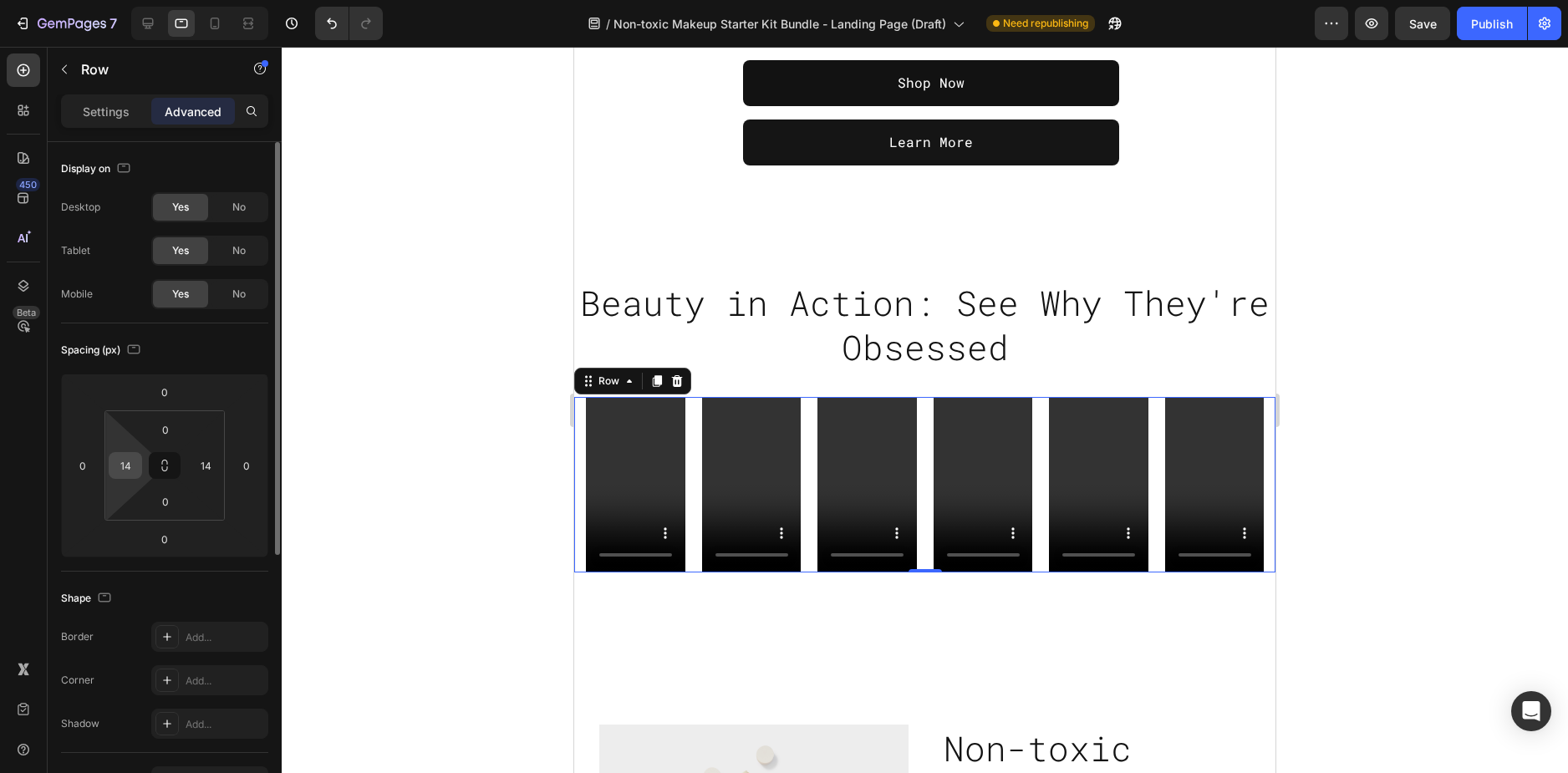
click at [142, 462] on div "14" at bounding box center [126, 465] width 34 height 27
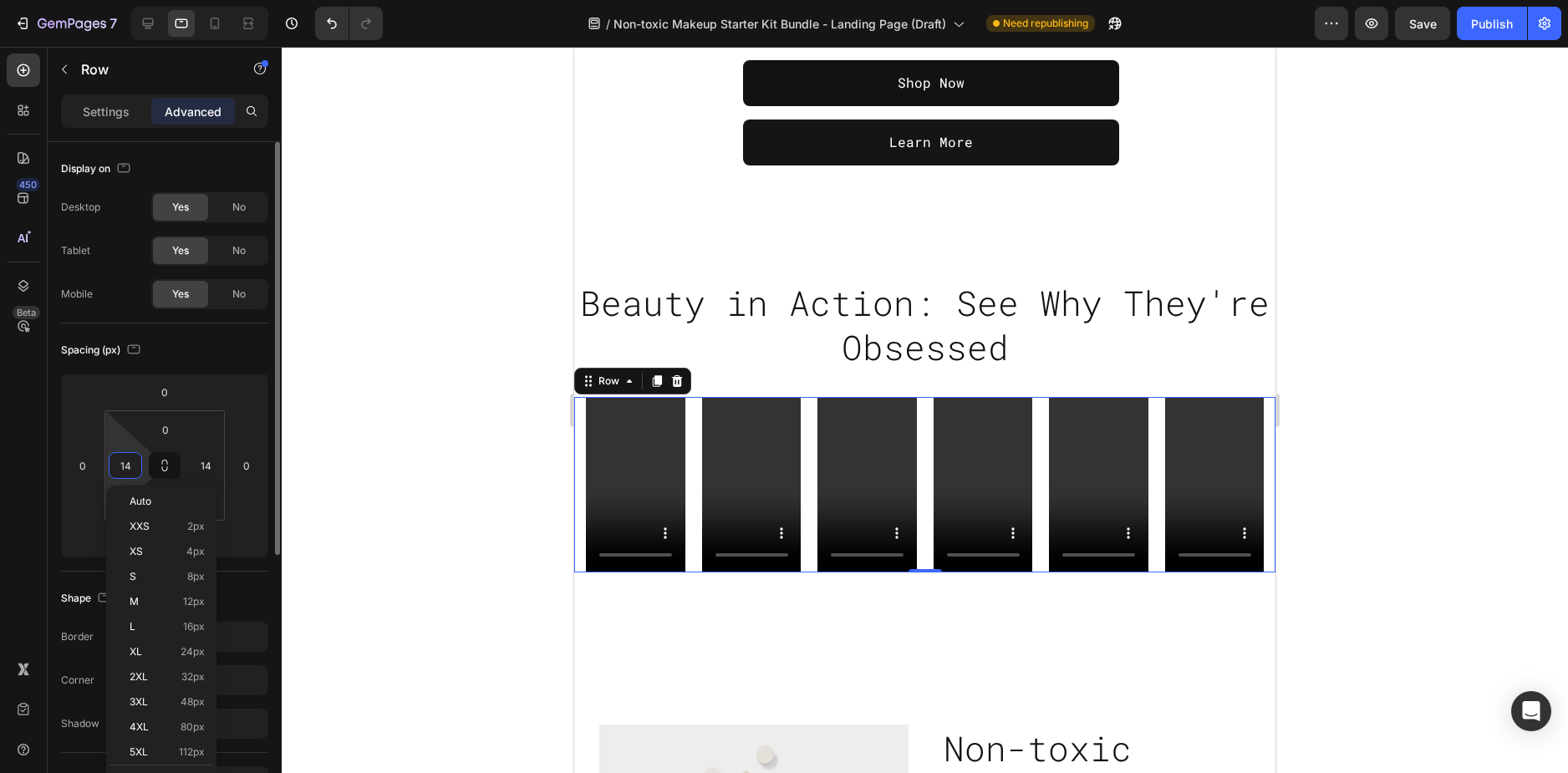
click at [127, 464] on input "14" at bounding box center [125, 465] width 25 height 25
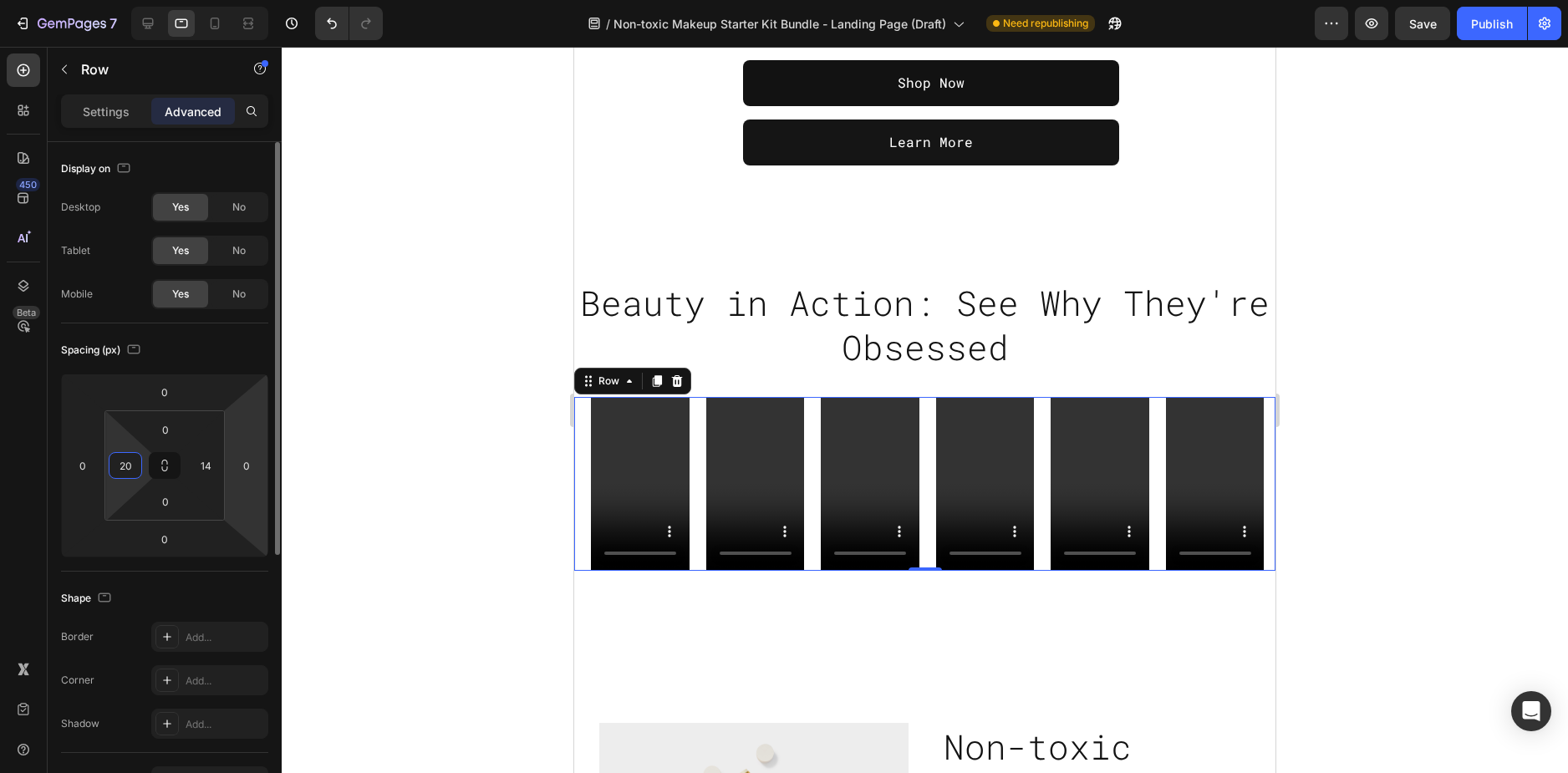
type input "20"
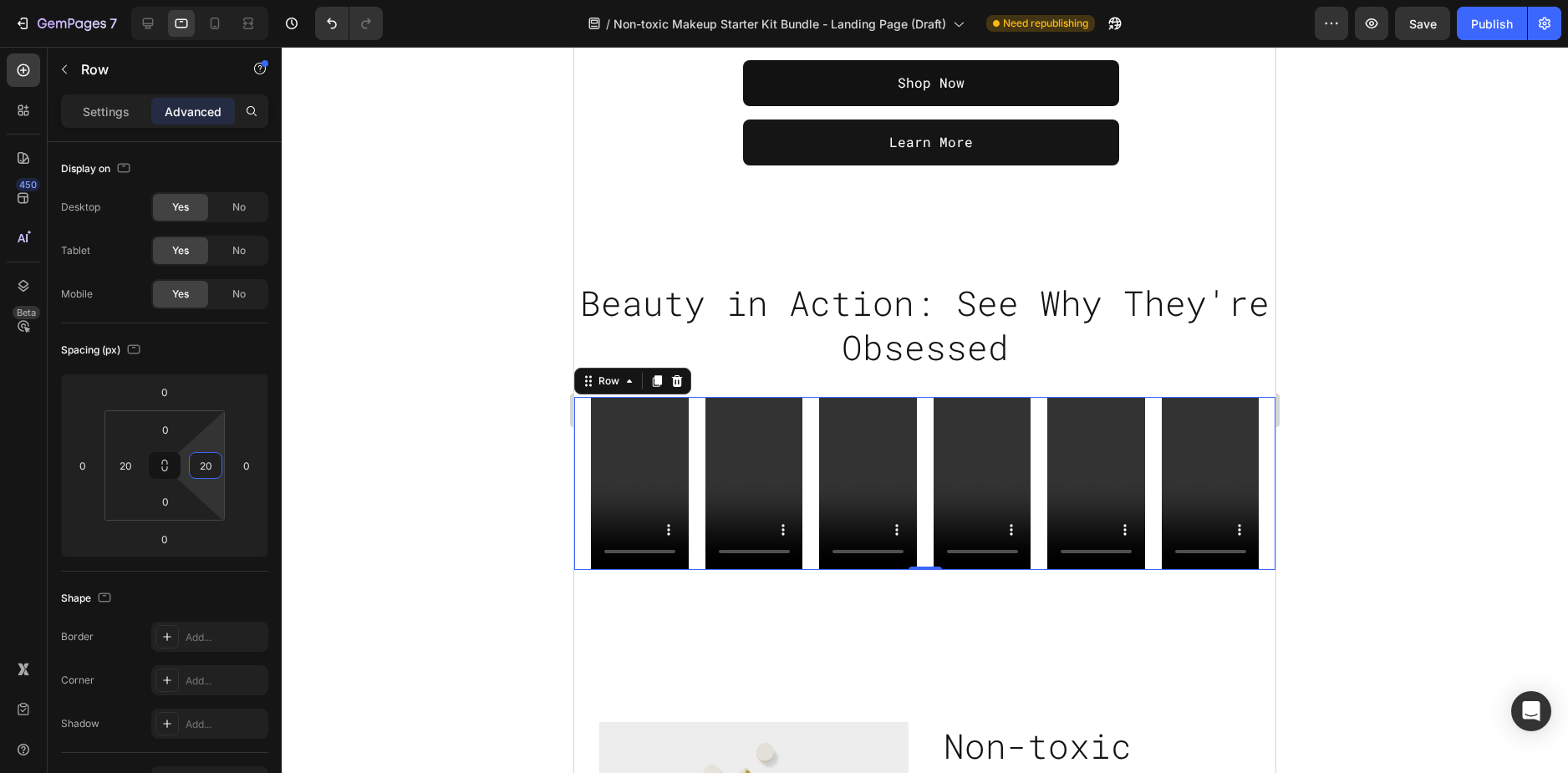
type input "20"
click at [1376, 317] on div at bounding box center [925, 410] width 1287 height 726
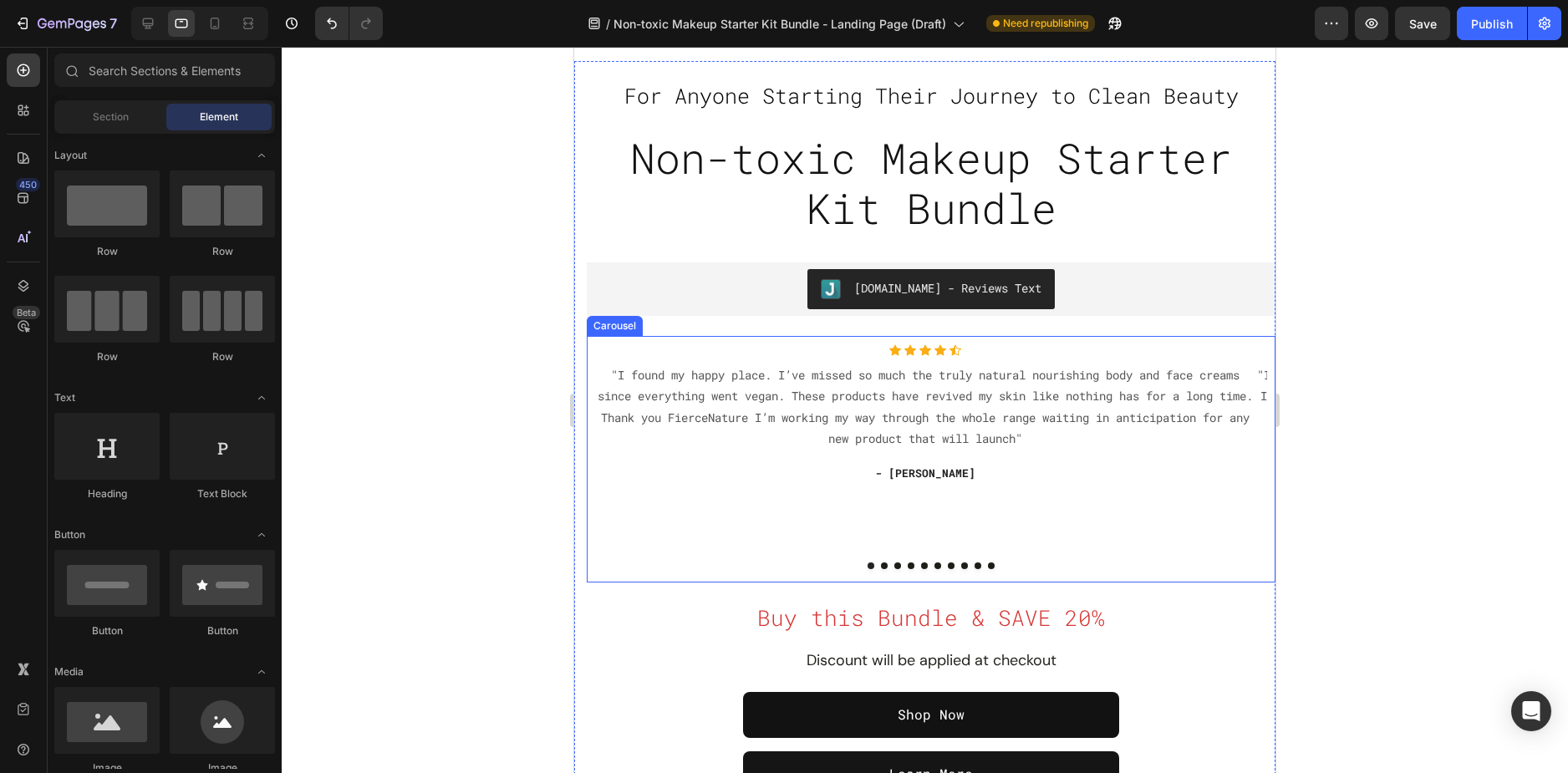
scroll to position [0, 0]
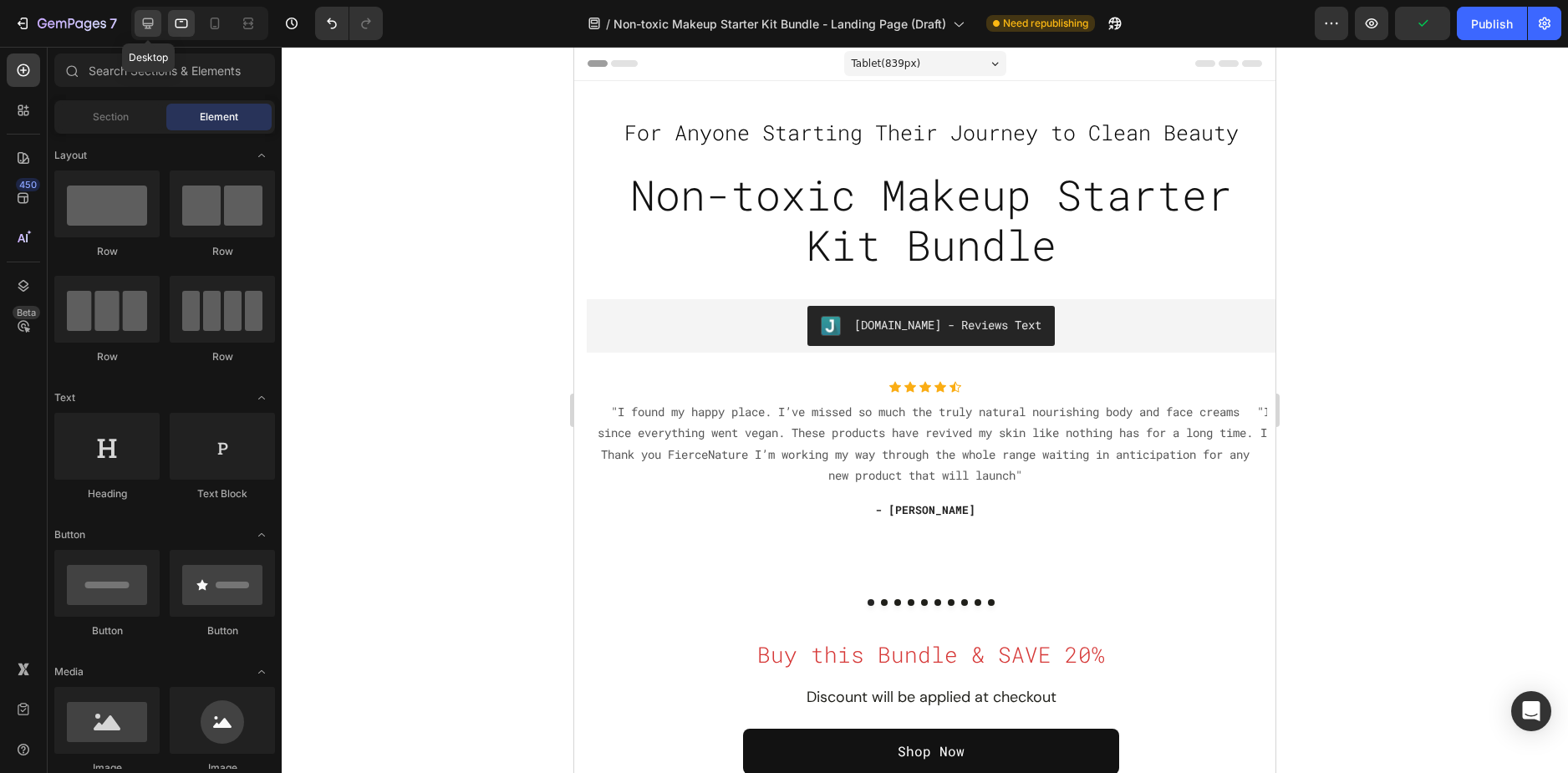
click at [149, 18] on icon at bounding box center [148, 23] width 17 height 17
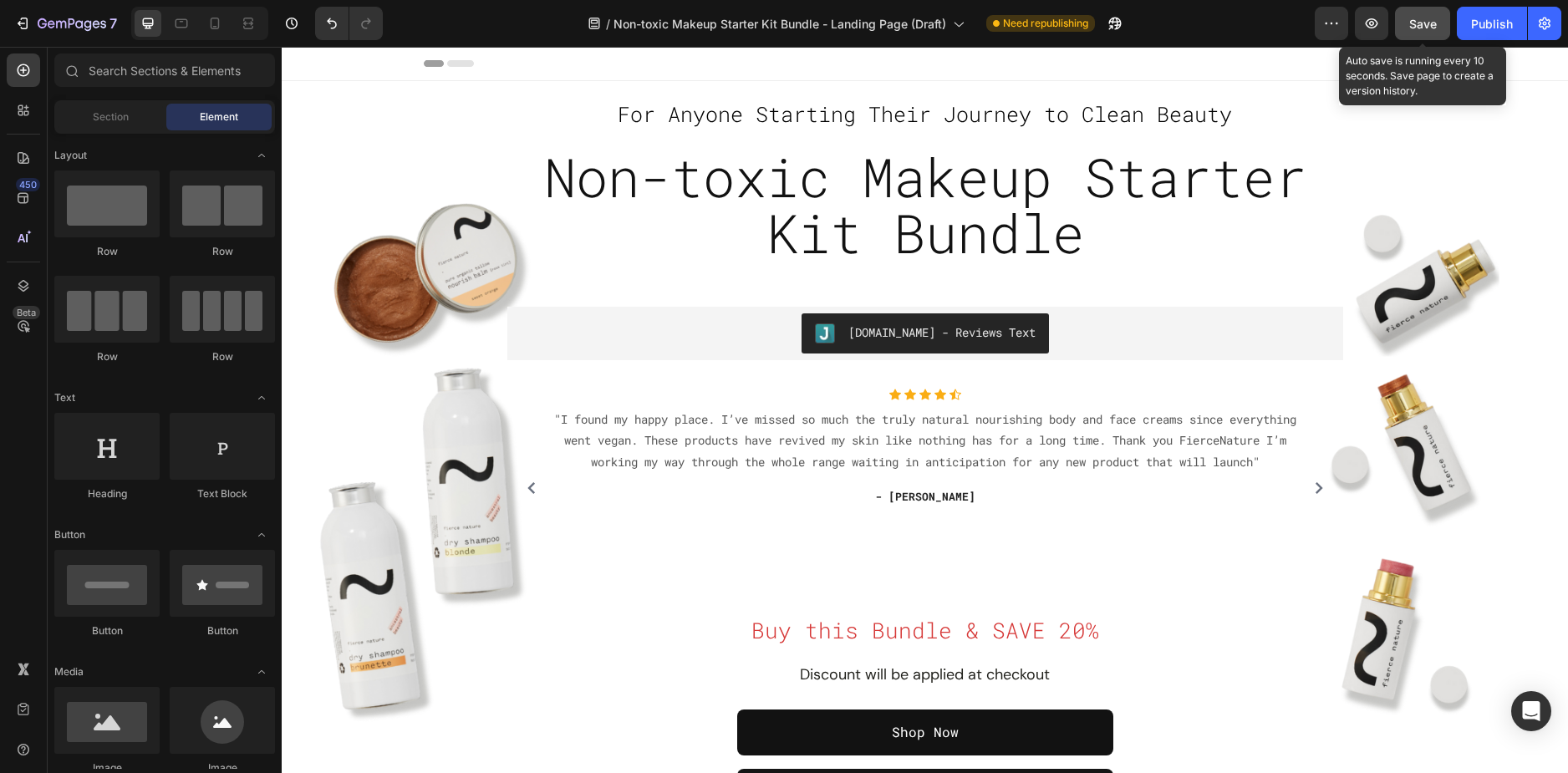
click at [1424, 18] on span "Save" at bounding box center [1423, 24] width 28 height 14
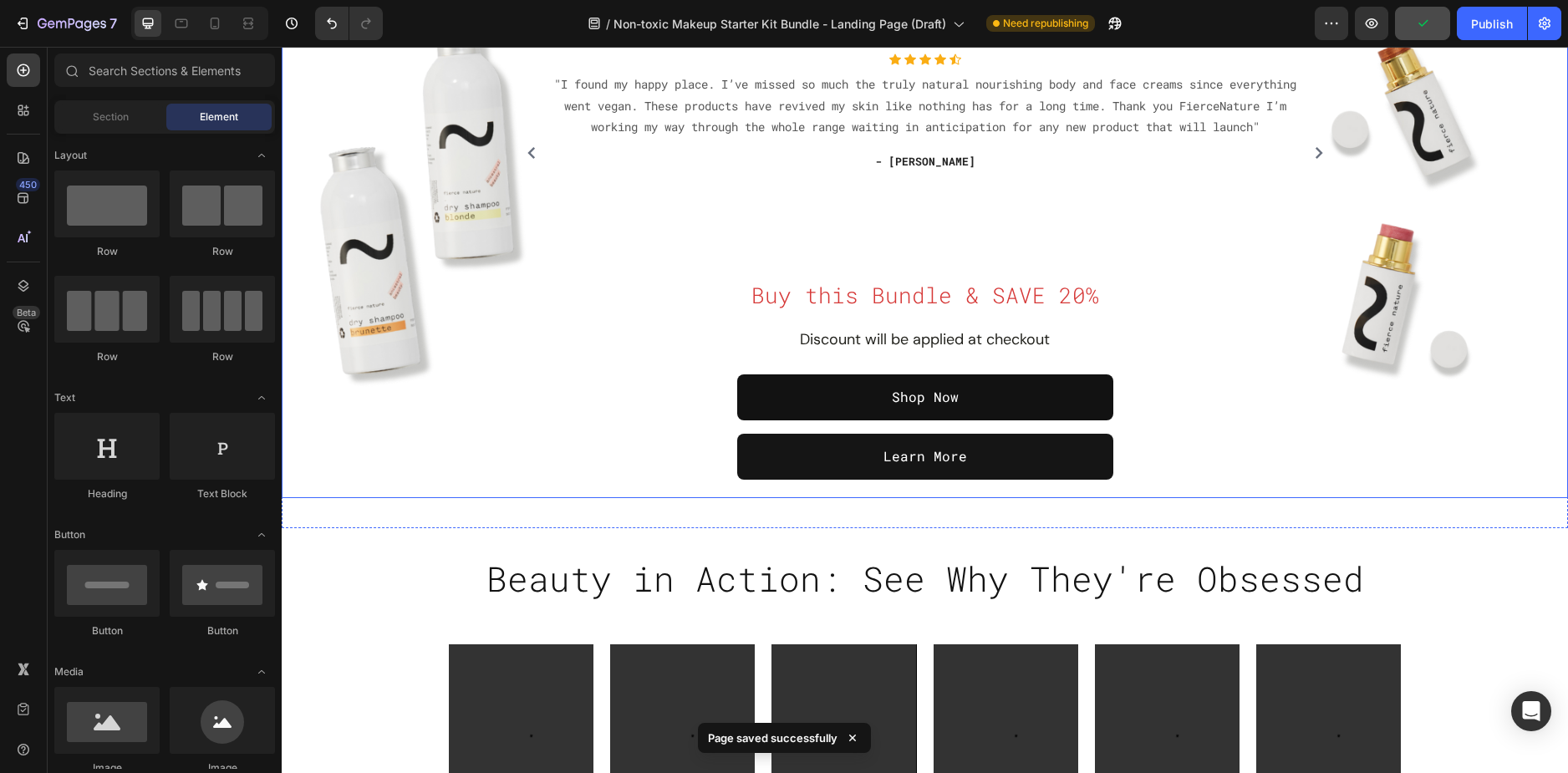
scroll to position [334, 0]
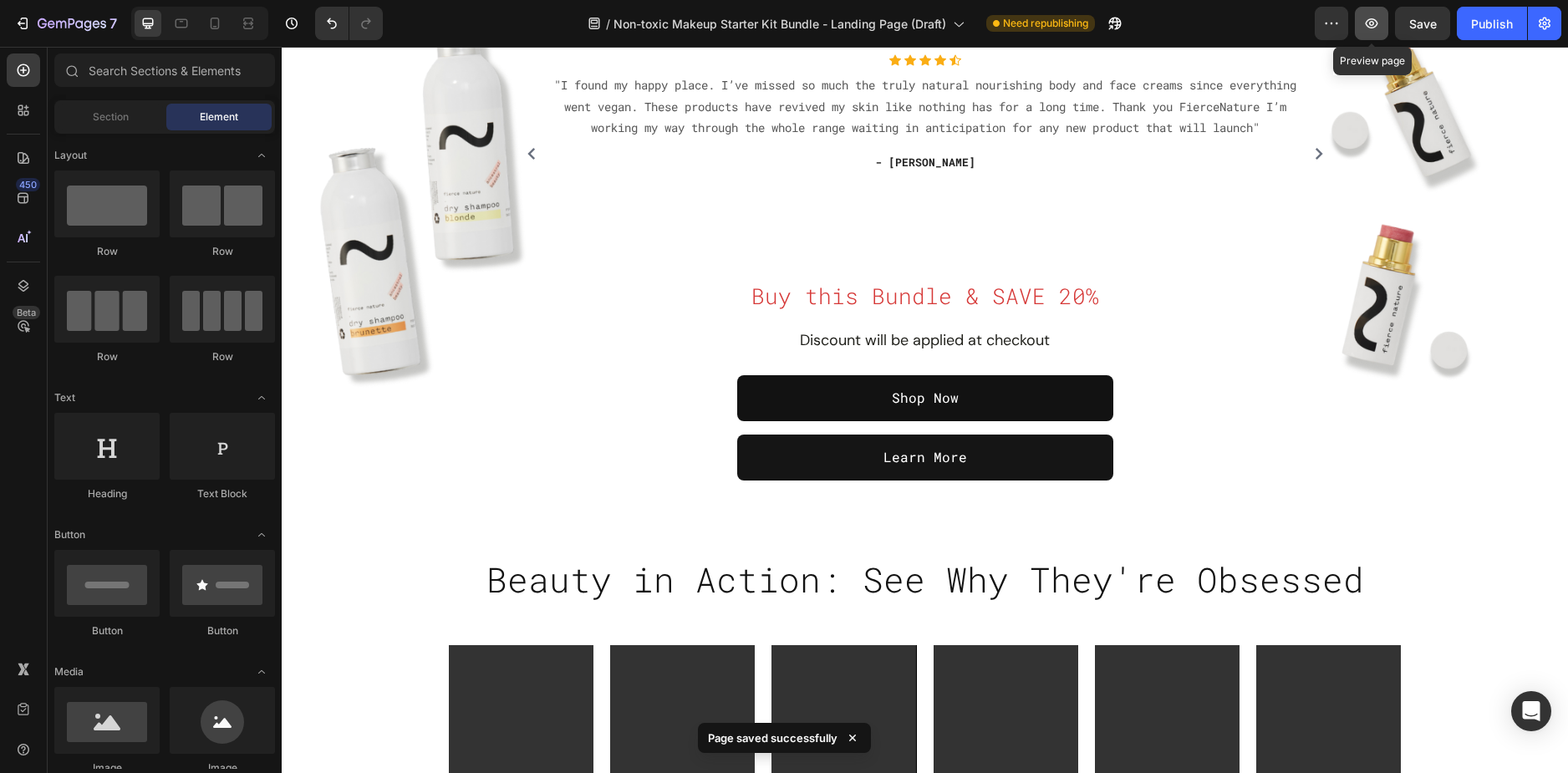
click at [1385, 19] on button "button" at bounding box center [1372, 24] width 34 height 34
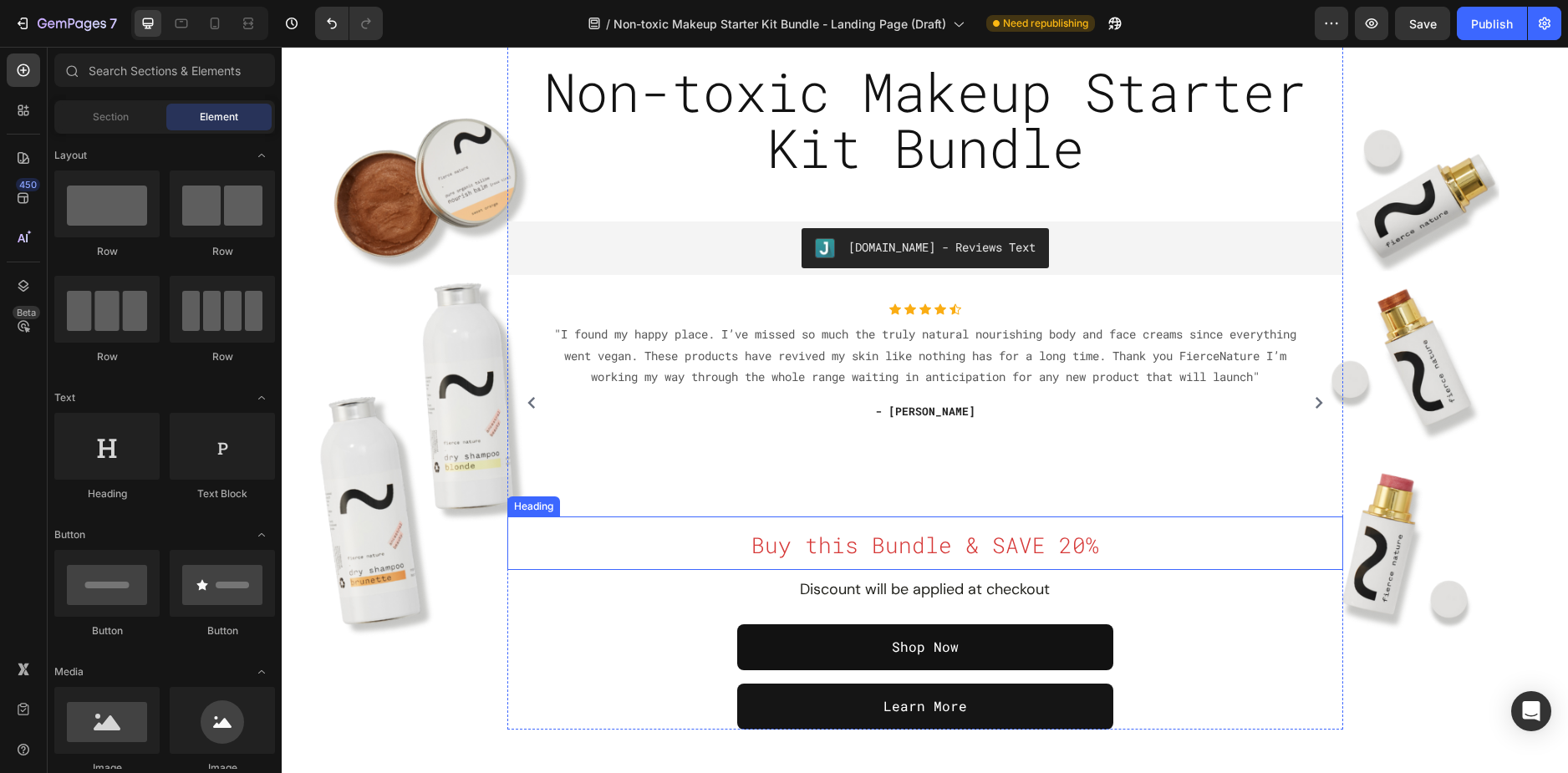
scroll to position [84, 0]
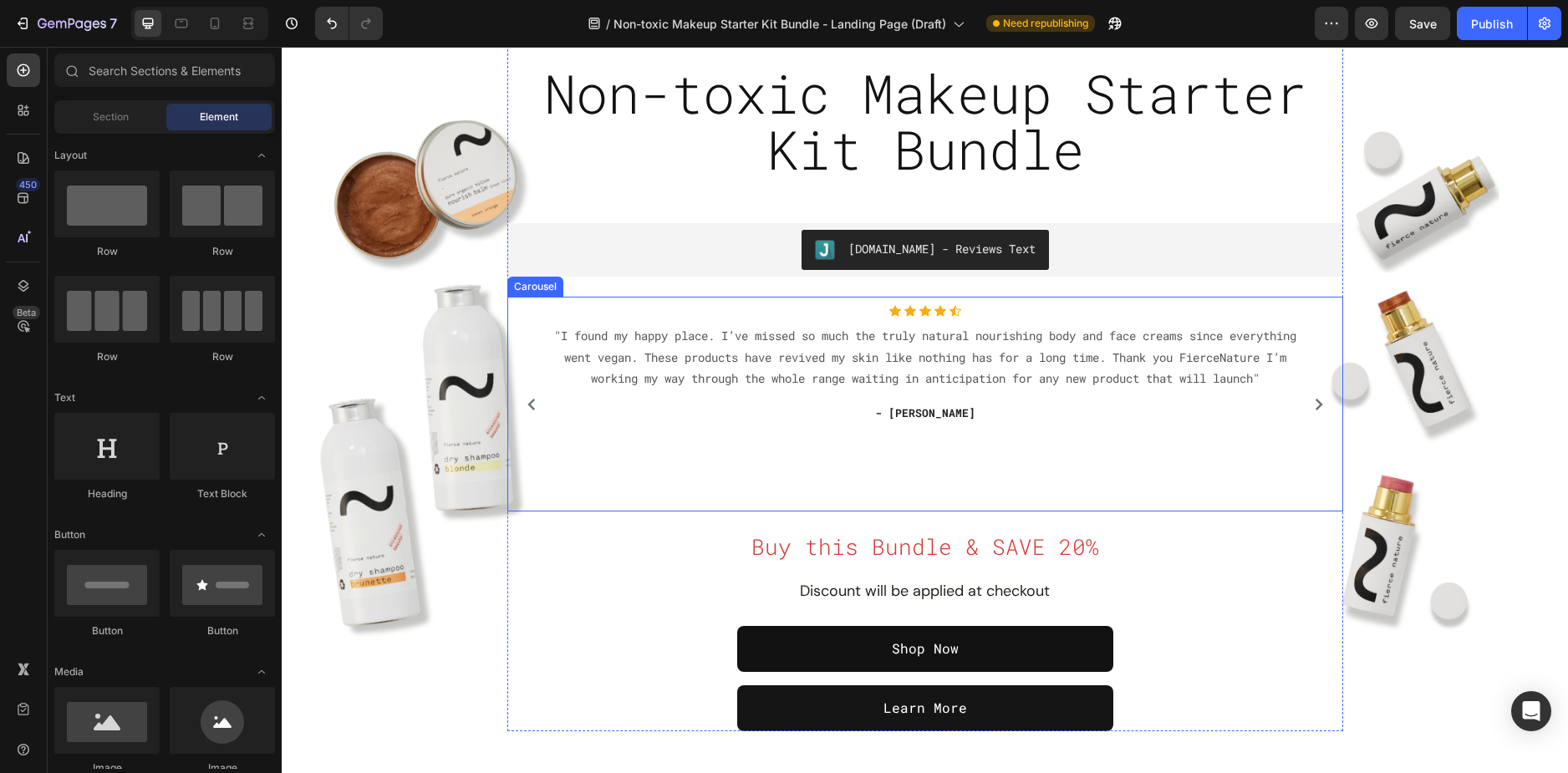
click at [516, 309] on div "Icon Icon Icon Icon Icon Icon List Hoz "I found my happy place. I’ve missed so …" at bounding box center [925, 404] width 819 height 198
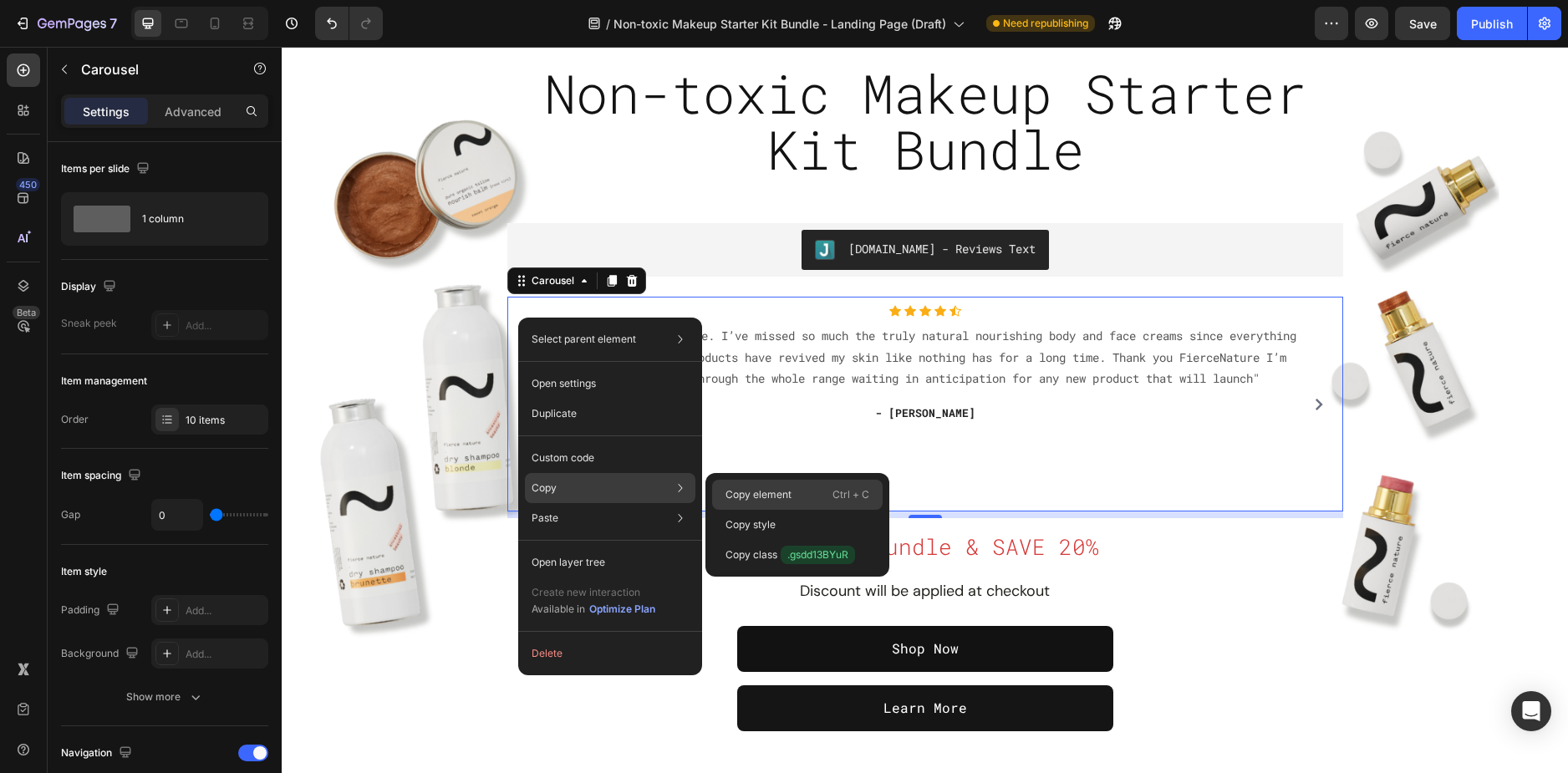
click at [730, 510] on div "Copy element Ctrl + C" at bounding box center [797, 525] width 171 height 30
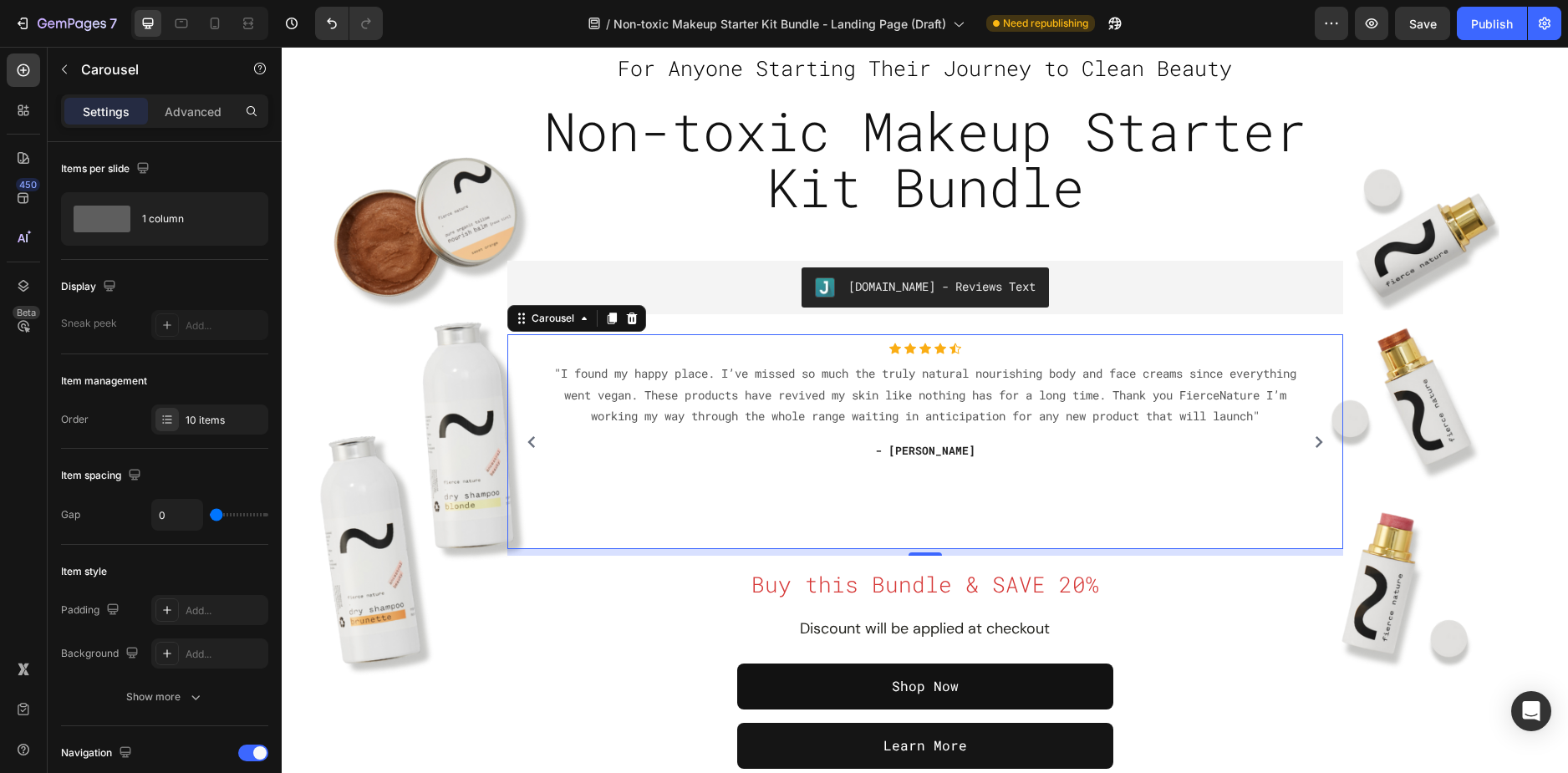
scroll to position [0, 0]
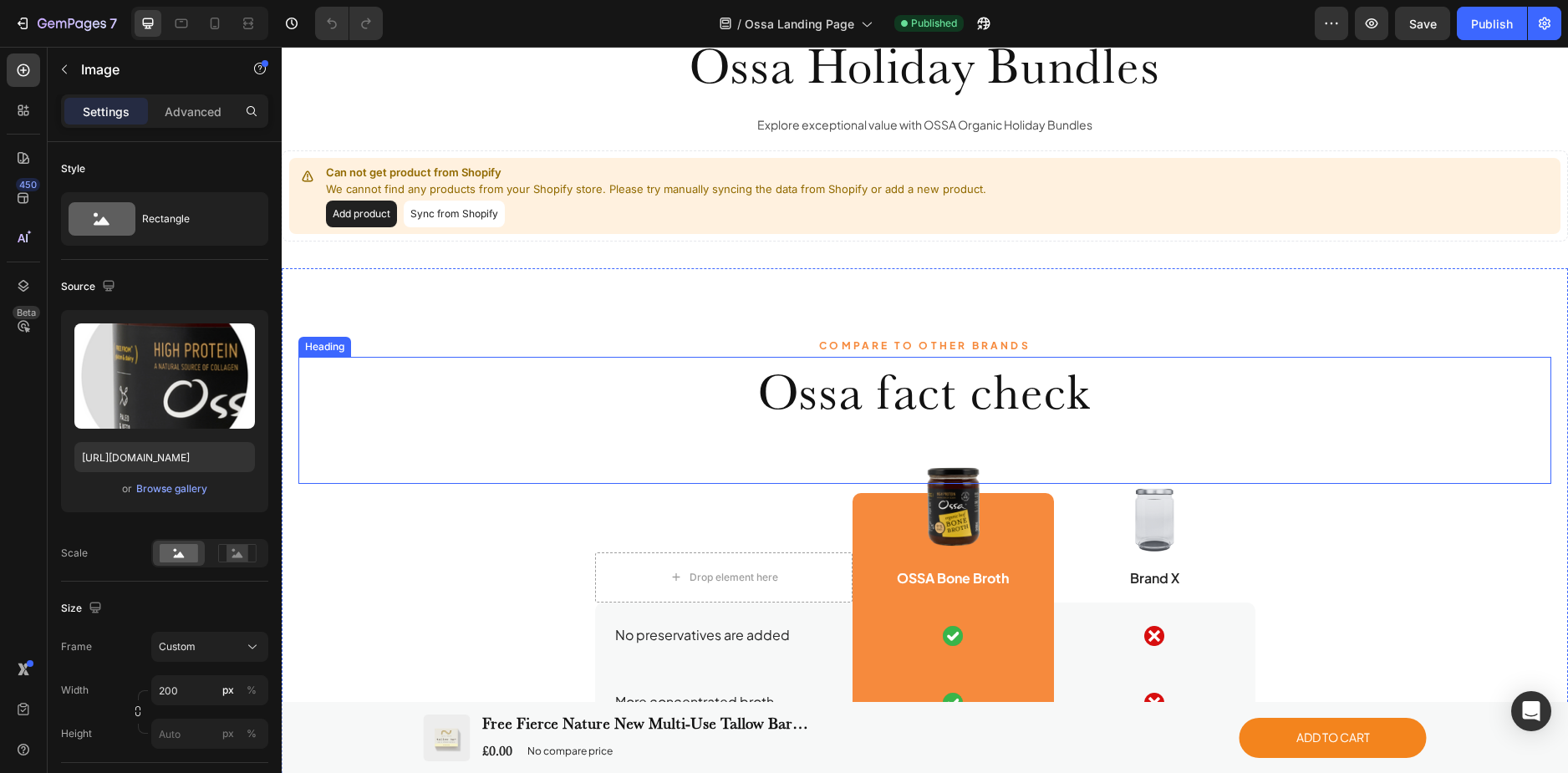
scroll to position [668, 0]
